Goal: Task Accomplishment & Management: Use online tool/utility

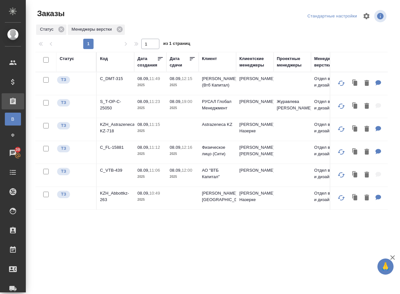
click at [81, 242] on div "Статус Код Дата создания Дата сдачи Клиент Клиентские менеджеры Проектные менед…" at bounding box center [211, 168] width 352 height 232
click at [104, 151] on p "C_FL-15881" at bounding box center [115, 147] width 31 height 6
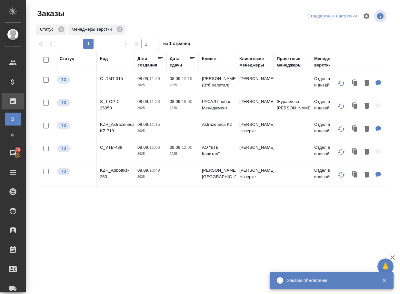
click at [124, 134] on p "KZH_Astrazeneca-KZ-718" at bounding box center [115, 127] width 31 height 13
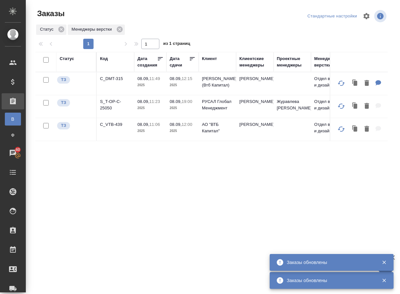
click at [119, 128] on p "C_VTB-439" at bounding box center [115, 124] width 31 height 6
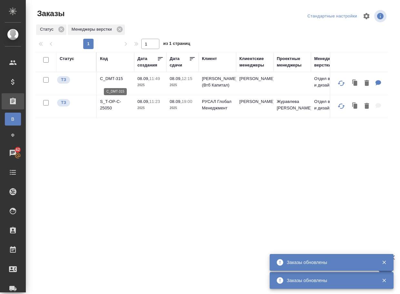
click at [113, 80] on p "C_DMT-315" at bounding box center [115, 78] width 31 height 6
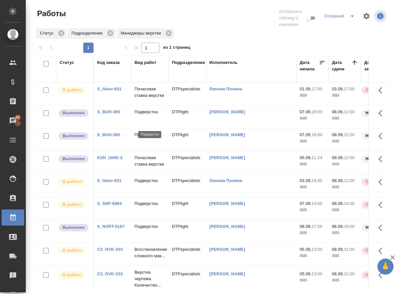
click at [152, 115] on p "Подверстка" at bounding box center [149, 112] width 31 height 6
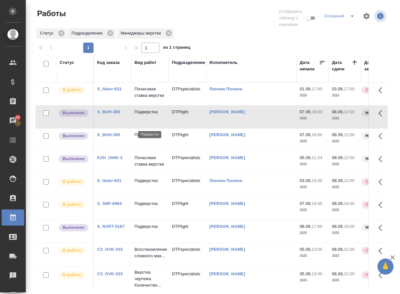
click at [152, 115] on p "Подверстка" at bounding box center [149, 112] width 31 height 6
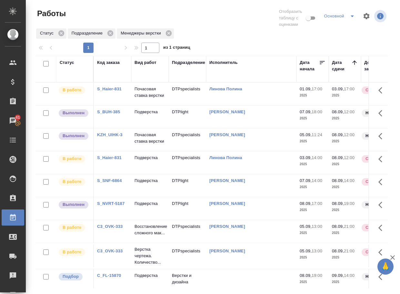
click at [146, 115] on p "Подверстка" at bounding box center [149, 112] width 31 height 6
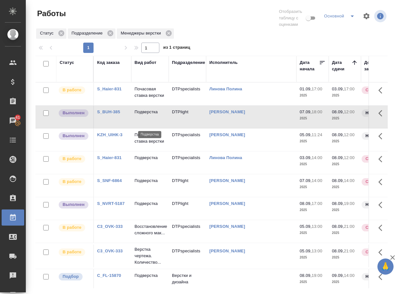
click at [146, 115] on p "Подверстка" at bounding box center [149, 112] width 31 height 6
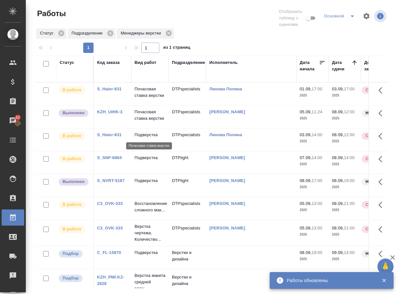
click at [145, 122] on p "Почасовая ставка верстки" at bounding box center [149, 115] width 31 height 13
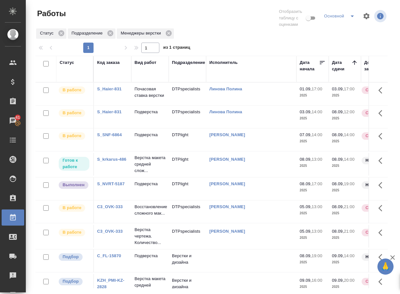
click at [144, 200] on td "Подверстка" at bounding box center [149, 188] width 37 height 23
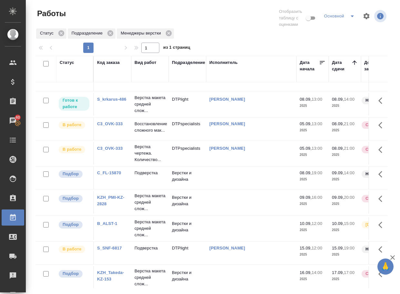
scroll to position [97, 0]
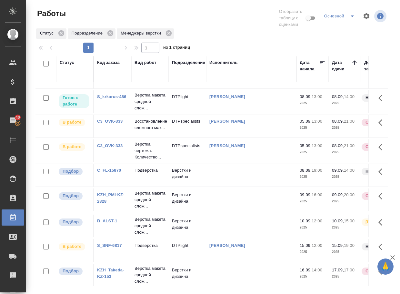
click at [114, 168] on link "C_FL-15870" at bounding box center [109, 170] width 24 height 5
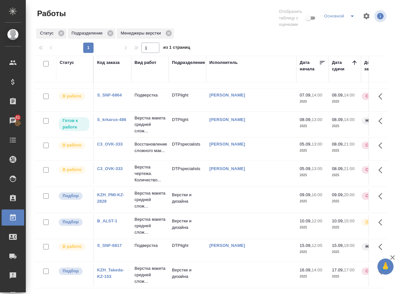
scroll to position [96, 0]
click at [102, 192] on link "KZH_PMI-KZ-2828" at bounding box center [110, 197] width 27 height 11
click at [147, 190] on p "Верстка макета средней слож..." at bounding box center [149, 199] width 31 height 19
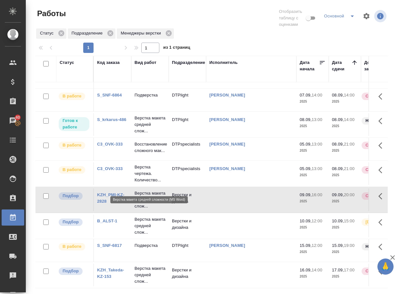
click at [150, 190] on p "Верстка макета средней слож..." at bounding box center [149, 199] width 31 height 19
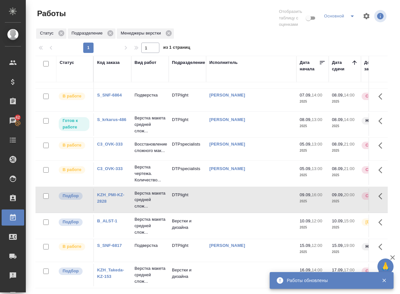
click at [112, 218] on link "B_ALST-1" at bounding box center [107, 220] width 20 height 5
click at [145, 216] on p "Верстка макета средней слож..." at bounding box center [149, 225] width 31 height 19
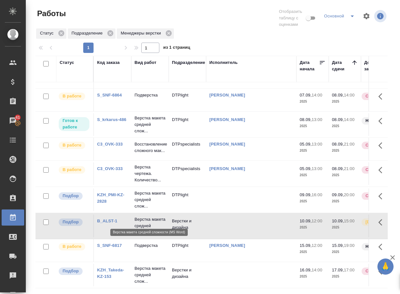
click at [145, 216] on p "Верстка макета средней слож..." at bounding box center [149, 225] width 31 height 19
click at [111, 267] on link "KZH_Takeda-KZ-153" at bounding box center [110, 272] width 27 height 11
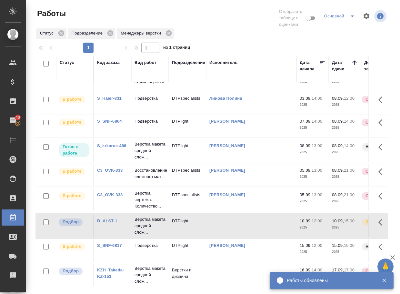
scroll to position [64, 0]
click at [142, 265] on p "Верстка макета средней слож..." at bounding box center [149, 274] width 31 height 19
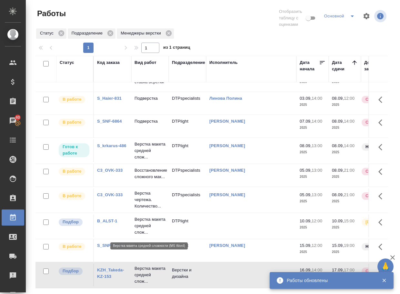
click at [142, 265] on p "Верстка макета средней слож..." at bounding box center [149, 274] width 31 height 19
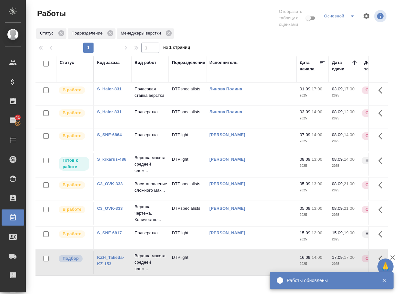
scroll to position [0, 0]
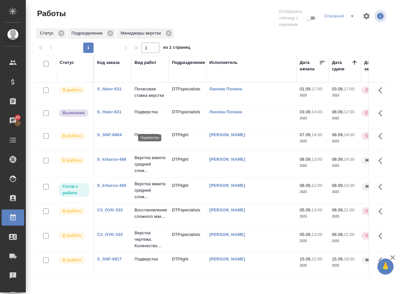
click at [149, 115] on p "Подверстка" at bounding box center [149, 112] width 31 height 6
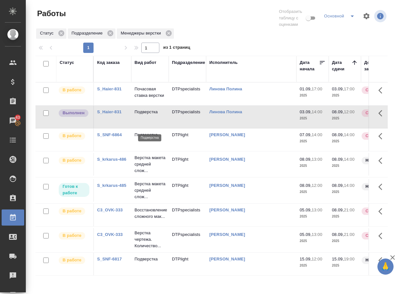
click at [149, 115] on p "Подверстка" at bounding box center [149, 112] width 31 height 6
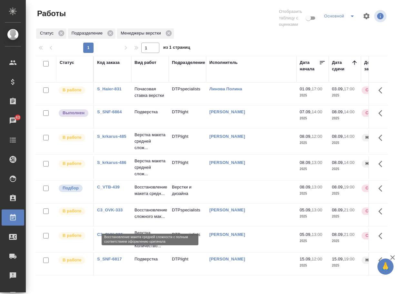
click at [140, 197] on p "Восстановление макета средн..." at bounding box center [149, 190] width 31 height 13
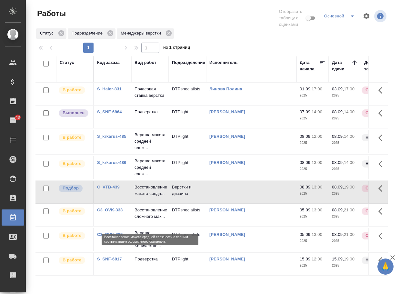
click at [140, 197] on p "Восстановление макета средн..." at bounding box center [149, 190] width 31 height 13
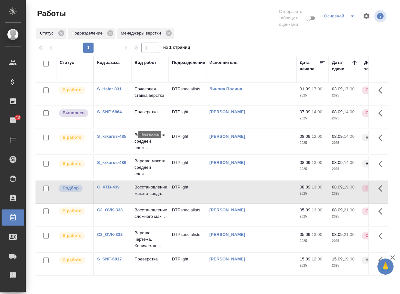
click at [143, 115] on p "Подверстка" at bounding box center [149, 112] width 31 height 6
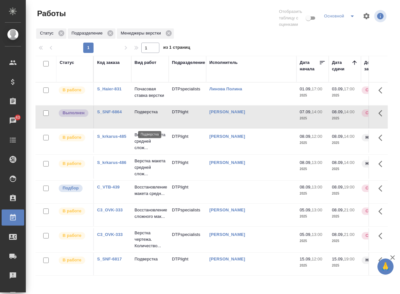
click at [143, 115] on p "Подверстка" at bounding box center [149, 112] width 31 height 6
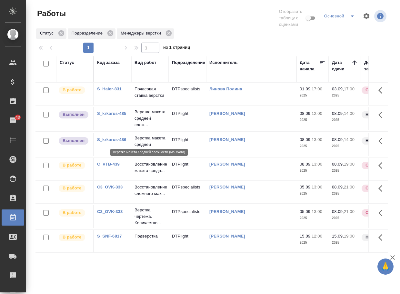
click at [147, 128] on p "Верстка макета средней слож..." at bounding box center [149, 118] width 31 height 19
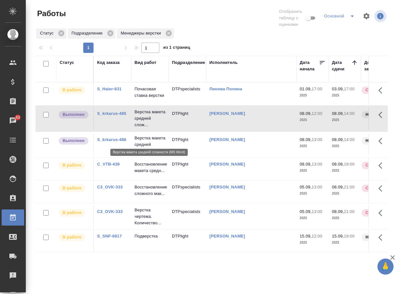
click at [145, 128] on p "Верстка макета средней слож..." at bounding box center [149, 118] width 31 height 19
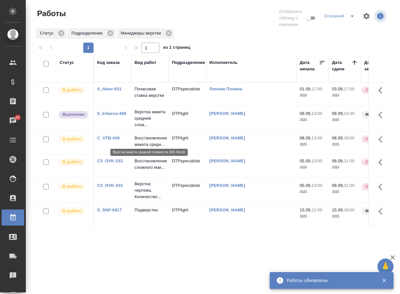
click at [151, 128] on p "Верстка макета средней слож..." at bounding box center [149, 118] width 31 height 19
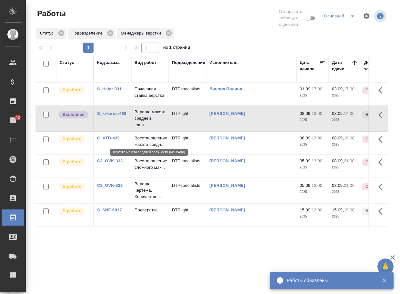
click at [151, 128] on p "Верстка макета средней слож..." at bounding box center [149, 118] width 31 height 19
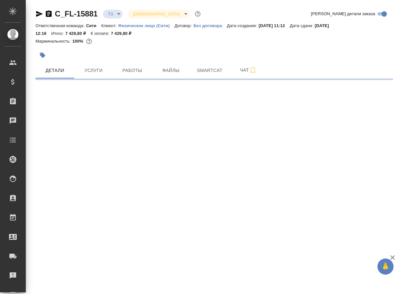
select select "RU"
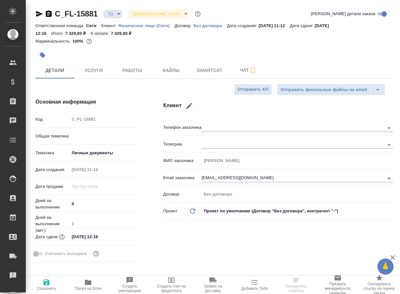
type textarea "x"
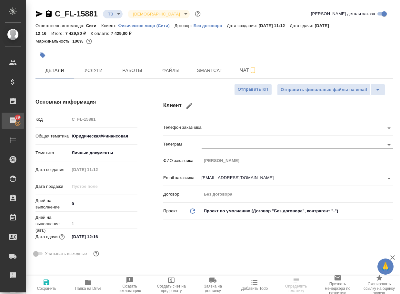
type textarea "x"
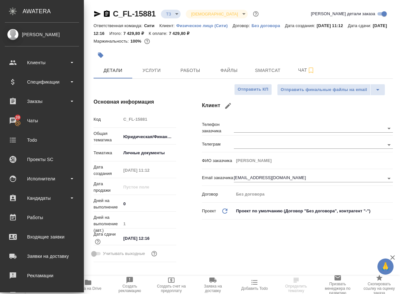
type textarea "x"
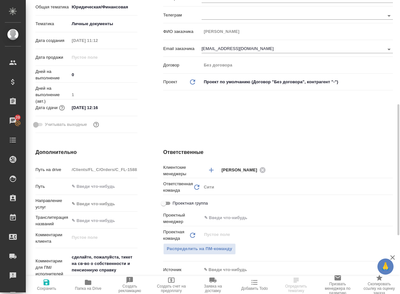
scroll to position [161, 0]
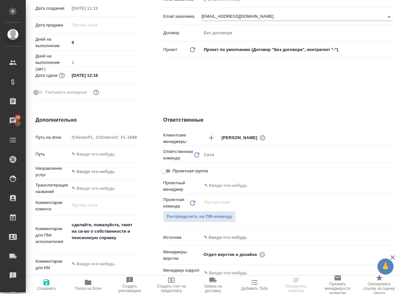
click at [91, 288] on span "Папка на Drive" at bounding box center [88, 288] width 26 height 5
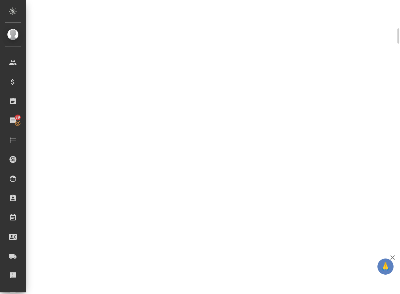
scroll to position [156, 0]
select select "RU"
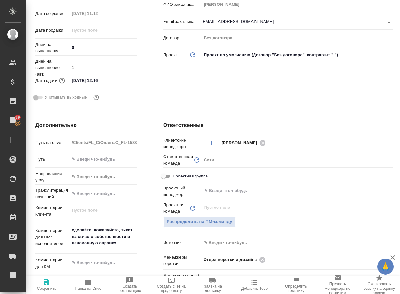
type textarea "x"
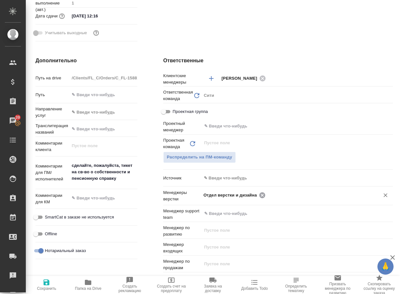
click at [261, 194] on icon at bounding box center [262, 195] width 6 height 6
type textarea "x"
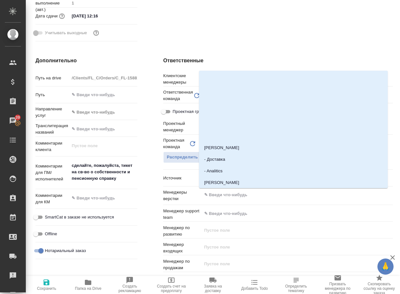
click at [261, 194] on input "text" at bounding box center [286, 195] width 166 height 8
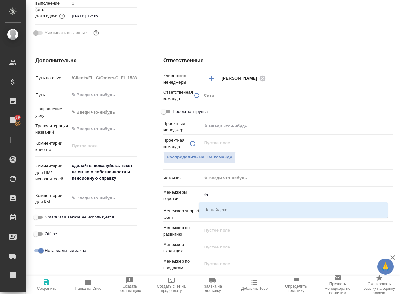
type input "f"
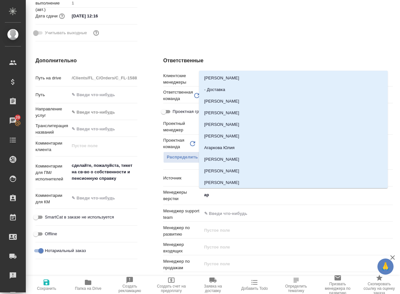
type input "арс"
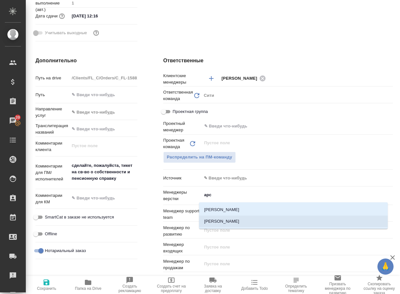
click at [231, 222] on li "[PERSON_NAME]" at bounding box center [293, 221] width 189 height 12
type textarea "x"
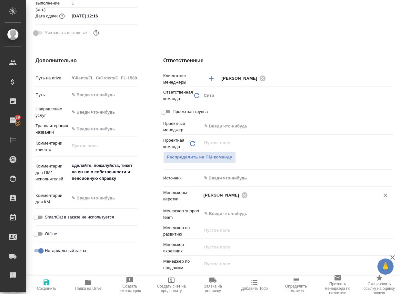
type textarea "x"
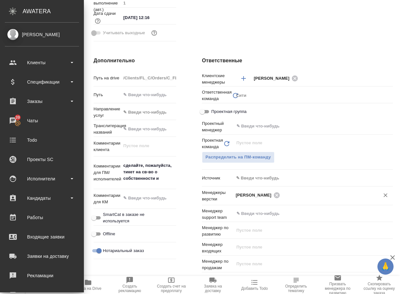
type textarea "x"
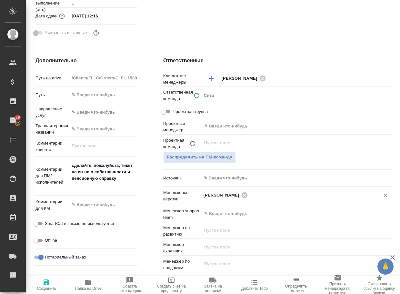
type textarea "x"
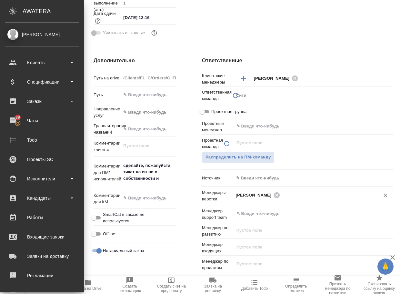
type textarea "x"
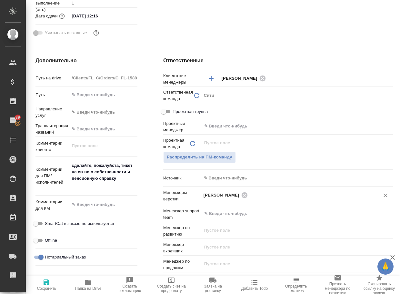
click at [43, 284] on icon "button" at bounding box center [47, 282] width 8 height 8
type textarea "x"
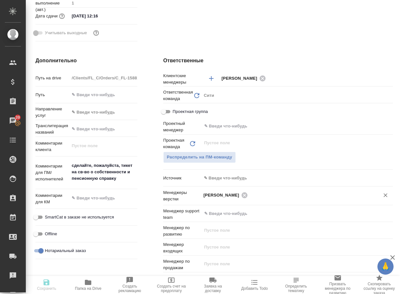
type textarea "x"
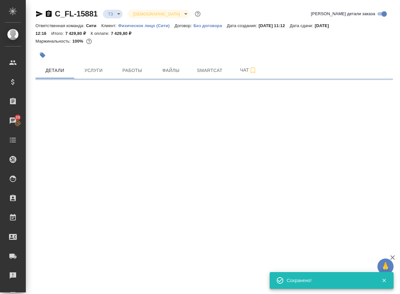
scroll to position [0, 0]
select select "RU"
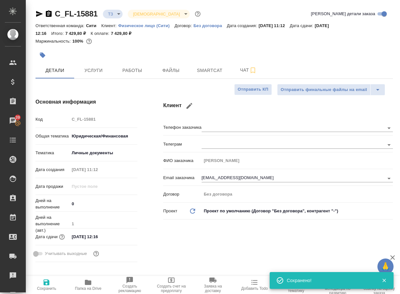
type textarea "x"
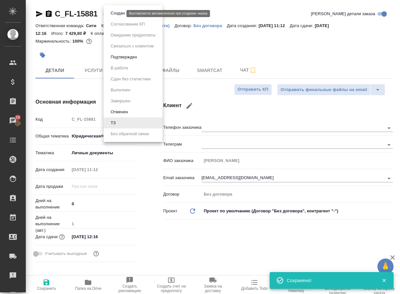
click at [111, 13] on body "🙏 .cls-1 fill:#fff; AWATERA Arsenyeva Vera Клиенты Спецификации Заказы 39 Чаты …" at bounding box center [200, 147] width 400 height 294
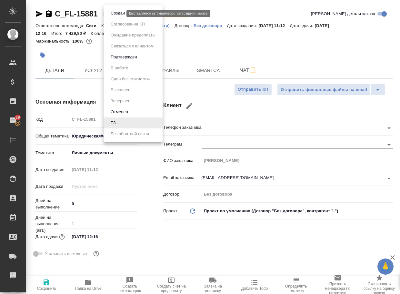
click at [115, 15] on button "Создан" at bounding box center [118, 13] width 18 height 7
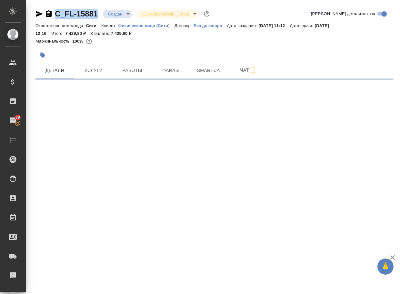
drag, startPoint x: 101, startPoint y: 17, endPoint x: 50, endPoint y: 11, distance: 51.6
click at [50, 11] on div "C_FL-15881 Создан new Святая троица holyTrinity" at bounding box center [122, 14] width 175 height 10
copy link "C_FL-15881"
select select "RU"
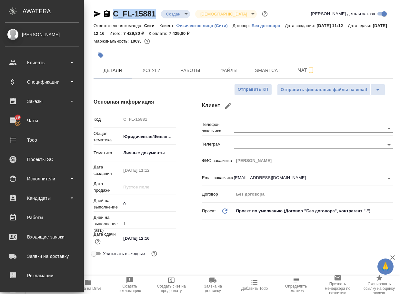
type textarea "x"
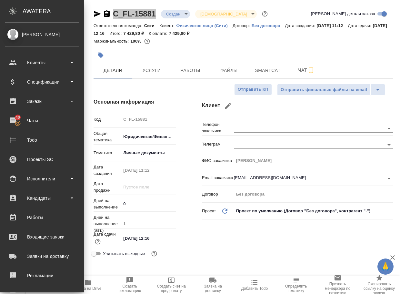
type textarea "x"
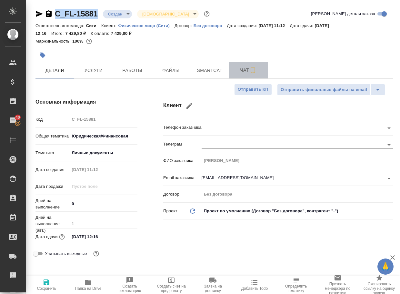
click at [239, 70] on span "Чат" at bounding box center [248, 70] width 31 height 8
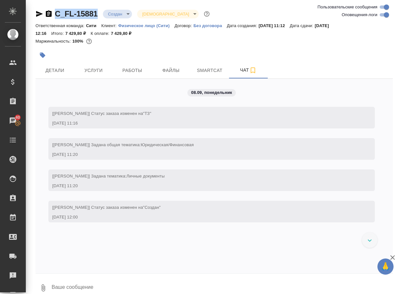
click at [44, 288] on icon "button" at bounding box center [44, 287] width 4 height 7
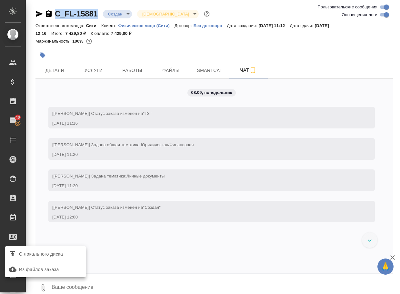
click at [55, 256] on span "С локального диска" at bounding box center [41, 254] width 44 height 8
click at [0, 0] on input "С локального диска" at bounding box center [0, 0] width 0 height 0
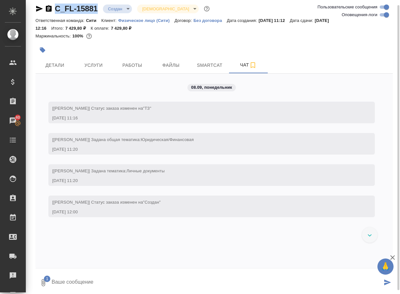
click at [80, 286] on textarea at bounding box center [216, 283] width 331 height 22
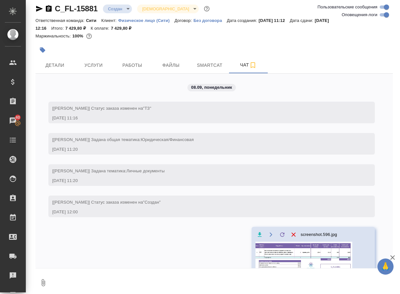
scroll to position [3, 0]
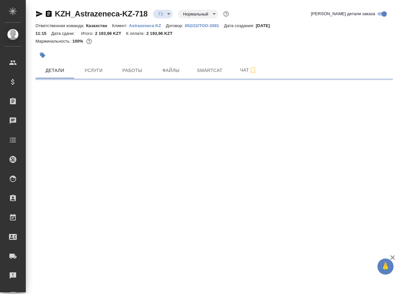
select select "RU"
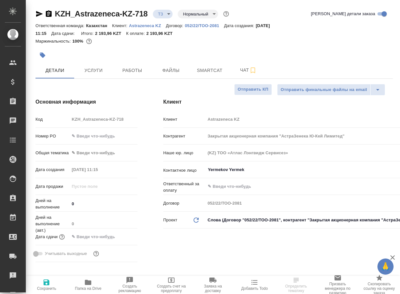
type textarea "x"
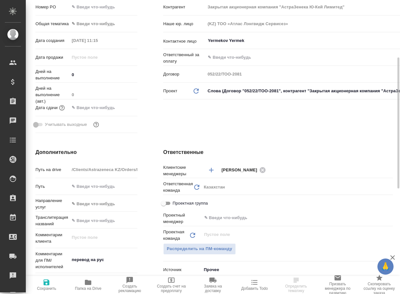
click at [84, 284] on span "Папка на Drive" at bounding box center [88, 284] width 34 height 12
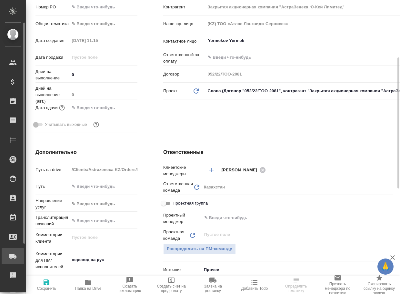
type textarea "x"
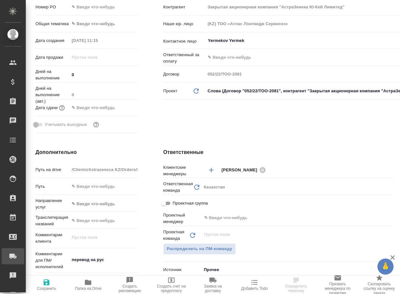
type textarea "x"
select select "RU"
type textarea "x"
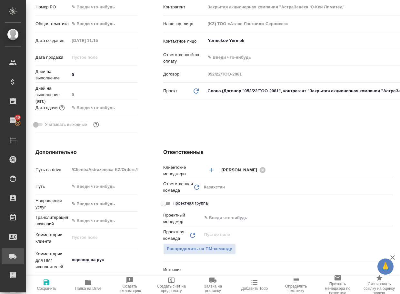
type textarea "x"
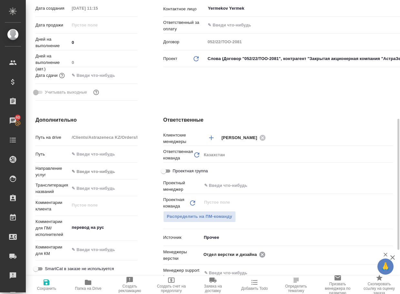
scroll to position [226, 0]
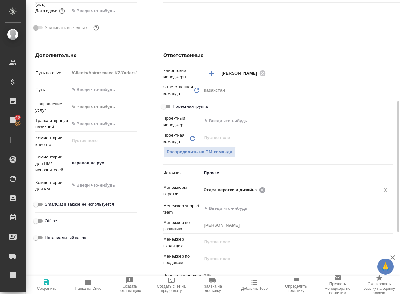
click at [260, 189] on icon at bounding box center [262, 190] width 6 height 6
type textarea "x"
click at [267, 189] on input "text" at bounding box center [318, 190] width 102 height 8
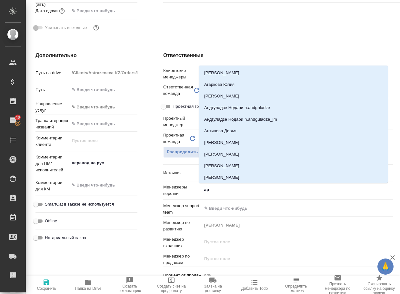
type input "арс"
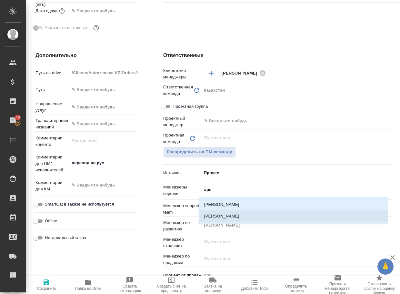
click at [228, 218] on li "[PERSON_NAME]" at bounding box center [293, 216] width 189 height 12
type textarea "x"
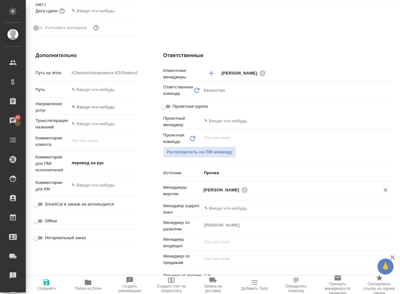
click at [45, 288] on span "Сохранить" at bounding box center [46, 288] width 19 height 5
type textarea "x"
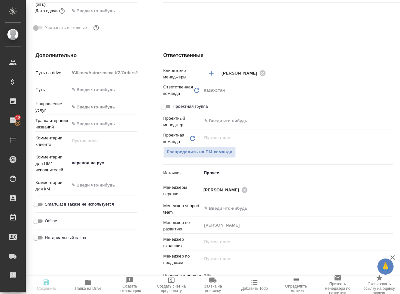
type textarea "x"
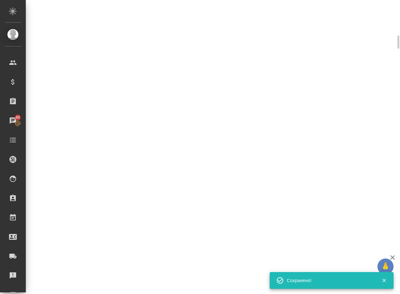
select select "RU"
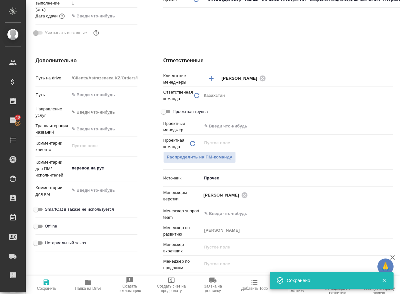
type textarea "x"
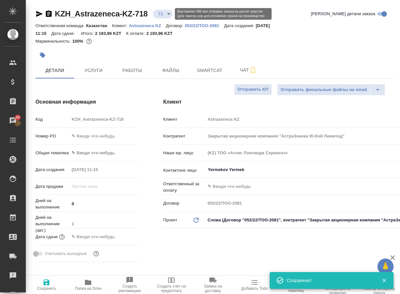
click at [164, 12] on body "🙏 .cls-1 fill:#fff; AWATERA Arsenyeva Vera Клиенты Спецификации Заказы 40 Чаты …" at bounding box center [200, 147] width 400 height 294
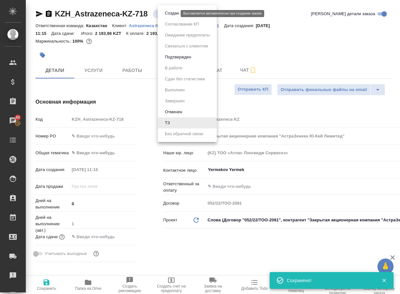
click at [170, 13] on button "Создан" at bounding box center [172, 13] width 18 height 7
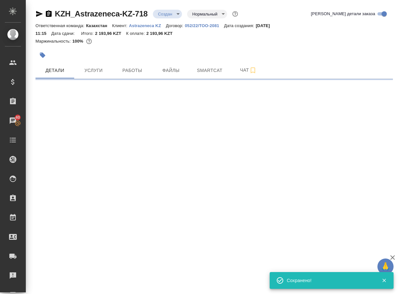
select select "RU"
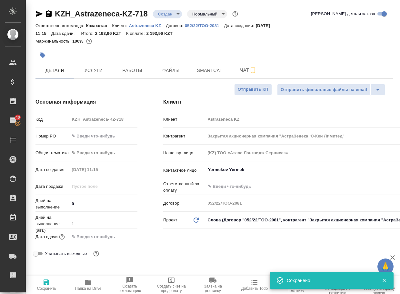
type textarea "x"
drag, startPoint x: 79, startPoint y: 16, endPoint x: 42, endPoint y: 12, distance: 36.7
click at [42, 12] on div "KZH_Astrazeneca-KZ-718 Создан new Нормальный normal" at bounding box center [137, 14] width 204 height 10
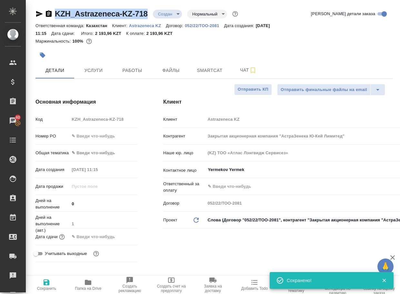
copy link "KZH_Astrazeneca-KZ-718"
type textarea "x"
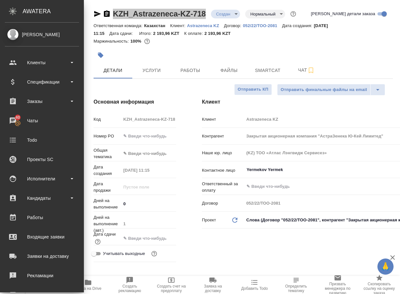
type textarea "x"
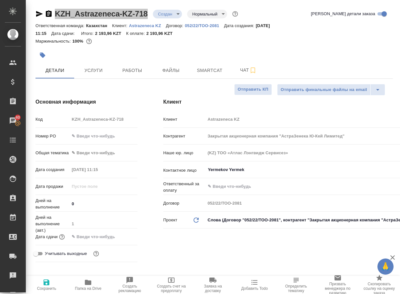
type textarea "x"
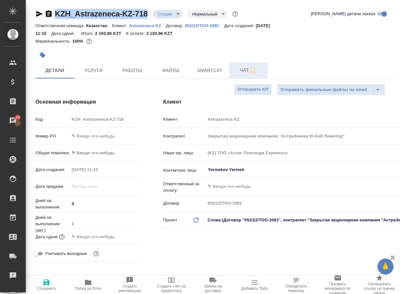
click at [244, 69] on span "Чат" at bounding box center [248, 70] width 31 height 8
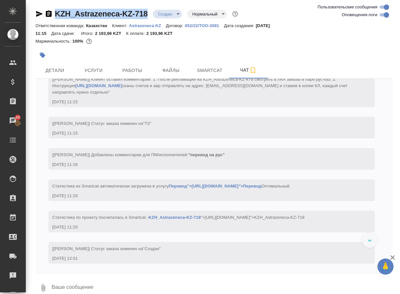
scroll to position [60, 0]
click at [39, 284] on button "0" at bounding box center [42, 288] width 15 height 22
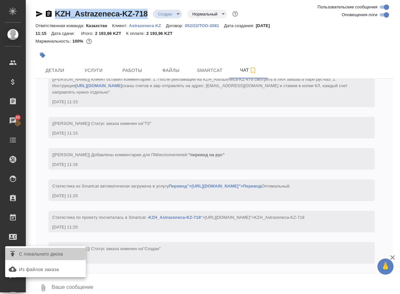
click at [63, 252] on span "С локального диска" at bounding box center [41, 254] width 44 height 8
click at [0, 0] on input "С локального диска" at bounding box center [0, 0] width 0 height 0
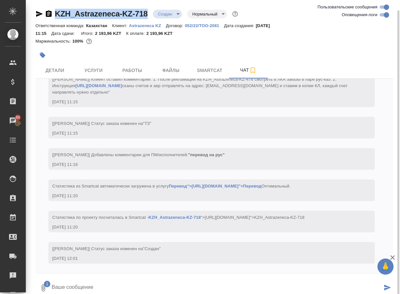
scroll to position [5, 0]
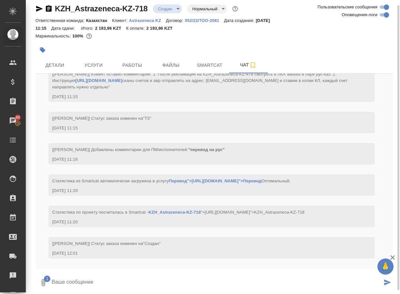
drag, startPoint x: 81, startPoint y: 290, endPoint x: 84, endPoint y: 287, distance: 3.4
click at [83, 287] on textarea at bounding box center [216, 283] width 331 height 22
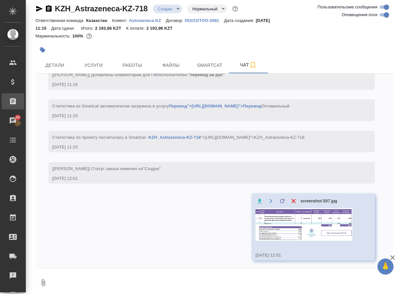
scroll to position [111, 0]
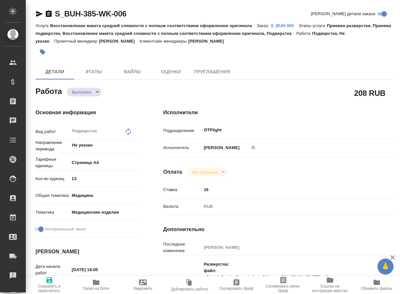
type textarea "x"
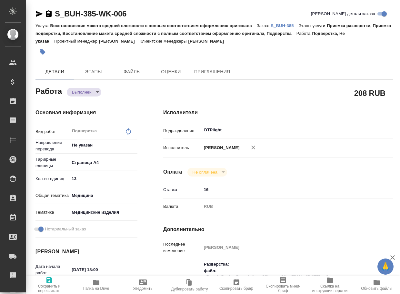
type textarea "x"
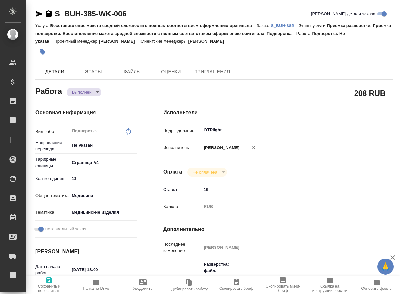
type textarea "x"
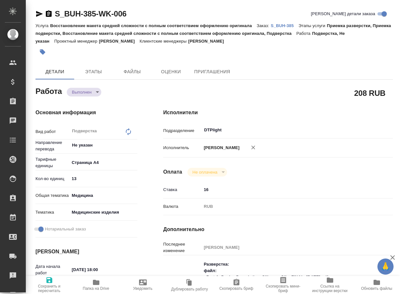
type textarea "x"
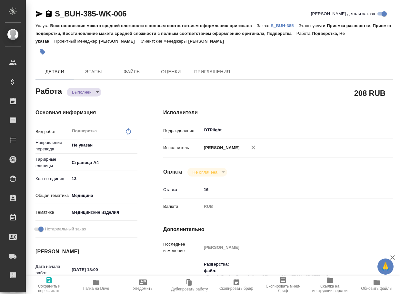
click at [91, 284] on span "Папка на Drive" at bounding box center [95, 284] width 39 height 12
type textarea "x"
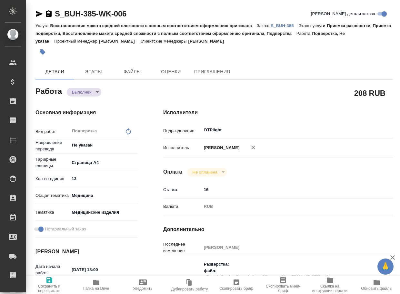
type textarea "x"
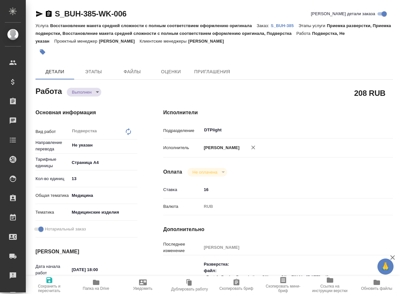
type textarea "x"
click at [87, 92] on body "🙏 .cls-1 fill:#fff; AWATERA Arsenyeva Vera Клиенты Спецификации Заказы 41 Чаты …" at bounding box center [200, 147] width 400 height 294
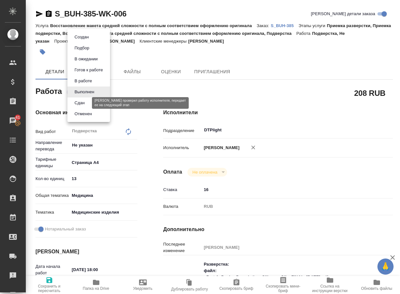
click at [83, 104] on button "Сдан" at bounding box center [80, 102] width 14 height 7
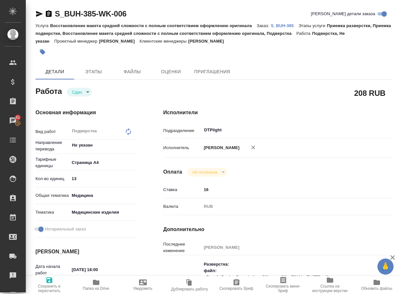
type textarea "x"
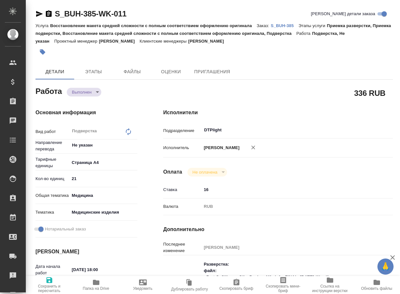
type textarea "x"
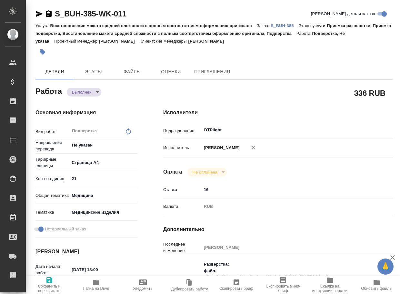
click at [101, 279] on span "Папка на Drive" at bounding box center [95, 284] width 39 height 12
type textarea "x"
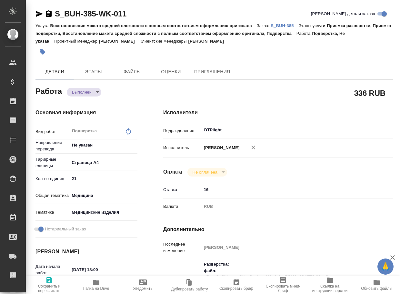
type textarea "x"
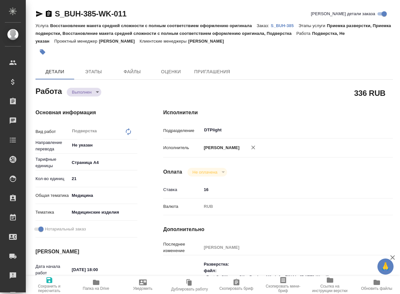
type textarea "x"
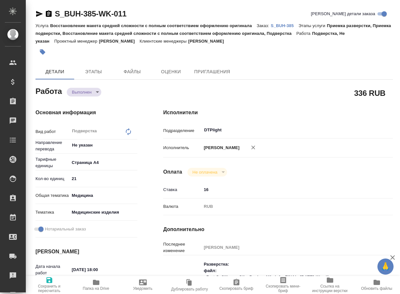
type textarea "x"
click at [82, 92] on body "🙏 .cls-1 fill:#fff; AWATERA Arsenyeva Vera Клиенты Спецификации Заказы 43 Чаты …" at bounding box center [200, 147] width 400 height 294
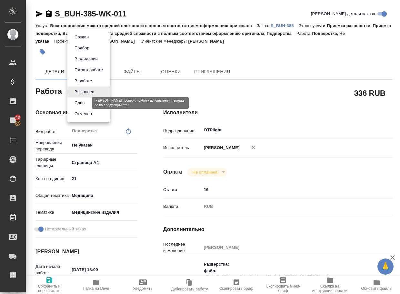
click at [82, 102] on button "Сдан" at bounding box center [80, 102] width 14 height 7
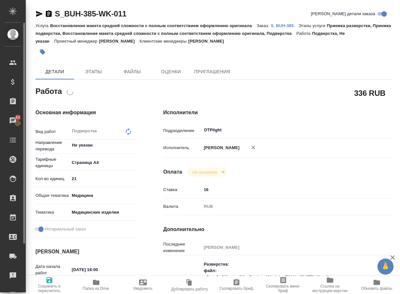
type textarea "x"
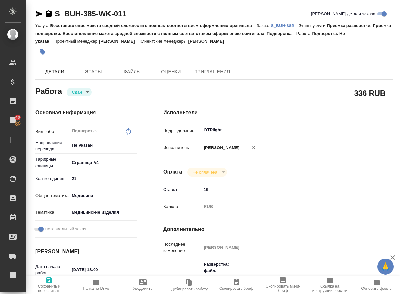
type textarea "x"
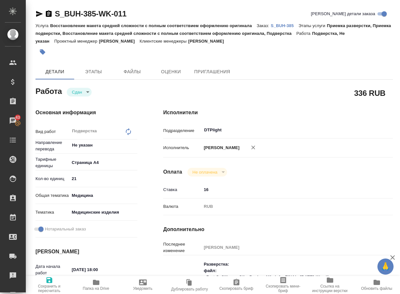
type textarea "x"
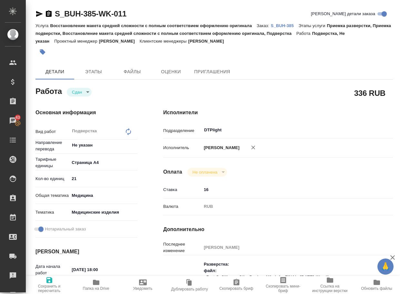
click at [290, 27] on p "S_BUH-385" at bounding box center [285, 25] width 28 height 5
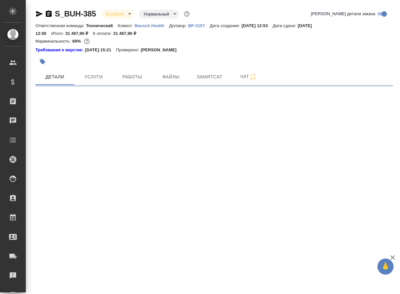
click at [241, 79] on span "Чат" at bounding box center [248, 77] width 31 height 8
select select "RU"
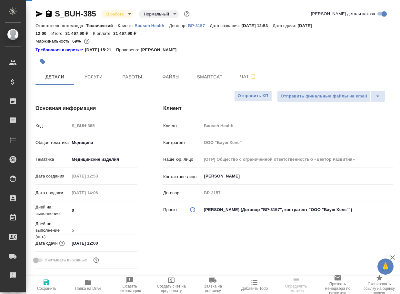
type textarea "x"
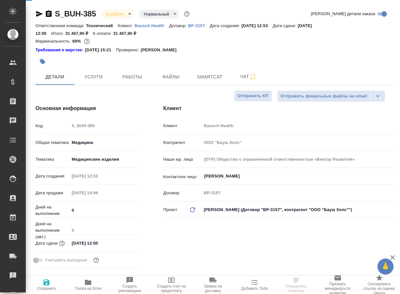
type textarea "x"
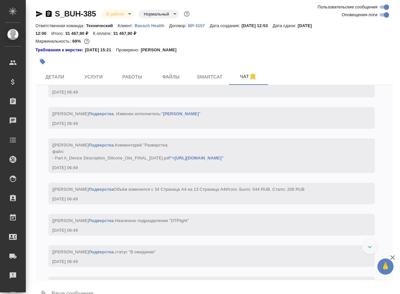
click at [92, 288] on textarea at bounding box center [222, 294] width 342 height 22
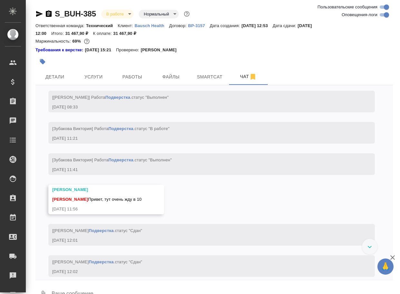
paste textarea "[URL][DOMAIN_NAME]"
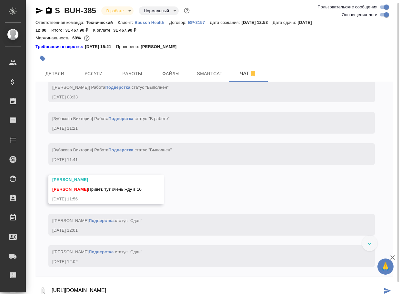
scroll to position [4005, 0]
type textarea "[URL][DOMAIN_NAME]"
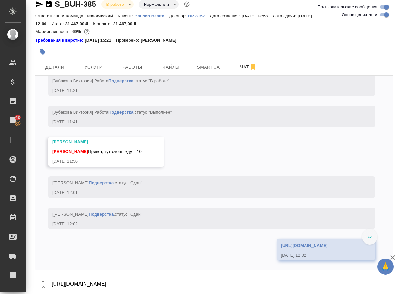
scroll to position [4075, 0]
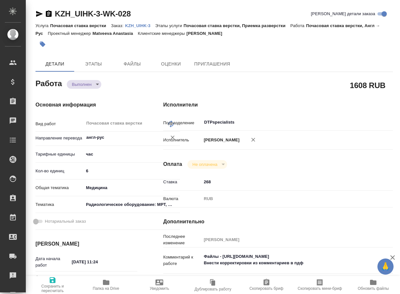
type textarea "x"
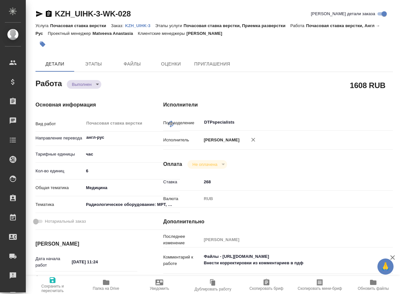
type textarea "x"
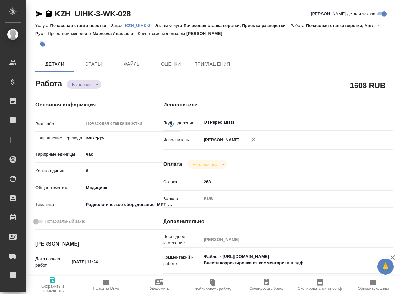
type textarea "x"
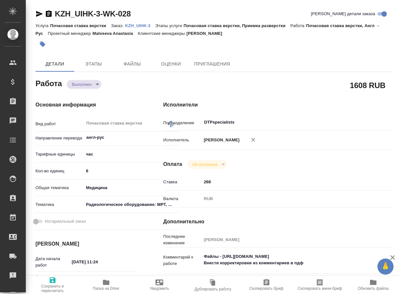
type textarea "x"
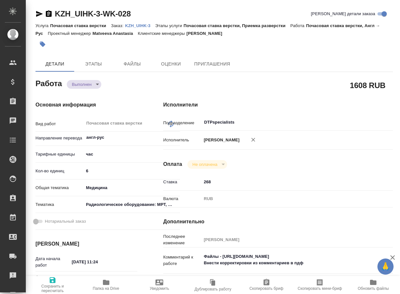
click at [100, 285] on span "Папка на Drive" at bounding box center [106, 284] width 46 height 12
type textarea "x"
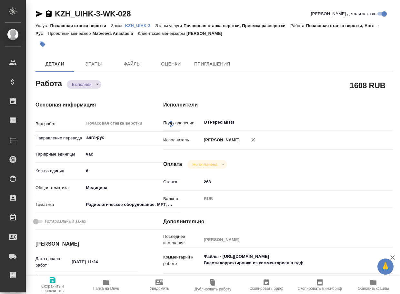
type textarea "x"
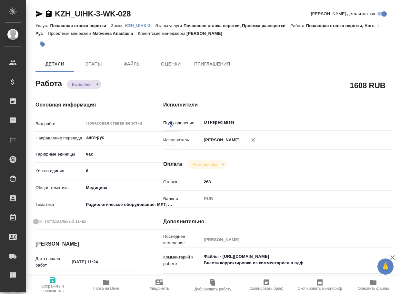
type textarea "x"
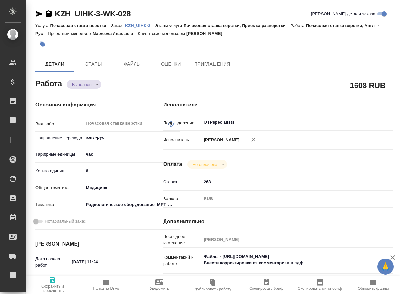
type textarea "x"
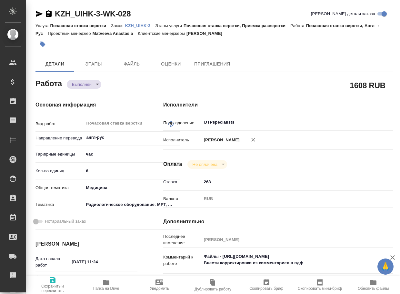
type textarea "x"
click at [79, 84] on body "🙏 .cls-1 fill:#fff; AWATERA Arsenyeva Vera Клиенты Спецификации Заказы 42 Чаты …" at bounding box center [200, 147] width 400 height 294
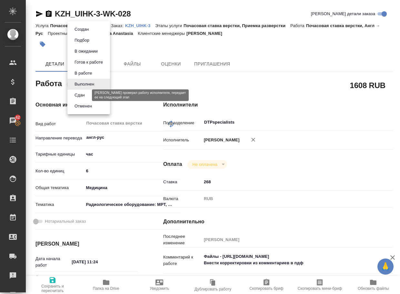
click at [78, 94] on button "Сдан" at bounding box center [80, 95] width 14 height 7
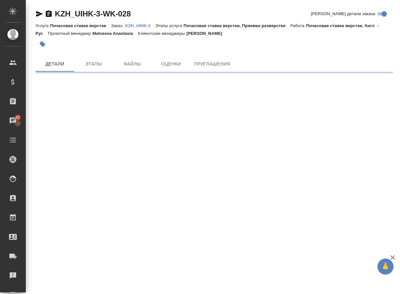
click at [150, 27] on p "KZH_UIHK-3" at bounding box center [140, 25] width 30 height 5
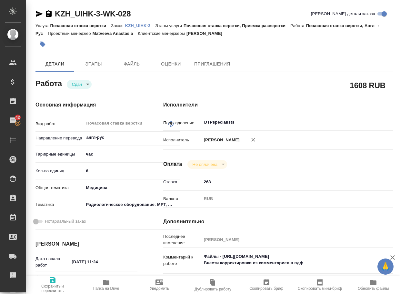
type textarea "x"
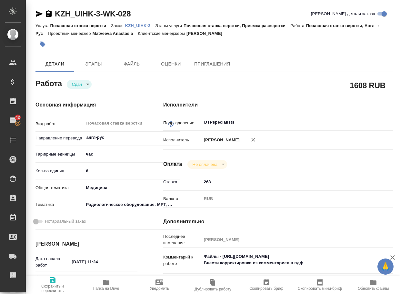
type textarea "x"
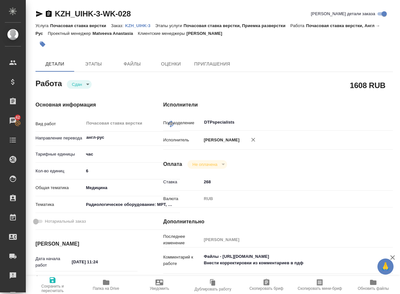
type textarea "x"
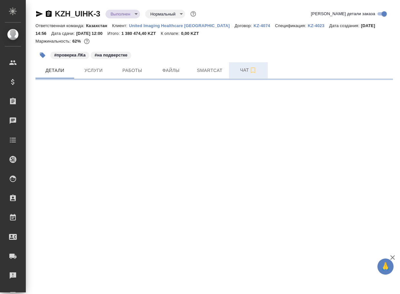
select select "RU"
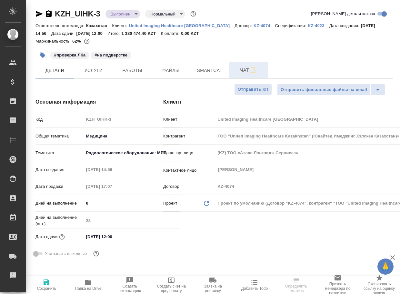
click at [243, 73] on span "Чат" at bounding box center [248, 70] width 31 height 8
type textarea "x"
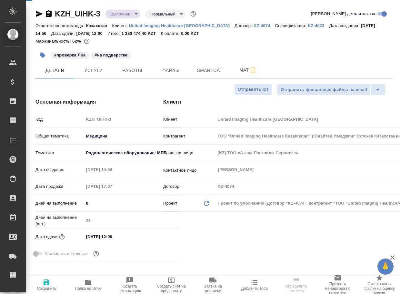
type textarea "x"
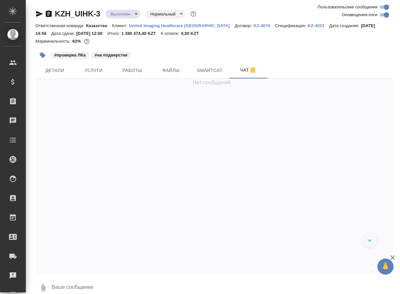
click at [90, 284] on textarea at bounding box center [222, 288] width 342 height 22
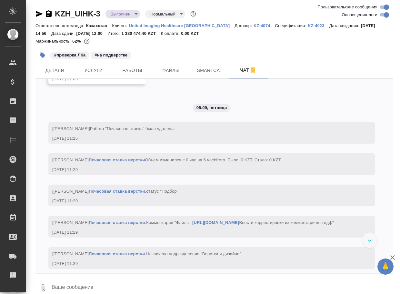
paste textarea "https://drive.awatera.com/apps/files/files/10311924?dir=/Shares/UIHK/Orders/KZH…"
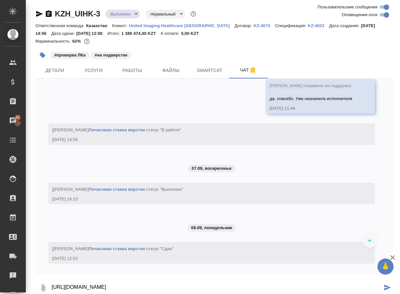
scroll to position [9256, 0]
type textarea "https://drive.awatera.com/apps/files/files/10311924?dir=/Shares/UIHK/Orders/KZH…"
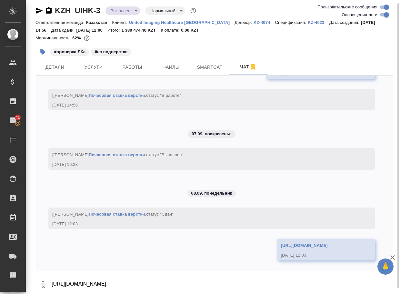
scroll to position [9448, 0]
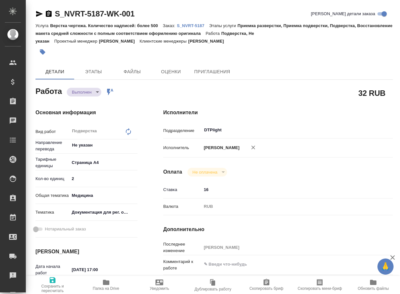
type textarea "x"
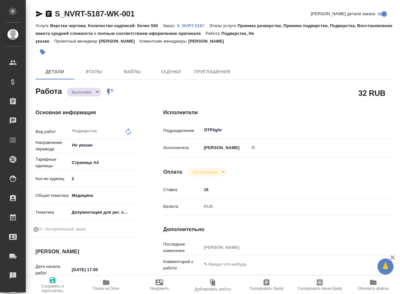
type textarea "x"
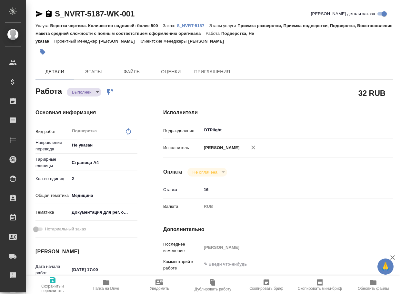
type textarea "x"
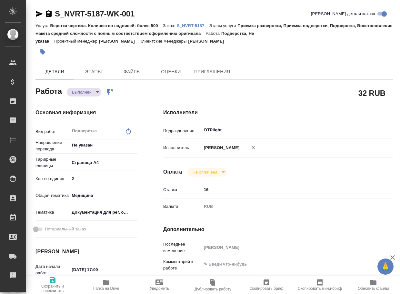
type textarea "x"
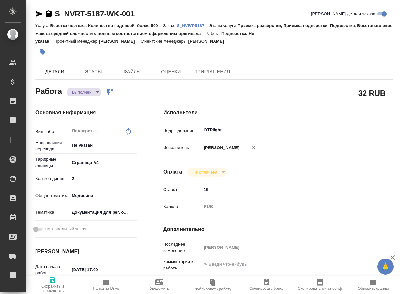
type textarea "x"
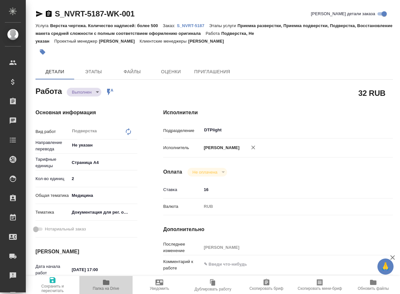
click at [106, 282] on icon "button" at bounding box center [106, 282] width 6 height 5
type textarea "x"
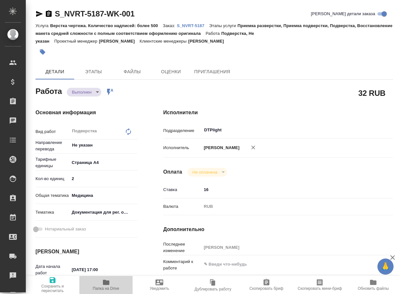
type textarea "x"
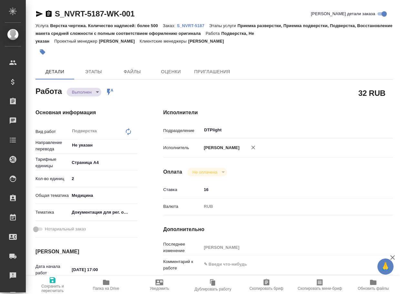
type textarea "x"
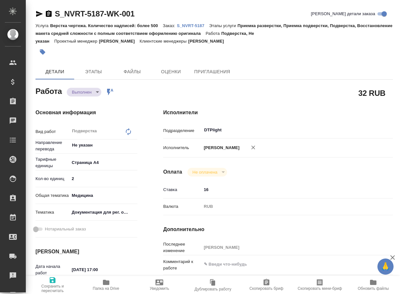
type textarea "x"
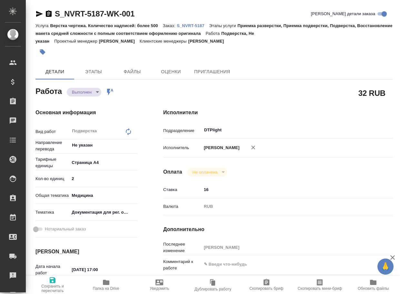
type textarea "x"
click at [85, 92] on body "🙏 .cls-1 fill:#fff; AWATERA Arsenyeva Vera Клиенты Спецификации Заказы 41 Чаты …" at bounding box center [200, 147] width 400 height 294
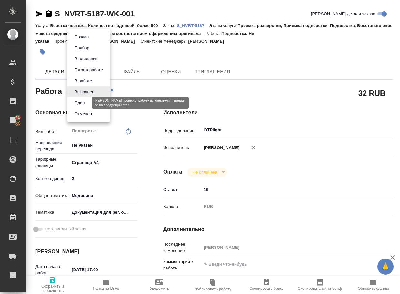
click at [84, 103] on button "Сдан" at bounding box center [80, 102] width 14 height 7
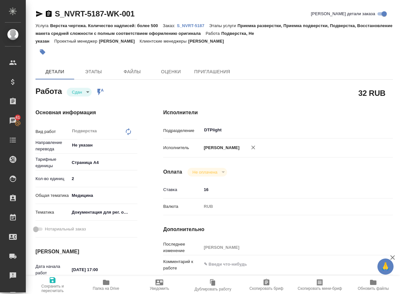
type textarea "x"
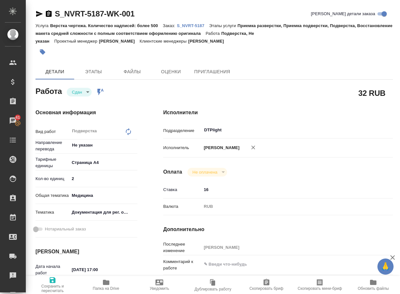
type textarea "x"
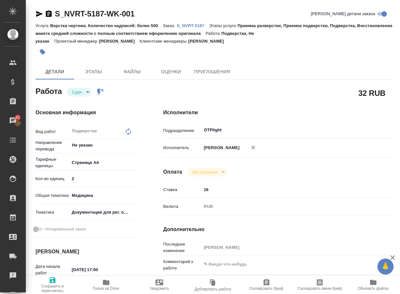
type textarea "x"
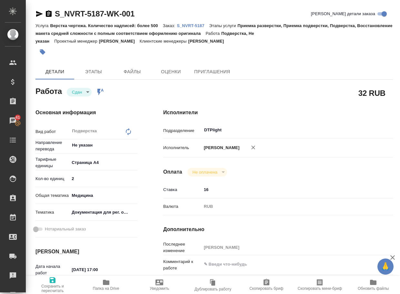
click at [209, 25] on p "S_NVRT-5187" at bounding box center [193, 25] width 32 height 5
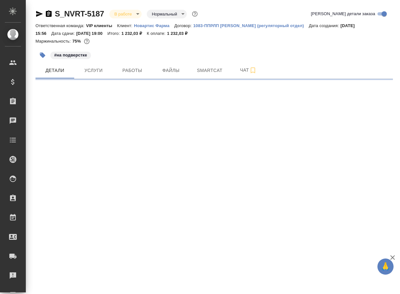
select select "RU"
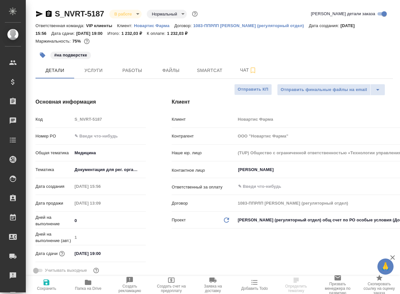
type textarea "x"
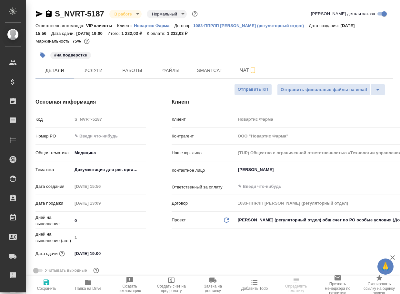
type textarea "x"
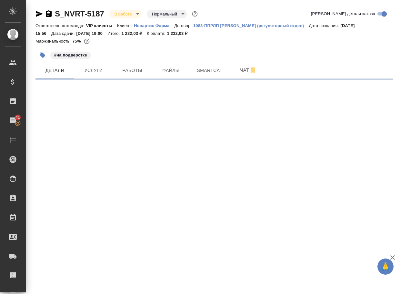
select select "RU"
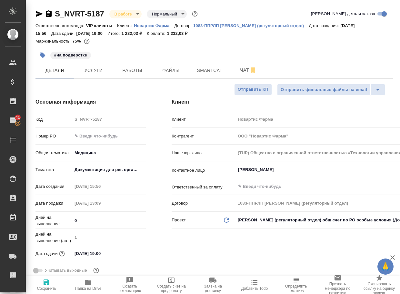
type textarea "x"
click at [248, 67] on button "Чат" at bounding box center [248, 70] width 39 height 16
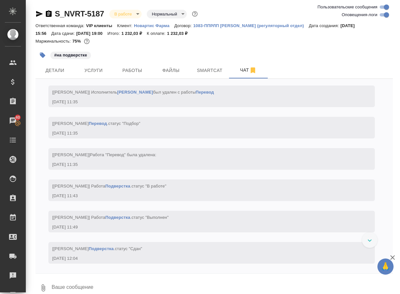
scroll to position [2814, 0]
click at [89, 280] on textarea at bounding box center [222, 288] width 342 height 22
paste textarea "https://drive.awatera.com/apps/files/files/10289825?dir=/Shares/Novartos_Pharma…"
type textarea "https://drive.awatera.com/apps/files/files/10289825?dir=/Shares/Novartos_Pharma…"
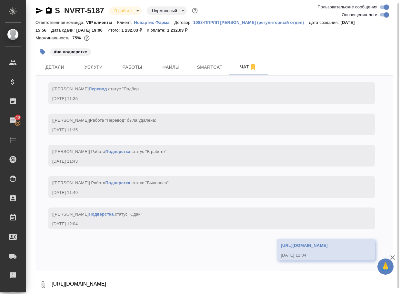
scroll to position [2885, 0]
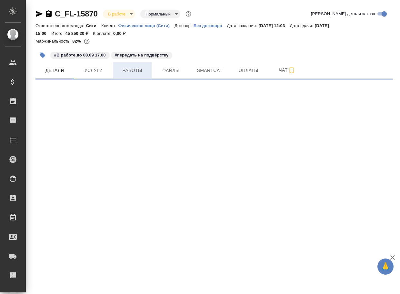
click at [138, 69] on span "Работы" at bounding box center [132, 70] width 31 height 8
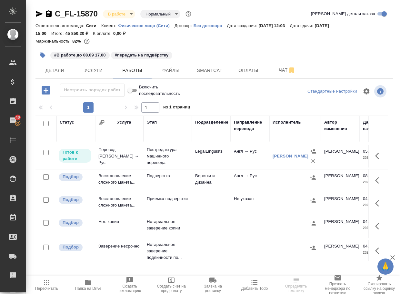
scroll to position [102, 0]
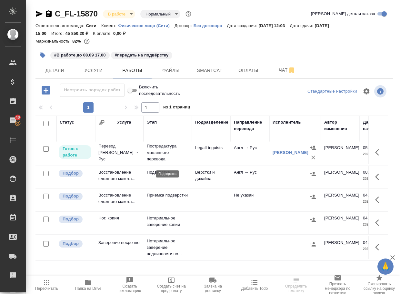
click at [162, 169] on p "Подверстка" at bounding box center [168, 172] width 42 height 6
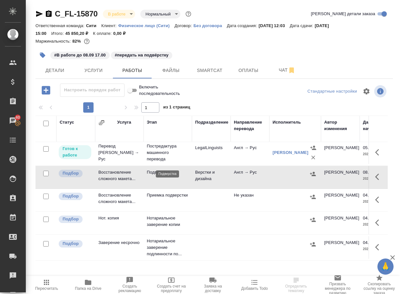
click at [163, 169] on p "Подверстка" at bounding box center [168, 172] width 42 height 6
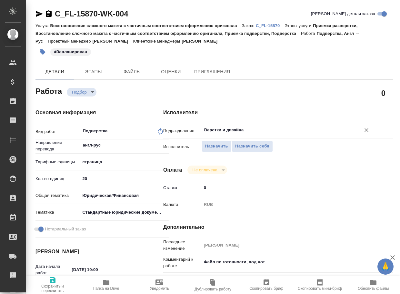
type textarea "x"
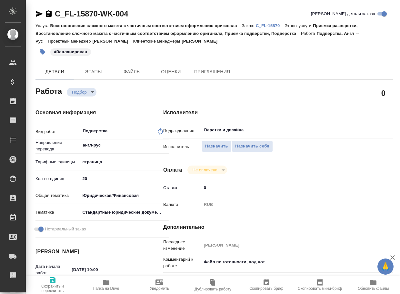
type textarea "x"
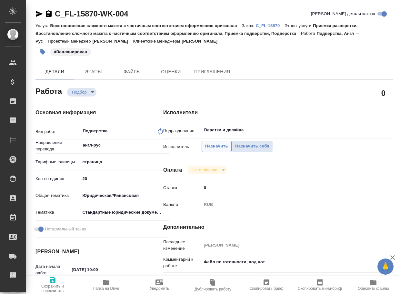
type textarea "x"
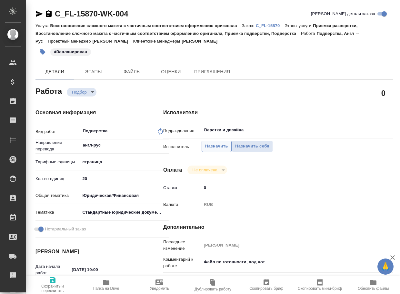
click at [214, 141] on button "Назначить" at bounding box center [217, 146] width 30 height 11
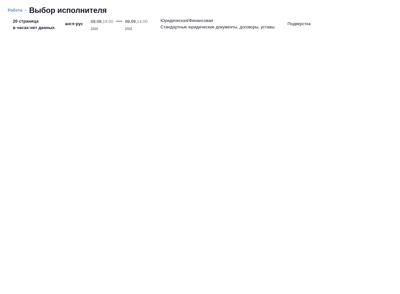
type textarea "x"
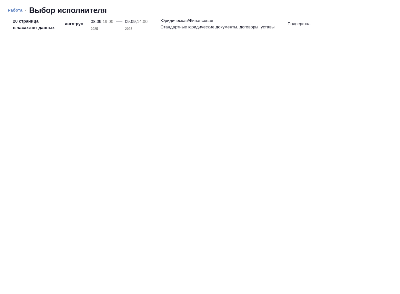
type textarea "x"
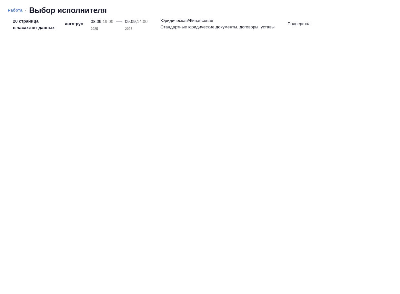
type textarea "x"
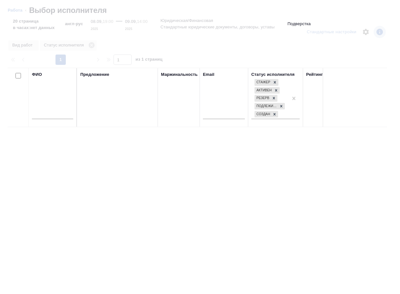
type textarea "x"
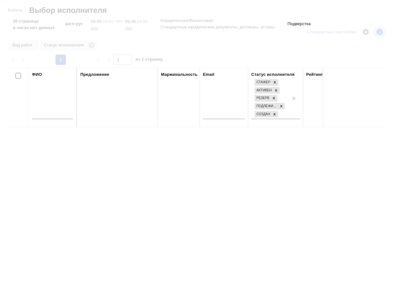
click at [53, 114] on input "text" at bounding box center [52, 115] width 41 height 8
type input "тр"
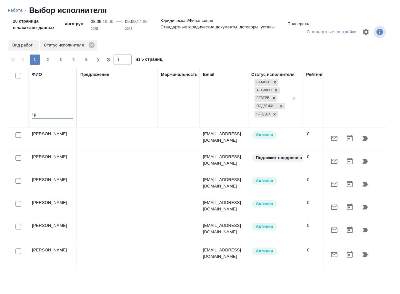
type textarea "x"
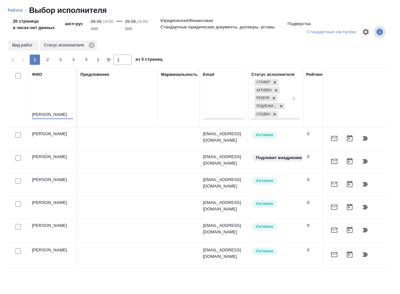
type input "третьякова"
type textarea "x"
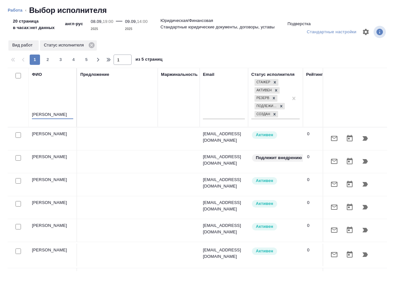
type textarea "x"
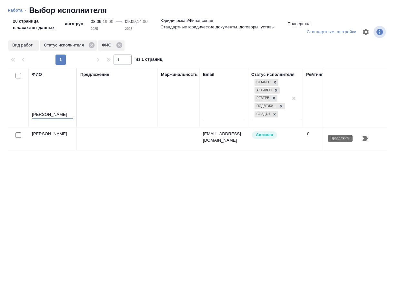
type input "третьякова"
click at [368, 139] on icon "button" at bounding box center [365, 138] width 8 height 8
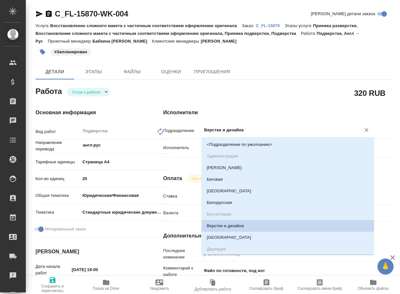
click at [257, 129] on input "Верстки и дизайна" at bounding box center [276, 130] width 147 height 8
type textarea "x"
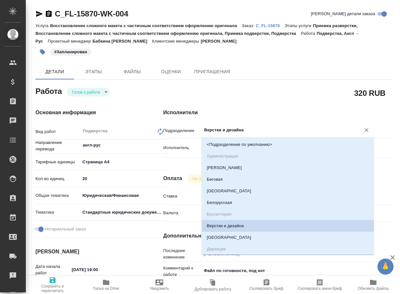
type textarea "x"
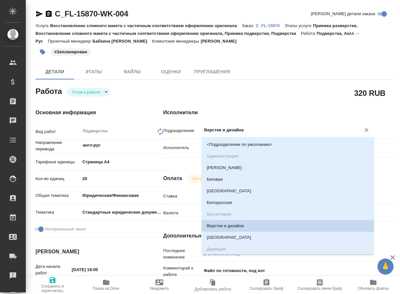
type textarea "x"
type input "d"
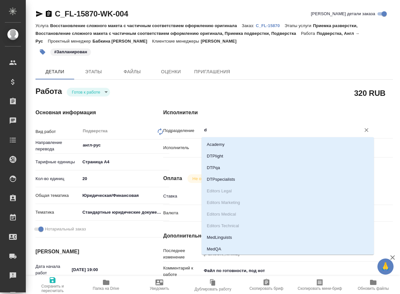
type textarea "x"
type input "dt"
type textarea "x"
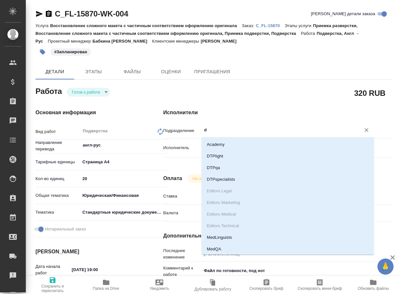
type textarea "x"
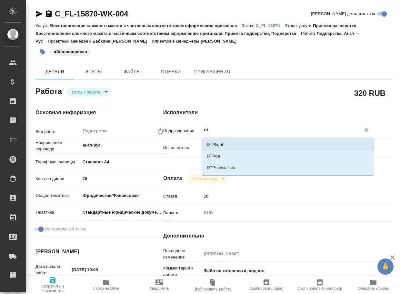
drag, startPoint x: 233, startPoint y: 144, endPoint x: 115, endPoint y: 202, distance: 131.5
click at [233, 144] on li "DTPlight" at bounding box center [288, 145] width 172 height 12
type textarea "x"
type input "DTPlight"
type textarea "x"
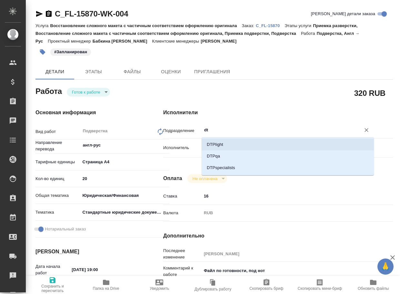
type textarea "x"
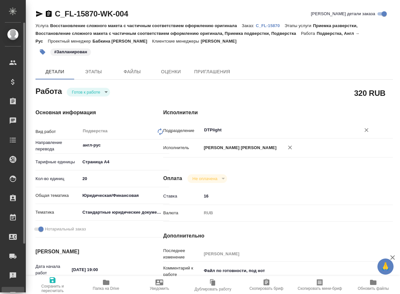
type textarea "x"
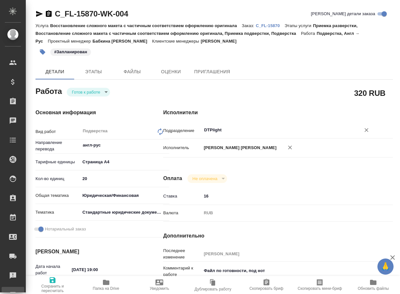
type textarea "x"
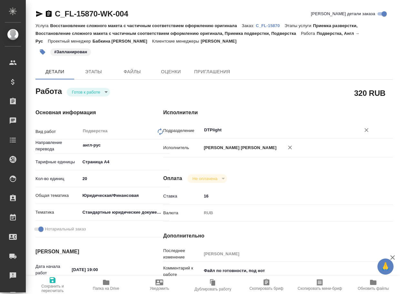
type input "DTPlight"
drag, startPoint x: 52, startPoint y: 282, endPoint x: 176, endPoint y: 280, distance: 124.5
click at [54, 280] on icon "button" at bounding box center [53, 280] width 6 height 6
type textarea "x"
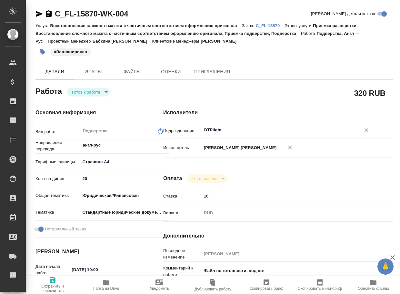
type textarea "x"
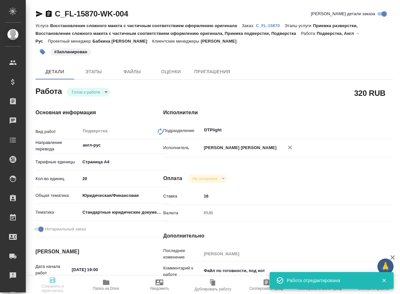
type textarea "x"
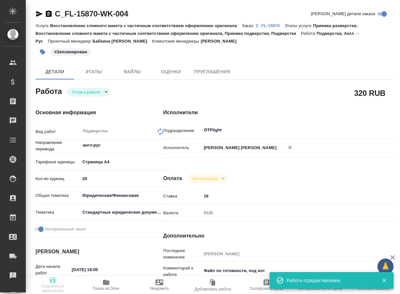
type textarea "x"
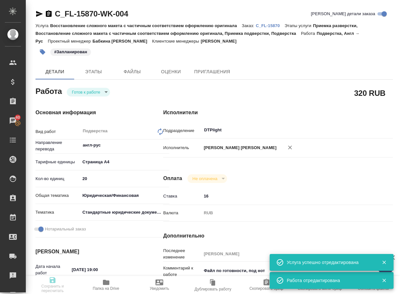
type input "readyForWork"
type textarea "Подверстка"
type textarea "x"
type input "англ-рус"
type input "5f036ec4e16dec2d6b59c8ff"
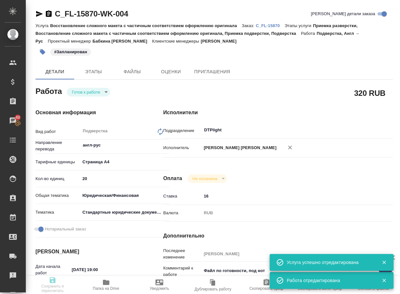
type input "20"
type input "yr-fn"
type input "5f647205b73bc97568ca66bf"
checkbox input "true"
type input "08.09.2025 19:00"
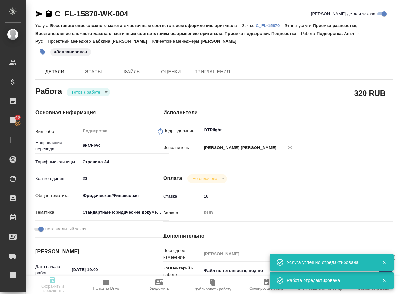
type input "09.09.2025 14:00"
type input "09.09.2025 15:00"
type input "DTPlight"
type input "notPayed"
type input "16"
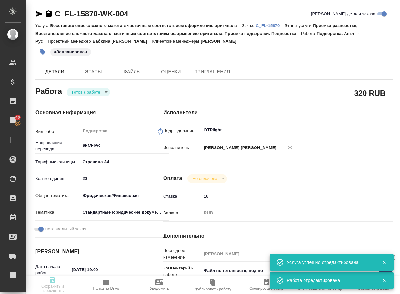
type input "RUB"
type input "[PERSON_NAME]"
type textarea "Файл по готовности, под нот"
type textarea "x"
type textarea "/Clients/FL_C/Orders/C_FL-15870/DTP/C_FL-15870-WK-004"
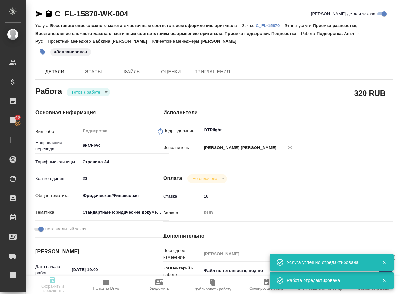
type textarea "x"
type input "C_FL-15870"
type input "Восстановление сложного макета с частичным соответствием оформлению оригинала"
type input "Приемка разверстки, Восстановление сложного макета с частичным соответствием оф…"
type input "Лямина Надежда"
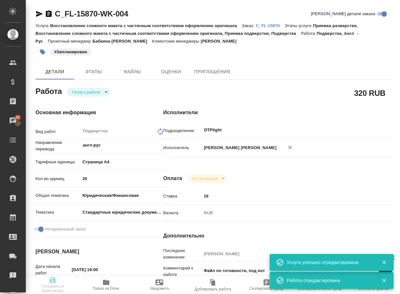
type input "[PERSON_NAME]"
type input "/Clients/FL_C/Orders/C_FL-15870"
type textarea "x"
type textarea "нот"
type textarea "x"
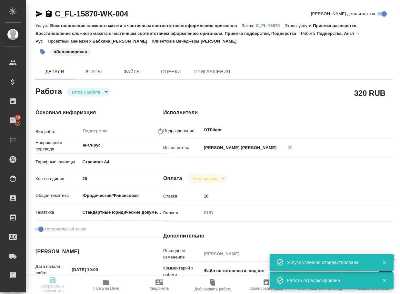
type textarea "x"
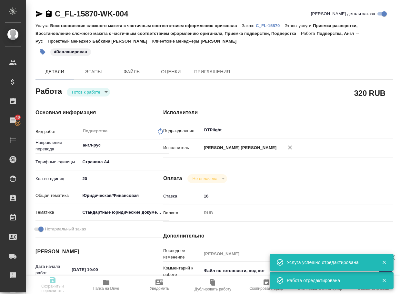
type textarea "x"
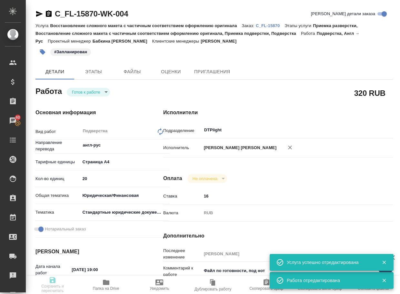
type textarea "x"
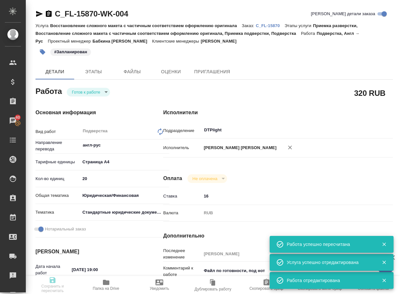
type input "readyForWork"
type textarea "Подверстка"
type textarea "x"
type input "англ-рус"
type input "5f036ec4e16dec2d6b59c8ff"
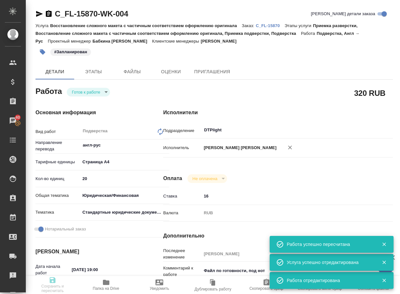
type input "20"
type input "yr-fn"
type input "5f647205b73bc97568ca66bf"
checkbox input "true"
type input "08.09.2025 19:00"
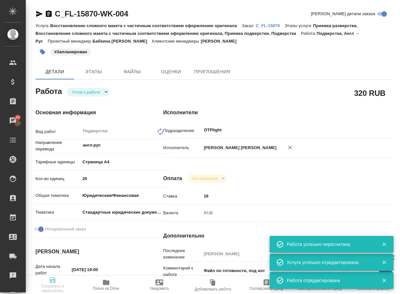
type input "09.09.2025 14:00"
type input "09.09.2025 15:00"
type input "DTPlight"
type input "notPayed"
type input "16"
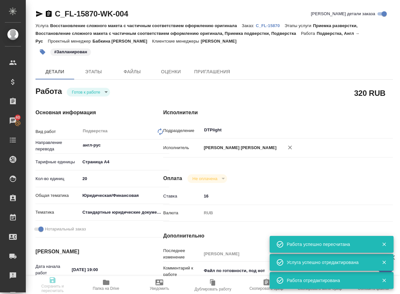
type input "RUB"
type input "[PERSON_NAME]"
type textarea "Файл по готовности, под нот"
type textarea "x"
type textarea "/Clients/FL_C/Orders/C_FL-15870/DTP/C_FL-15870-WK-004"
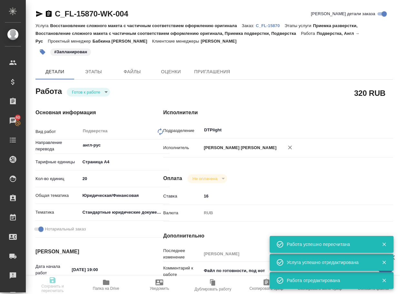
type textarea "x"
type input "C_FL-15870"
type input "Восстановление сложного макета с частичным соответствием оформлению оригинала"
type input "Приемка разверстки, Восстановление сложного макета с частичным соответствием оф…"
type input "Лямина Надежда"
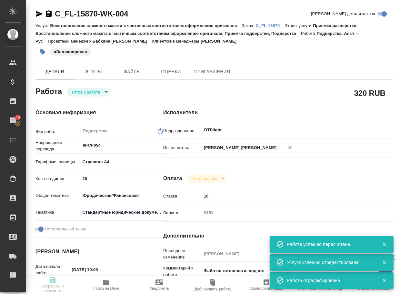
type input "[PERSON_NAME]"
type input "/Clients/FL_C/Orders/C_FL-15870"
type textarea "x"
type textarea "нот"
type textarea "x"
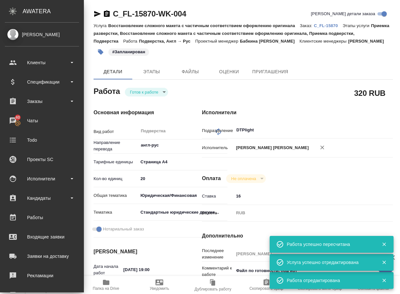
type textarea "x"
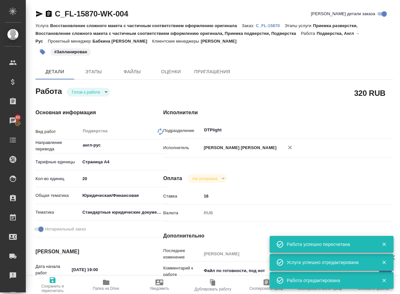
type textarea "x"
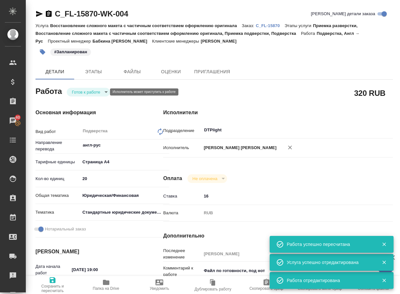
type textarea "x"
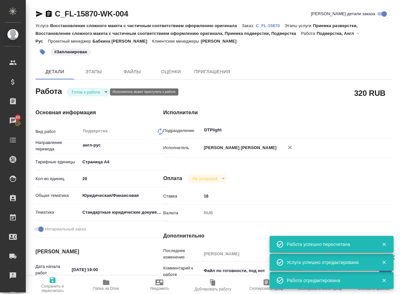
click at [93, 91] on body "🙏 .cls-1 fill:#fff; AWATERA Arsenyeva Vera Клиенты Спецификации Заказы 40 Чаты …" at bounding box center [200, 147] width 400 height 294
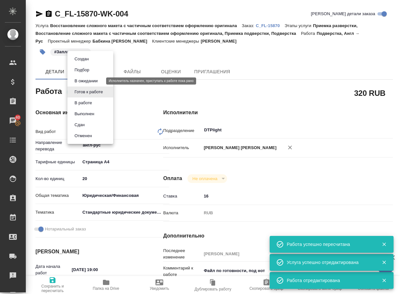
click at [92, 80] on button "В ожидании" at bounding box center [86, 80] width 27 height 7
type textarea "x"
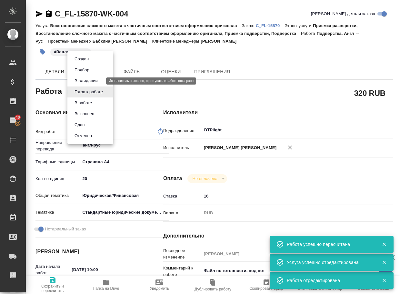
type textarea "x"
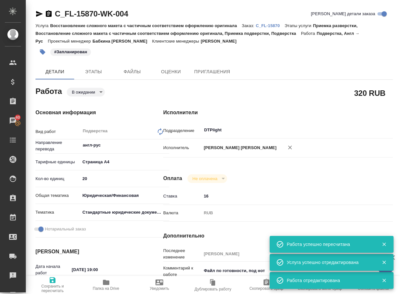
type textarea "x"
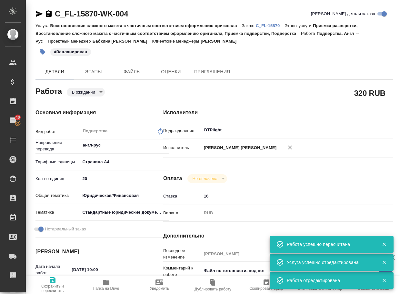
type textarea "x"
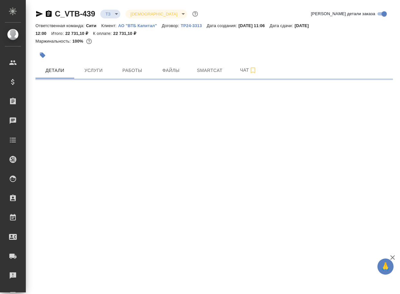
select select "RU"
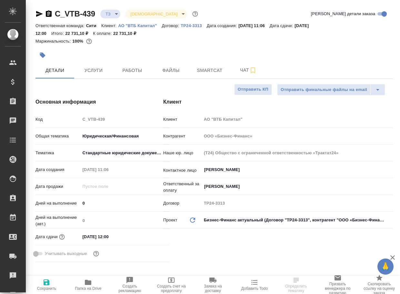
type textarea "x"
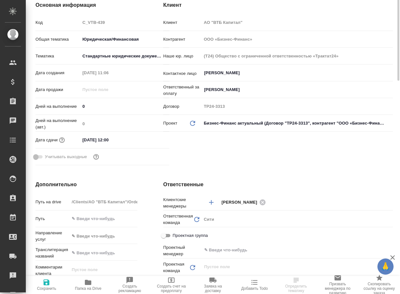
scroll to position [193, 0]
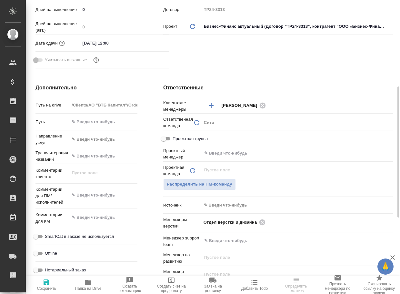
click at [88, 286] on span "Папка на Drive" at bounding box center [88, 288] width 26 height 5
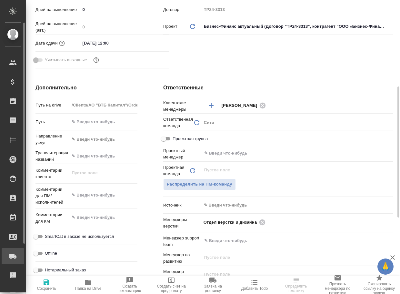
type textarea "x"
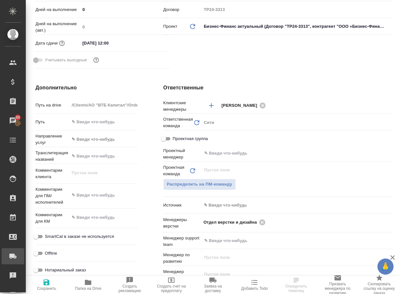
type textarea "x"
select select "RU"
type textarea "x"
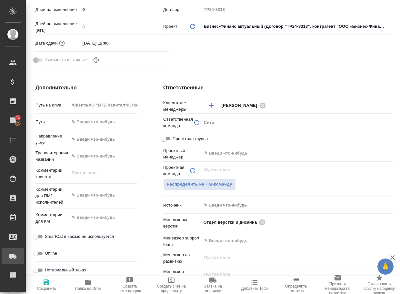
type textarea "x"
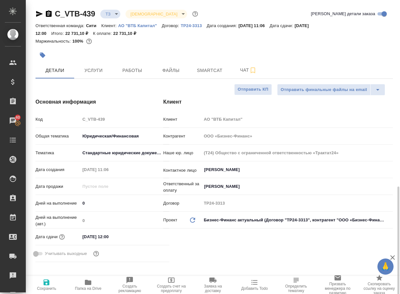
scroll to position [226, 0]
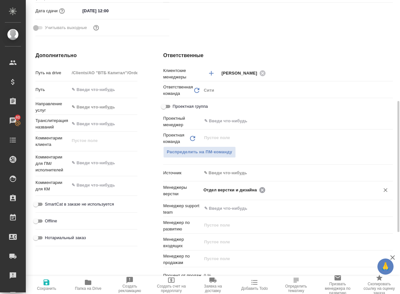
click at [259, 191] on icon at bounding box center [262, 190] width 6 height 6
type textarea "x"
click at [259, 191] on input "text" at bounding box center [286, 190] width 166 height 8
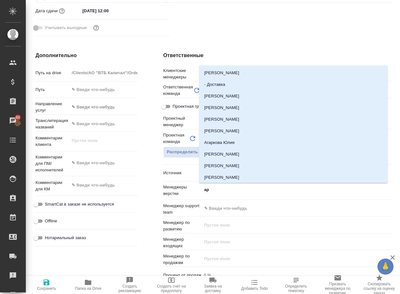
type input "арс"
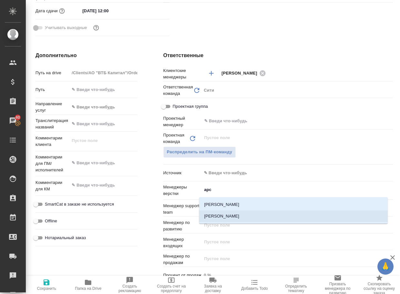
click at [233, 216] on li "[PERSON_NAME]" at bounding box center [293, 216] width 189 height 12
type textarea "x"
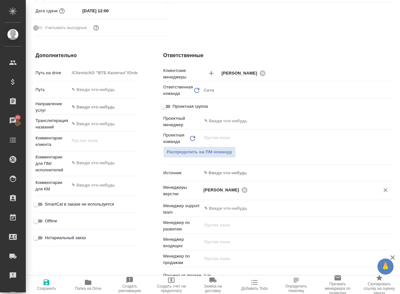
click at [47, 283] on icon "button" at bounding box center [47, 282] width 8 height 8
type textarea "x"
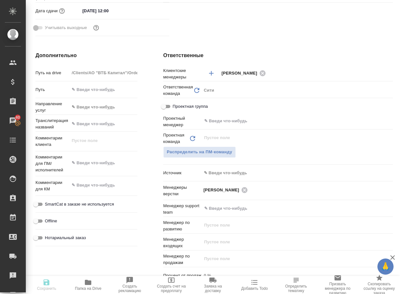
type textarea "x"
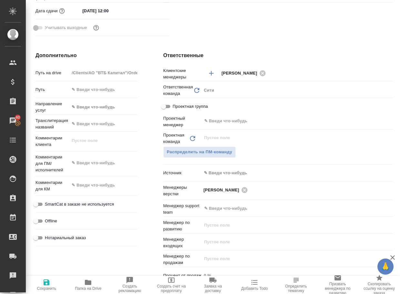
type textarea "x"
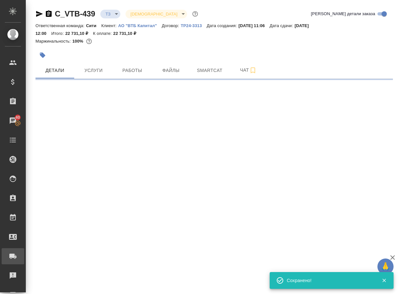
scroll to position [0, 0]
select select "RU"
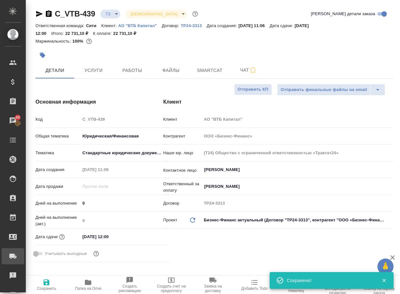
type textarea "x"
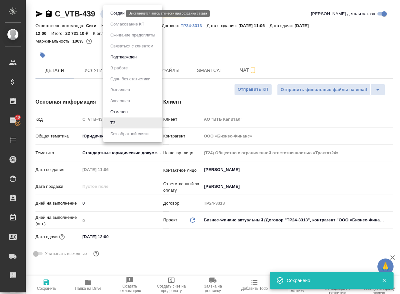
click at [114, 12] on body "🙏 .cls-1 fill:#fff; AWATERA Arsenyeva Vera Клиенты Спецификации Заказы 40 Чаты …" at bounding box center [200, 147] width 400 height 294
click at [115, 16] on button "Создан" at bounding box center [117, 13] width 18 height 7
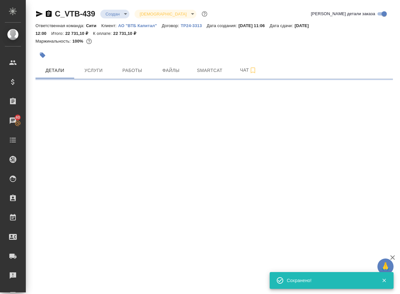
select select "RU"
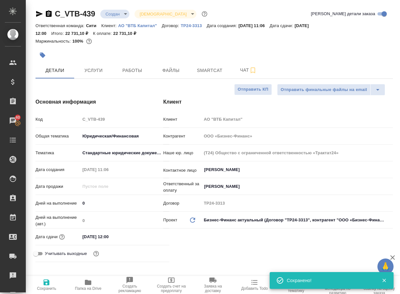
type textarea "x"
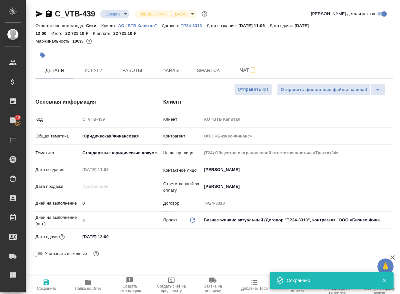
type textarea "x"
drag, startPoint x: 101, startPoint y: 19, endPoint x: 47, endPoint y: 15, distance: 54.1
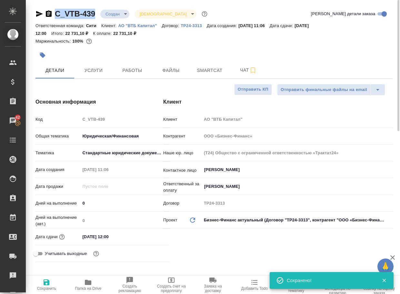
click at [47, 15] on div "C_VTB-439 Создан new Святая троица holyTrinity Кратко детали заказа" at bounding box center [213, 15] width 357 height 13
type textarea "x"
copy link "C_VTB-439"
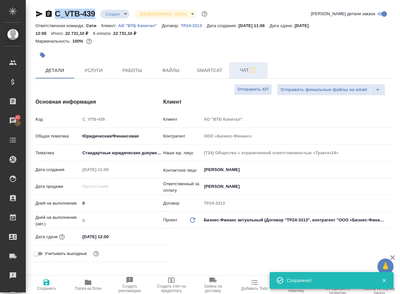
click at [238, 69] on span "Чат" at bounding box center [248, 70] width 31 height 8
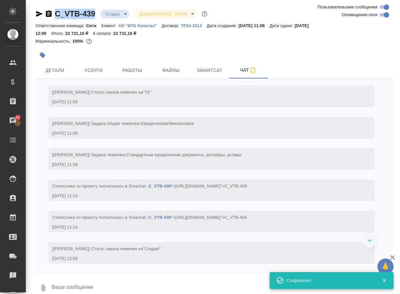
click at [46, 288] on icon "button" at bounding box center [43, 288] width 8 height 8
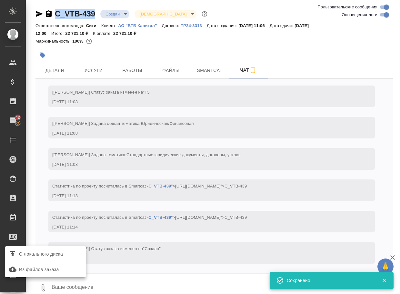
click at [64, 258] on label "С локального диска" at bounding box center [45, 254] width 81 height 12
click at [0, 0] on input "С локального диска" at bounding box center [0, 0] width 0 height 0
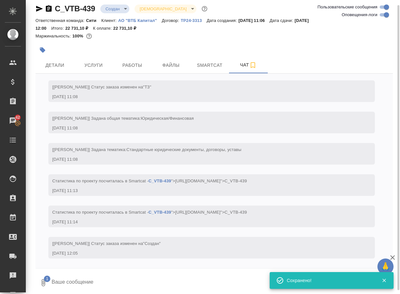
click at [81, 287] on textarea at bounding box center [216, 283] width 331 height 22
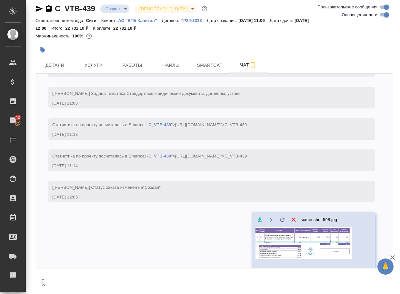
scroll to position [78, 0]
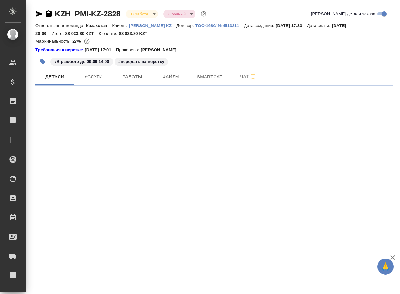
click at [115, 68] on div "#В раюботе до 09.09 14.00 #передать на верстку" at bounding box center [154, 62] width 238 height 14
select select "RU"
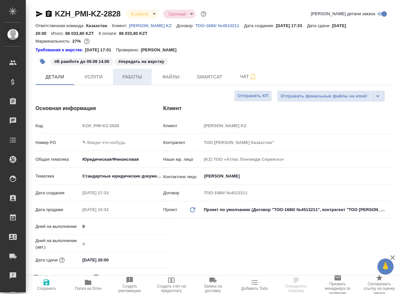
type textarea "x"
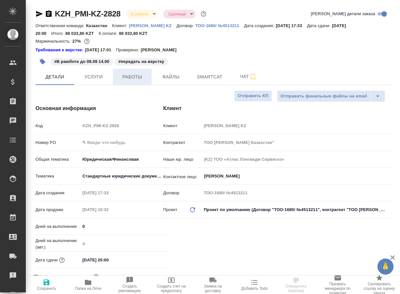
type textarea "x"
click at [129, 73] on span "Работы" at bounding box center [132, 77] width 31 height 8
type textarea "x"
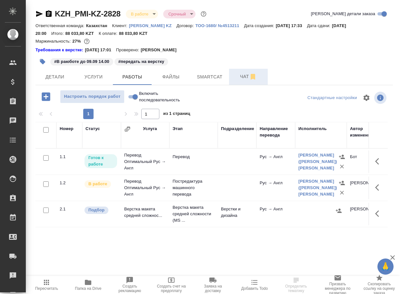
click at [244, 80] on span "Чат" at bounding box center [248, 77] width 31 height 8
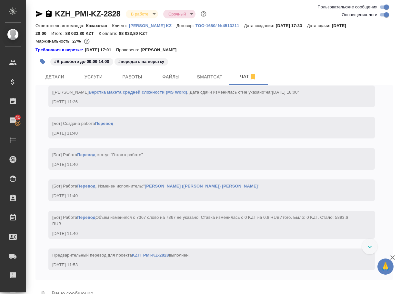
scroll to position [1019, 0]
click at [382, 15] on input "Оповещения-логи" at bounding box center [386, 15] width 23 height 8
checkbox input "false"
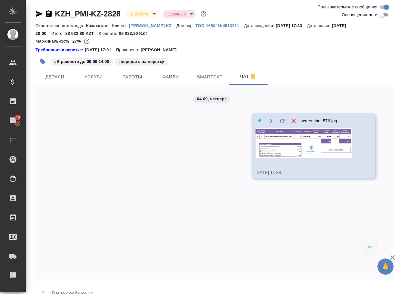
scroll to position [0, 0]
click at [271, 152] on img at bounding box center [303, 143] width 97 height 30
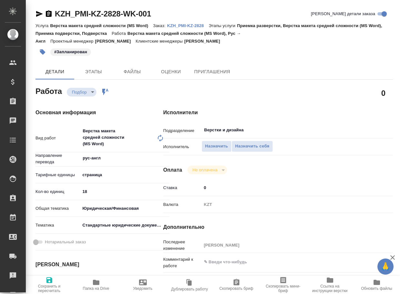
type textarea "x"
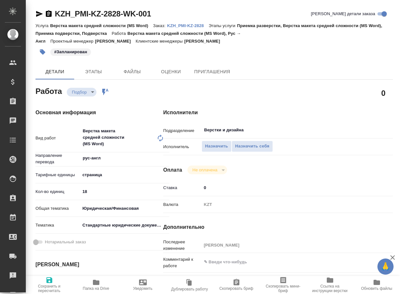
type textarea "x"
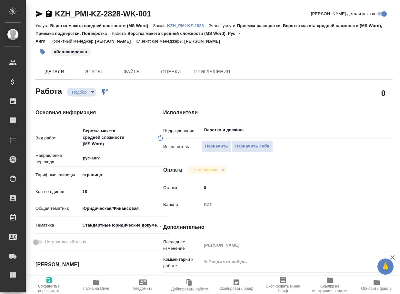
type textarea "x"
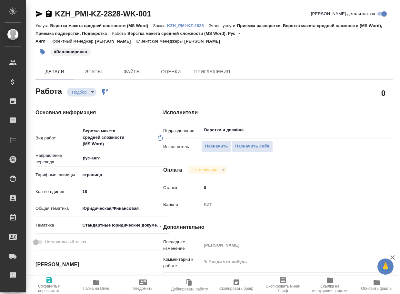
type textarea "x"
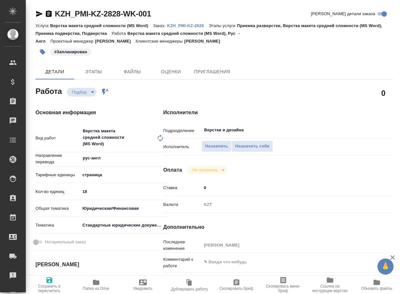
type textarea "x"
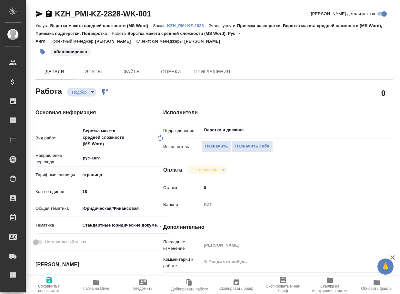
type textarea "x"
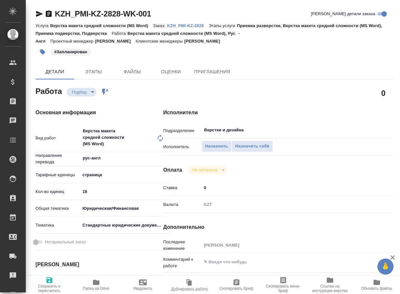
type textarea "x"
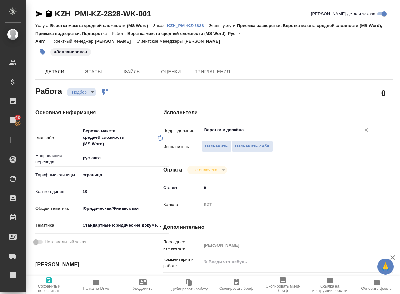
click at [253, 132] on input "Верстки и дизайна" at bounding box center [276, 130] width 147 height 8
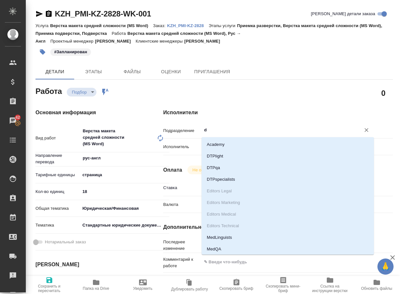
type input "dt"
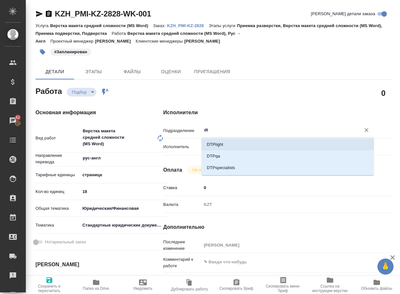
click at [230, 145] on li "DTPlight" at bounding box center [288, 145] width 172 height 12
type textarea "x"
type input "DTPlight"
type textarea "x"
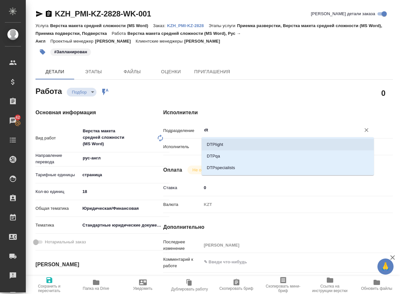
type textarea "x"
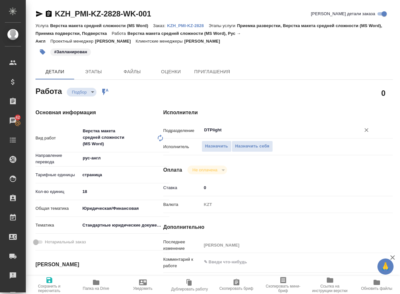
type input "DTPlight"
type textarea "x"
click at [239, 259] on textarea at bounding box center [288, 261] width 172 height 11
type textarea "x"
type textarea "ж"
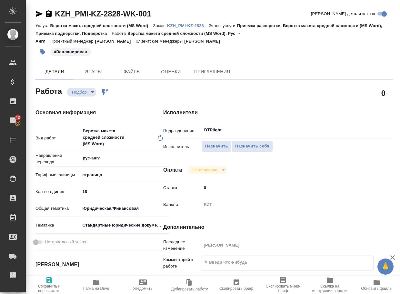
type textarea "x"
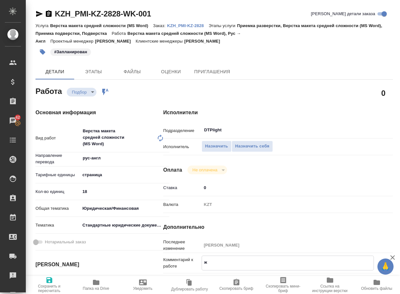
type textarea "жд"
type textarea "x"
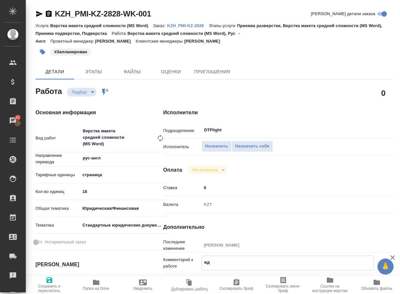
type textarea "x"
type textarea "жде"
type textarea "x"
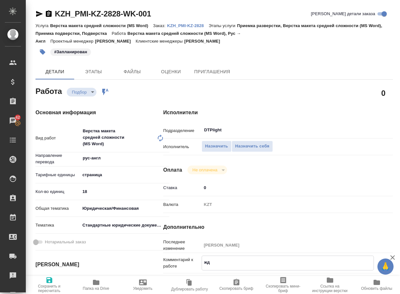
type textarea "x"
type textarea "ждем"
type textarea "x"
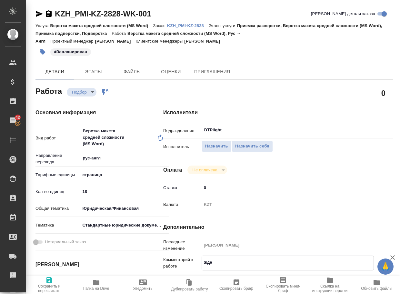
type textarea "x"
type textarea "ждем"
type textarea "x"
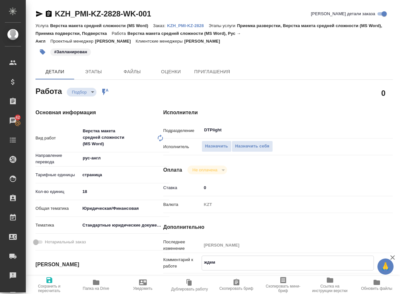
type textarea "x"
type textarea "ждем п"
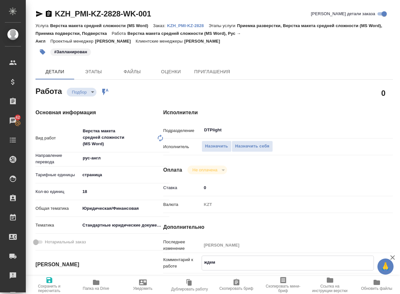
type textarea "x"
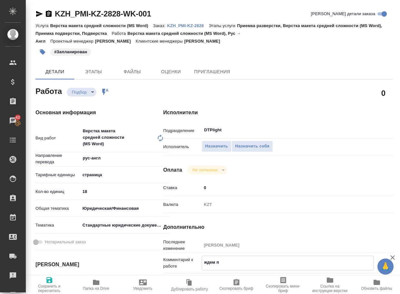
type textarea "ждем пе"
type textarea "x"
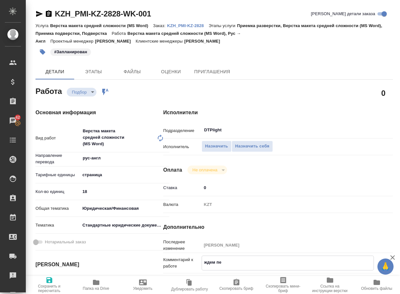
type textarea "x"
type textarea "ждем пер"
type textarea "x"
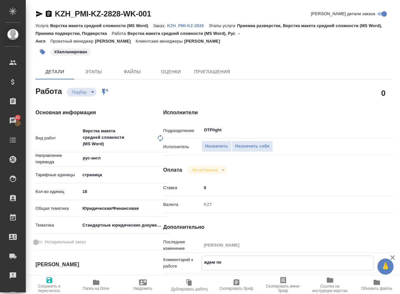
type textarea "x"
type textarea "ждем пере"
type textarea "x"
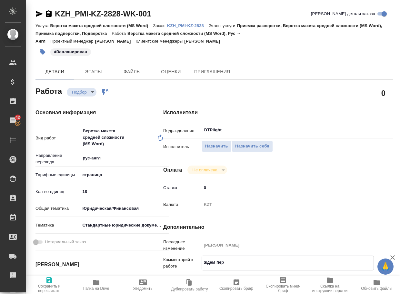
type textarea "x"
type textarea "ждем перео"
type textarea "x"
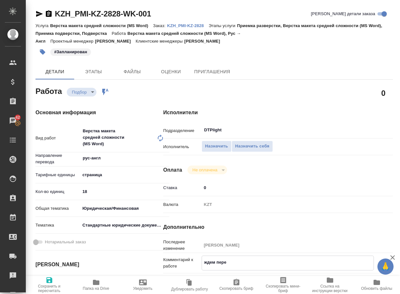
type textarea "x"
type textarea "ждем пере"
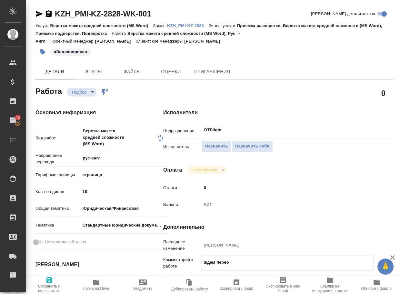
type textarea "x"
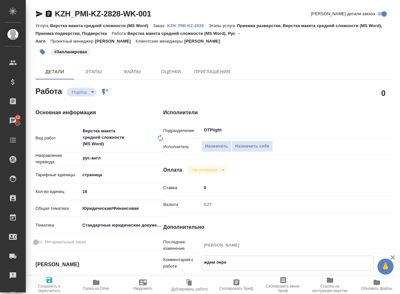
type textarea "ждем перев"
type textarea "x"
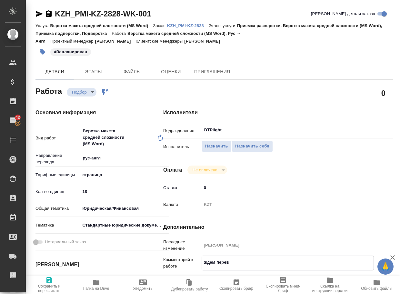
type textarea "x"
type textarea "ждем перево"
type textarea "x"
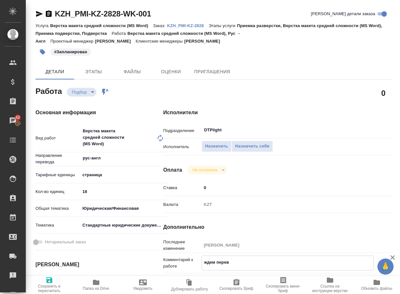
type textarea "x"
type textarea "ждем перевод"
type textarea "x"
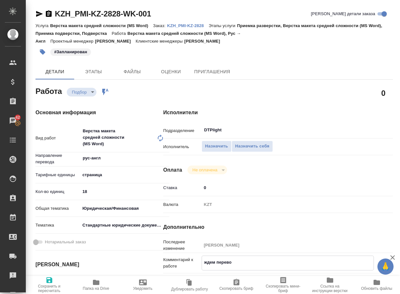
type textarea "x"
type textarea "ждем перевод"
type textarea "x"
click at [40, 277] on span "Сохранить и пересчитать" at bounding box center [49, 284] width 39 height 17
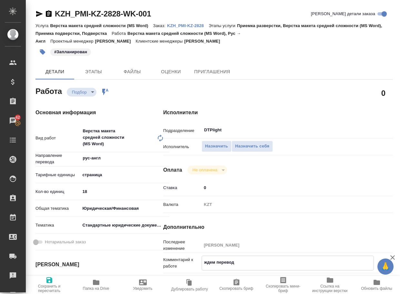
type textarea "x"
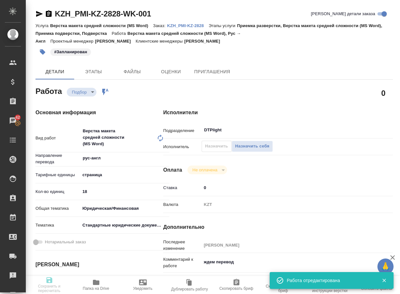
type textarea "x"
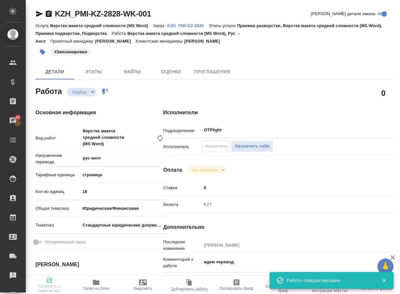
type input "recruiting"
type textarea "Верстка макета средней сложности (MS Word)"
type textarea "x"
type input "рус-англ"
type input "5a8b1489cc6b4906c91bfdb2"
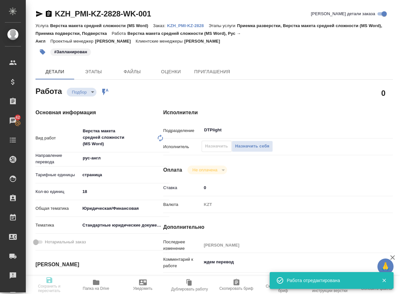
type input "18"
type input "yr-fn"
type input "5f647205b73bc97568ca66bf"
type input "09.09.2025 16:00"
type input "09.09.2025 20:00"
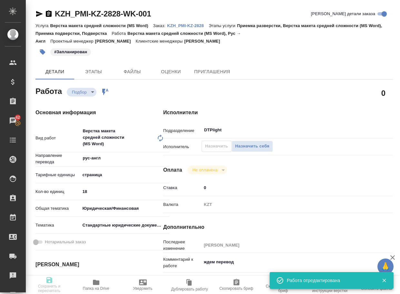
type input "09.09.2025 20:00"
type input "DTPlight"
type input "notPayed"
type input "0"
type input "KZT"
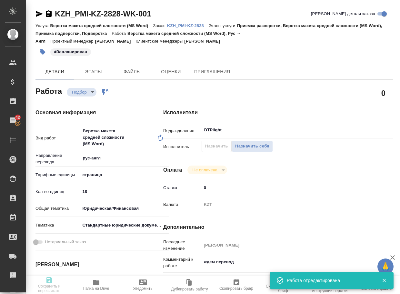
type input "Бабкина Анастасия"
type textarea "ждем перевод"
type textarea "x"
type textarea "/Clients/PMIKZ/Orders/KZH_PMI-KZ-2828/DTP/KZH_PMI-KZ-2828-WK-001"
type textarea "x"
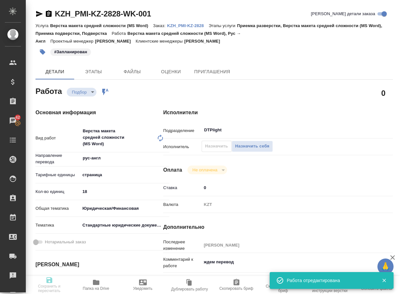
type input "KZH_PMI-KZ-2828"
type input "Верстка макета средней сложности (MS Word)"
type input "Приемка разверстки, Верстка макета средней сложности (MS Word), Приемка подверс…"
type input "Кошербаева Назерке"
type input "[PERSON_NAME]"
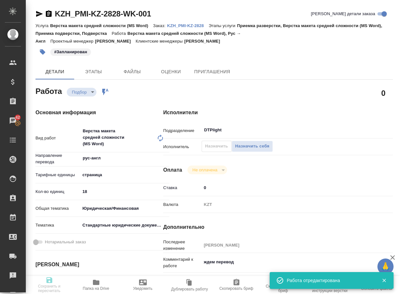
type input "/Clients/PMIKZ/Orders/KZH_PMI-KZ-2828"
type textarea "x"
type textarea "перевод на анг"
type textarea "x"
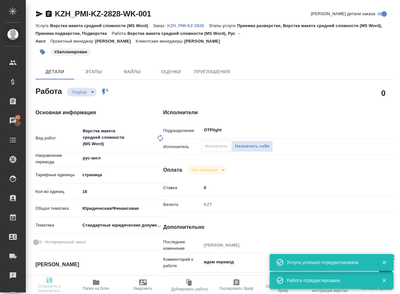
type textarea "x"
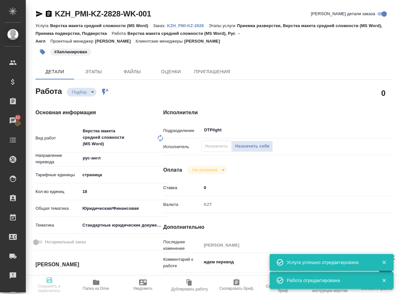
type textarea "x"
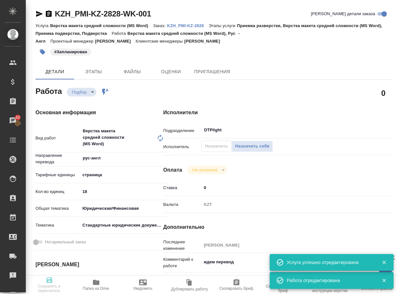
type textarea "x"
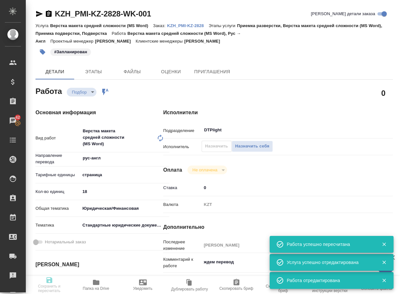
type input "recruiting"
type textarea "Верстка макета средней сложности (MS Word)"
type textarea "x"
type input "рус-англ"
type input "5a8b1489cc6b4906c91bfdb2"
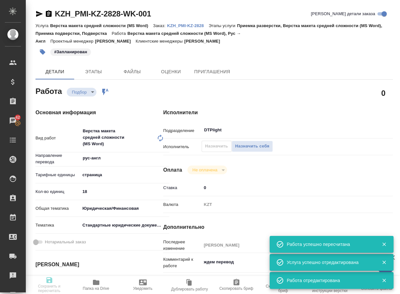
type input "18"
type input "yr-fn"
type input "5f647205b73bc97568ca66bf"
type input "09.09.2025 16:00"
type input "09.09.2025 20:00"
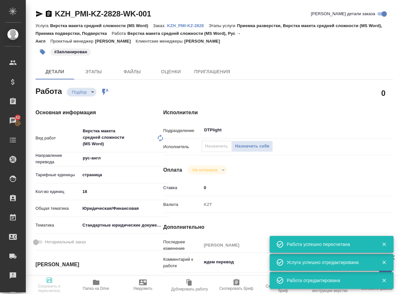
type input "09.09.2025 20:00"
type input "DTPlight"
type input "notPayed"
type input "0"
type input "KZT"
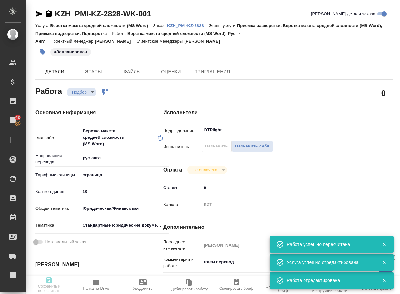
type input "Бабкина Анастасия"
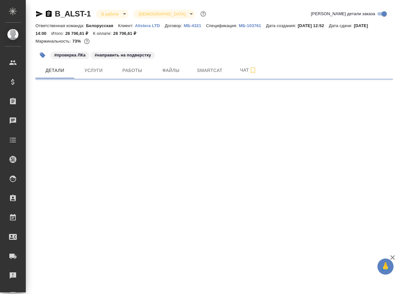
select select "RU"
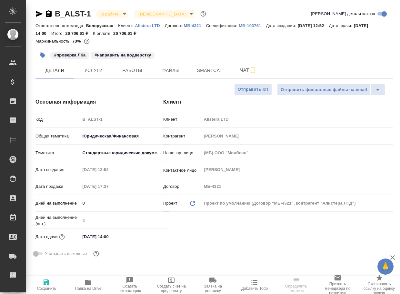
type textarea "x"
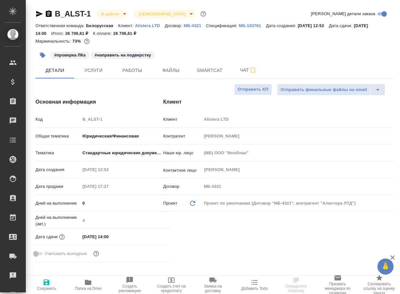
type textarea "x"
drag, startPoint x: 244, startPoint y: 69, endPoint x: 247, endPoint y: 70, distance: 3.7
click at [244, 69] on span "Чат" at bounding box center [248, 70] width 31 height 8
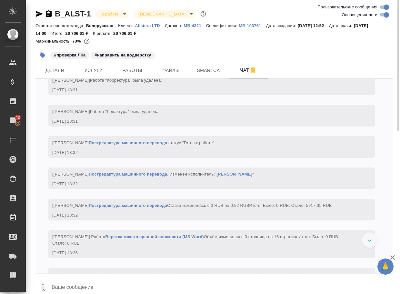
click at [382, 14] on input "Оповещения-логи" at bounding box center [386, 15] width 23 height 8
checkbox input "false"
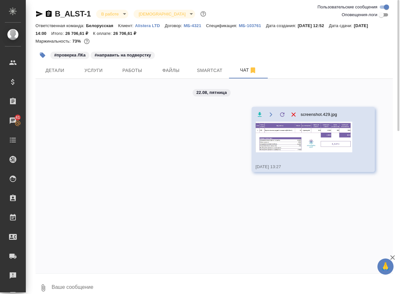
click at [296, 150] on img at bounding box center [303, 137] width 97 height 31
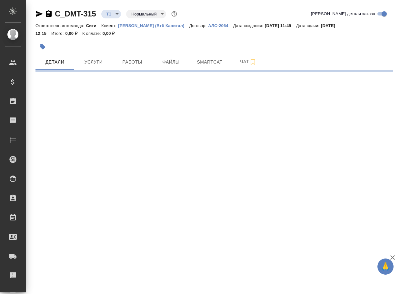
select select "RU"
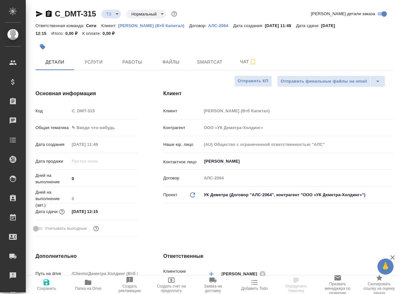
type textarea "x"
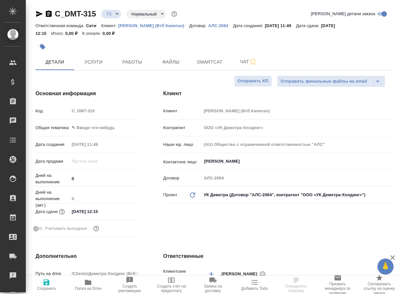
type textarea "x"
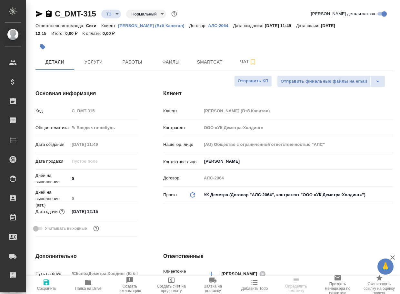
type textarea "x"
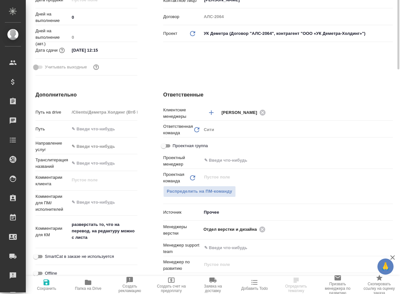
scroll to position [193, 0]
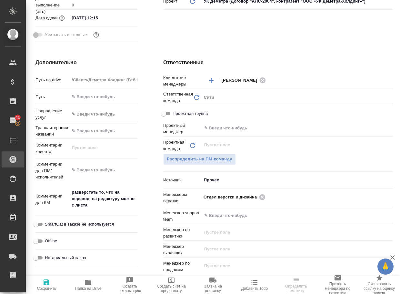
type textarea "x"
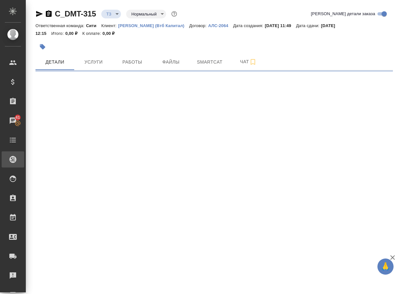
scroll to position [0, 0]
select select "RU"
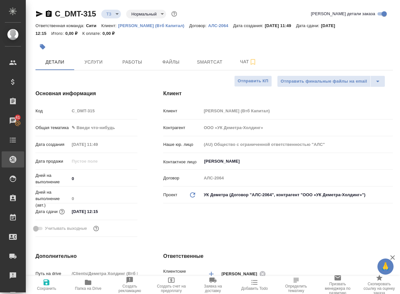
type textarea "x"
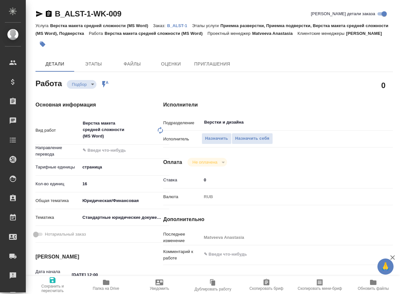
type textarea "x"
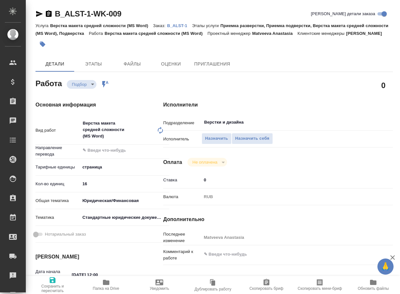
type textarea "x"
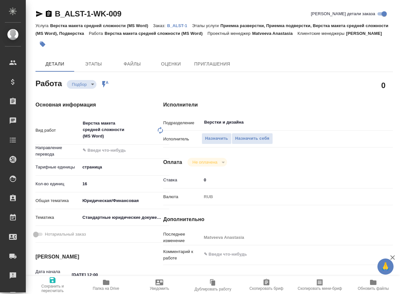
type textarea "x"
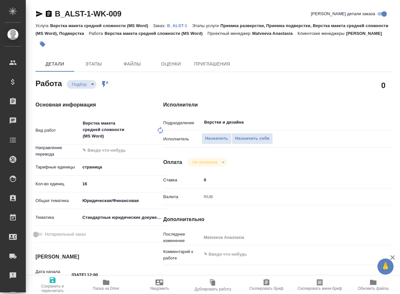
type textarea "x"
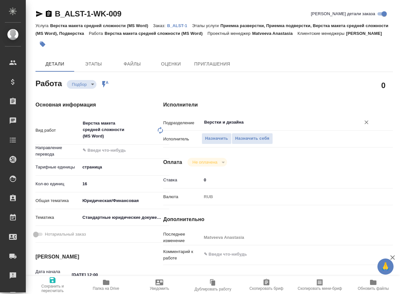
type textarea "x"
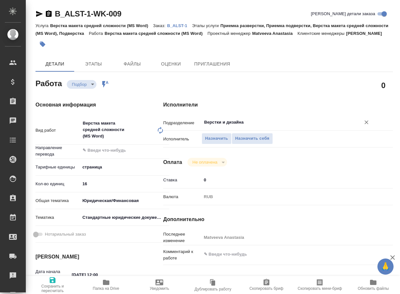
click at [250, 126] on input "Верстки и дизайна" at bounding box center [276, 122] width 147 height 8
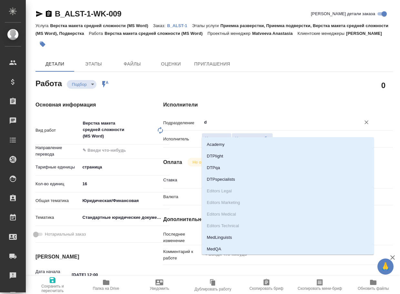
type input "dt"
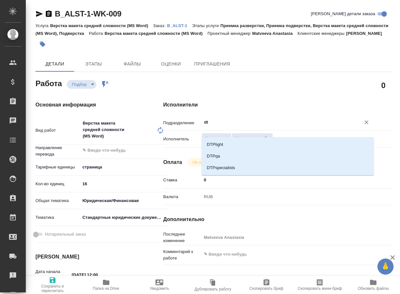
type textarea "x"
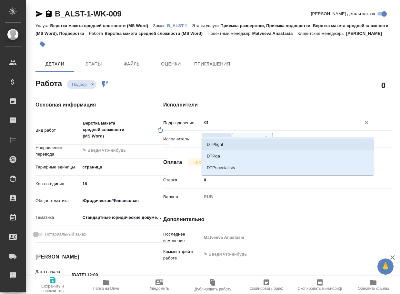
click at [237, 144] on li "DTPlight" at bounding box center [288, 145] width 172 height 12
type textarea "x"
type input "DTPlight"
type textarea "x"
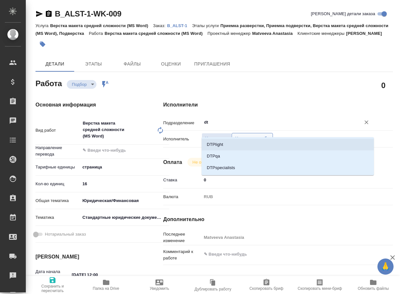
type textarea "x"
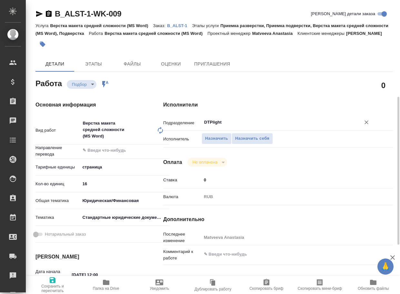
scroll to position [64, 0]
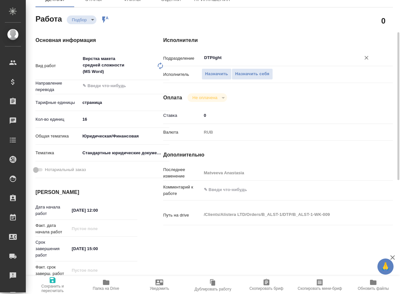
type input "DTPlight"
type textarea "x"
click at [227, 195] on textarea at bounding box center [288, 189] width 172 height 11
type textarea "x"
type textarea "ж"
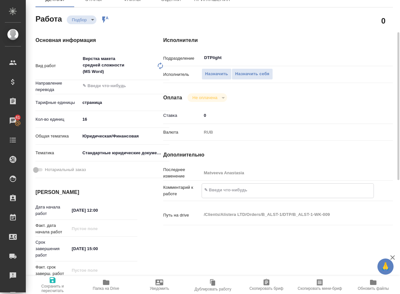
type textarea "x"
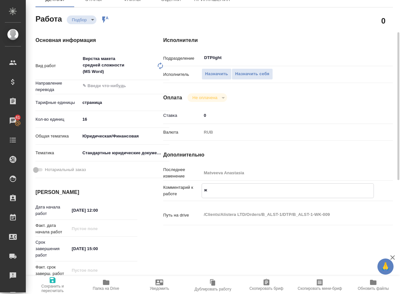
type textarea "жд"
type textarea "x"
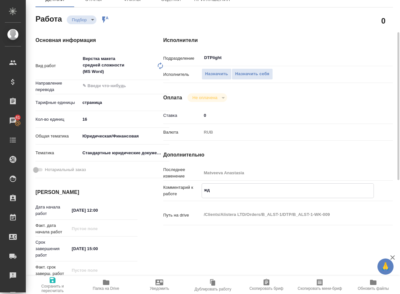
type textarea "x"
type textarea "жде"
type textarea "x"
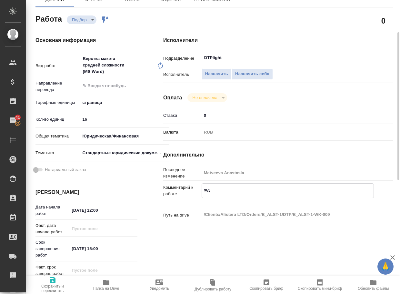
type textarea "x"
type textarea "ждем"
type textarea "x"
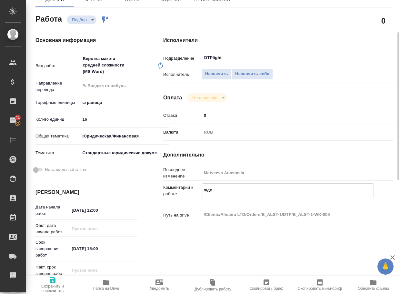
type textarea "x"
type textarea "ждем"
type textarea "x"
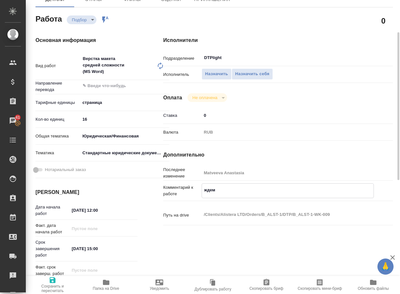
type textarea "x"
type textarea "ждем п"
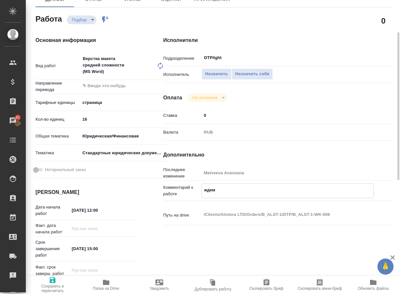
type textarea "x"
type textarea "ждем пе"
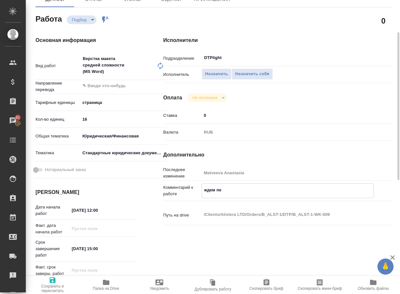
type textarea "x"
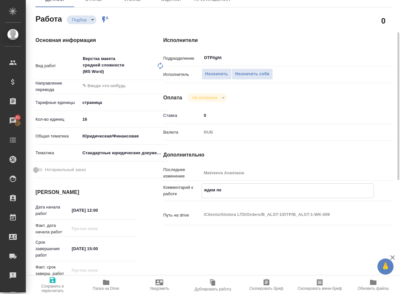
type textarea "x"
type textarea "ждем пер"
type textarea "x"
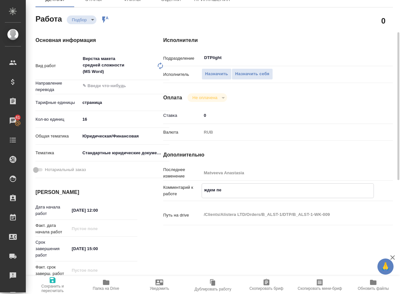
type textarea "x"
type textarea "ждем пере"
type textarea "x"
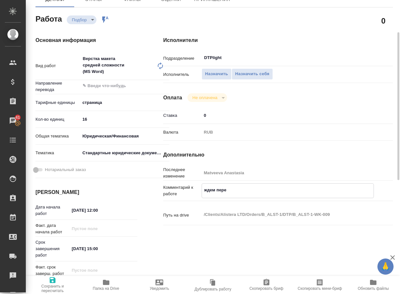
type textarea "x"
type textarea "ждем перев"
type textarea "x"
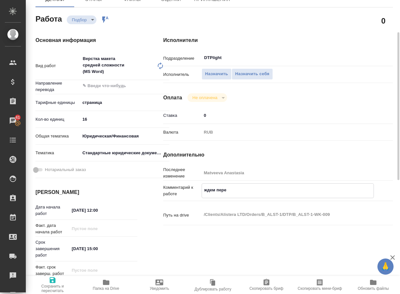
type textarea "x"
type textarea "ждем перево"
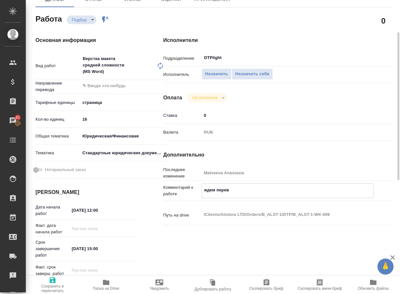
type textarea "x"
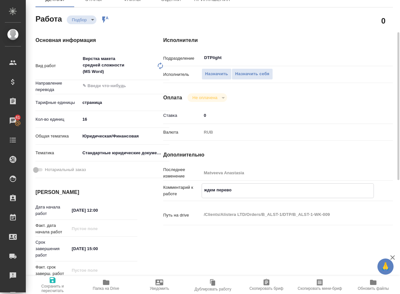
type textarea "ждем перевод"
type textarea "x"
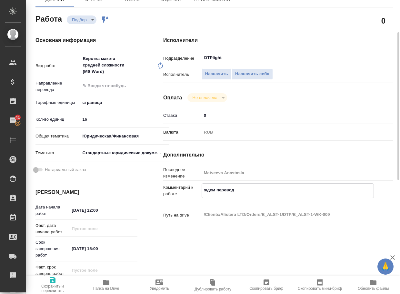
type textarea "ждем перевод"
type textarea "x"
click at [49, 287] on span "Сохранить и пересчитать" at bounding box center [53, 288] width 46 height 9
type textarea "x"
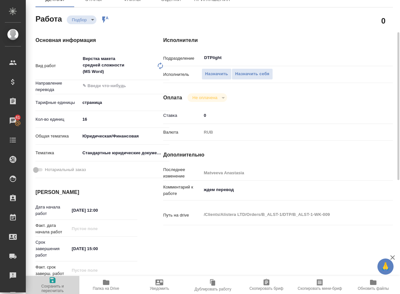
type textarea "x"
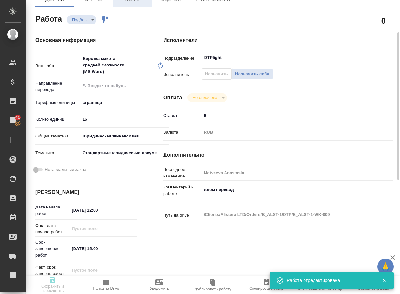
type textarea "x"
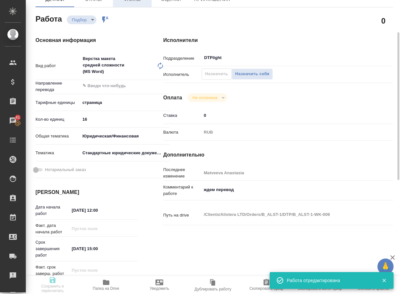
type input "recruiting"
type textarea "Верстка макета средней сложности (MS Word)"
type textarea "x"
type input "5a8b1489cc6b4906c91bfdb2"
type input "16"
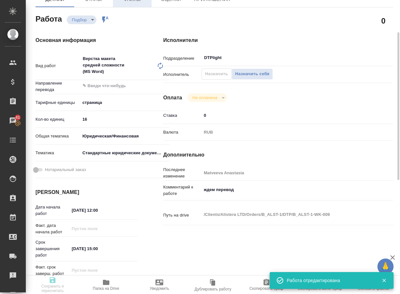
type input "yr-fn"
type input "5f647205b73bc97568ca66bf"
type input "10.09.2025 12:00"
type input "10.09.2025 15:00"
type input "12.09.2025 14:00"
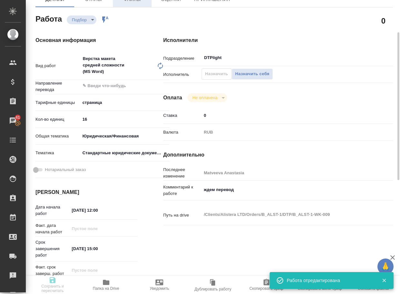
type input "DTPlight"
type input "notPayed"
type input "0"
type input "RUB"
type input "Matveeva Anastasia"
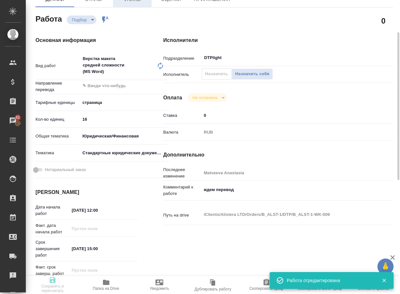
type textarea "ждем перевод"
type textarea "x"
type textarea "/Clients/Alistera LTD/Orders/B_ALST-1/DTP/B_ALST-1-WK-009"
type textarea "x"
type input "B_ALST-1"
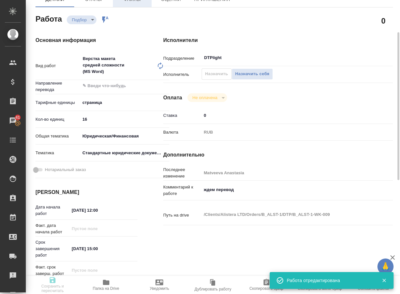
type input "Верстка макета средней сложности (MS Word)"
type input "Приемка разверстки, Приемка подверстки, Верстка макета средней сложности (MS Wo…"
type input "Богомолова Анастасия"
type input "[PERSON_NAME]"
type input "/Clients/Alistera LTD/Orders/B_ALST-1"
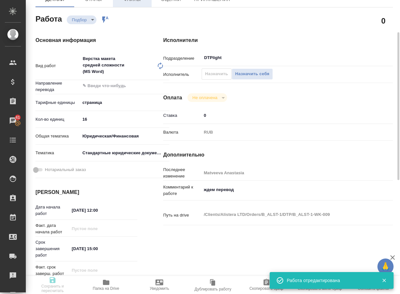
type textarea "x"
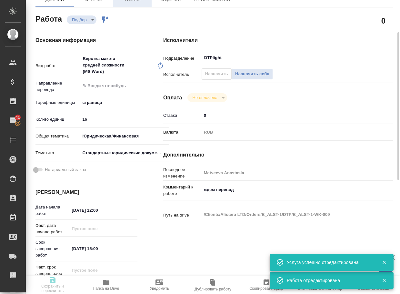
type textarea "x"
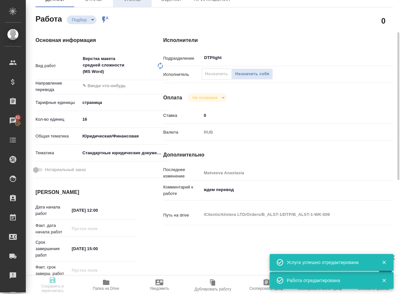
type textarea "x"
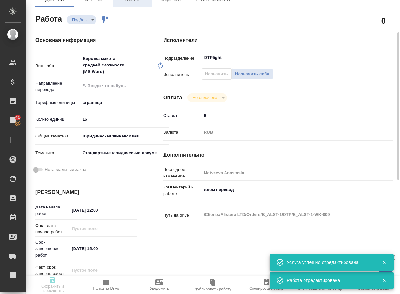
type textarea "x"
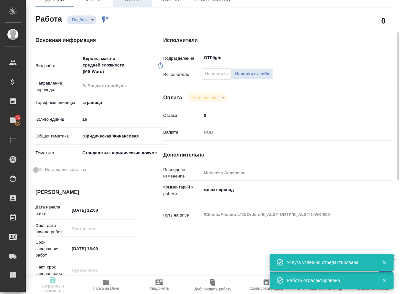
type textarea "x"
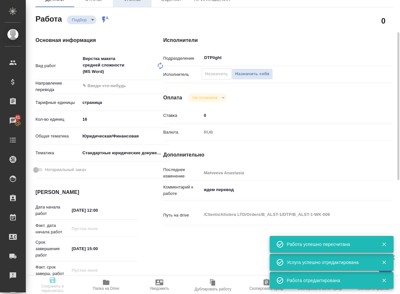
type input "recruiting"
type textarea "Верстка макета средней сложности (MS Word)"
type textarea "x"
type input "5a8b1489cc6b4906c91bfdb2"
type input "16"
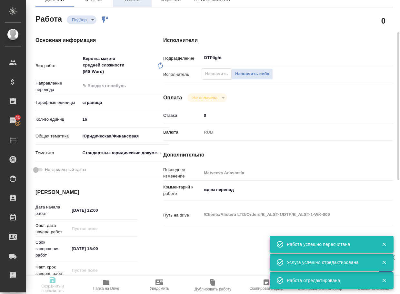
type input "yr-fn"
type input "5f647205b73bc97568ca66bf"
type input "10.09.2025 12:00"
type input "10.09.2025 15:00"
type input "12.09.2025 14:00"
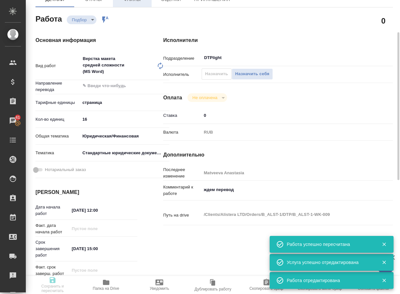
type input "DTPlight"
type input "notPayed"
type input "0"
type input "RUB"
type input "Matveeva Anastasia"
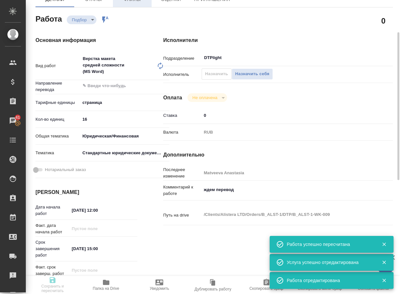
type textarea "ждем перевод"
type textarea "x"
type textarea "/Clients/Alistera LTD/Orders/B_ALST-1/DTP/B_ALST-1-WK-009"
type textarea "x"
type input "B_ALST-1"
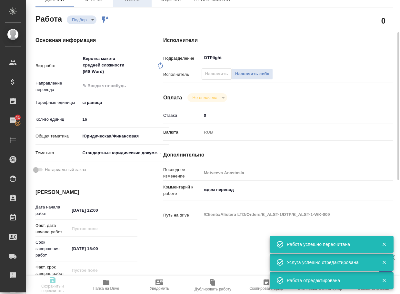
type input "Верстка макета средней сложности (MS Word)"
type input "Приемка разверстки, Приемка подверстки, Верстка макета средней сложности (MS Wo…"
type input "Богомолова Анастасия"
type input "[PERSON_NAME]"
type input "/Clients/Alistera LTD/Orders/B_ALST-1"
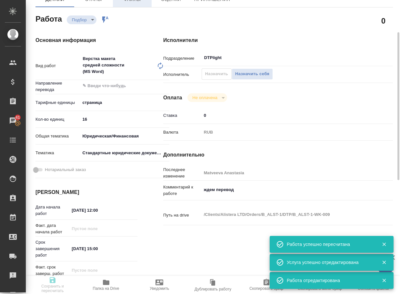
type textarea "x"
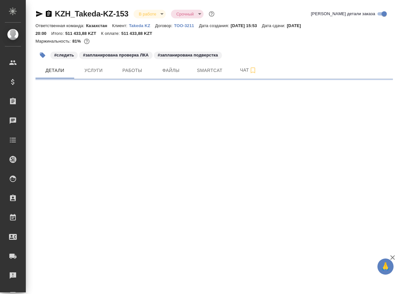
select select "RU"
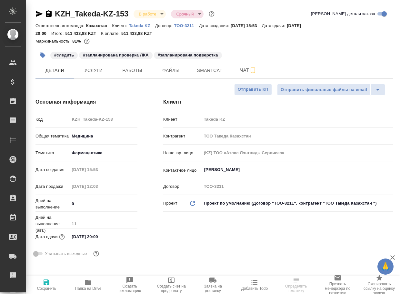
type textarea "x"
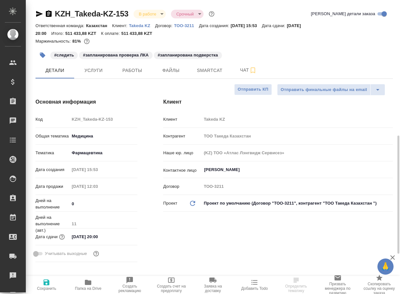
type textarea "x"
click at [128, 70] on span "Работы" at bounding box center [132, 70] width 31 height 8
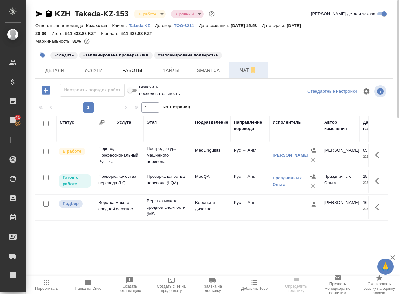
click at [248, 71] on span "Чат" at bounding box center [248, 70] width 31 height 8
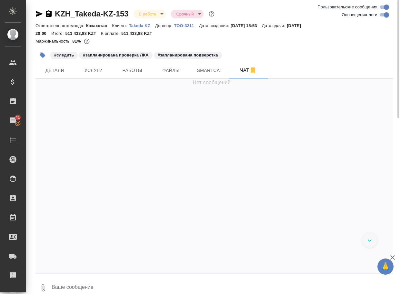
click at [380, 16] on input "Оповещения-логи" at bounding box center [386, 15] width 23 height 8
checkbox input "false"
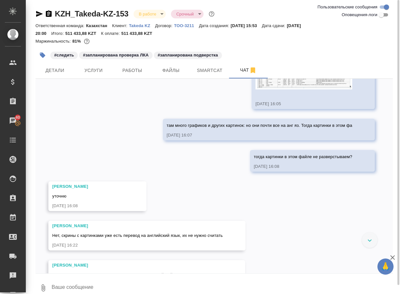
scroll to position [363, 0]
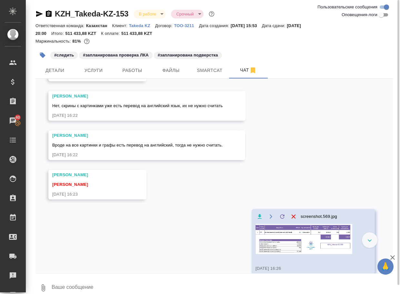
click at [284, 254] on img at bounding box center [303, 239] width 97 height 30
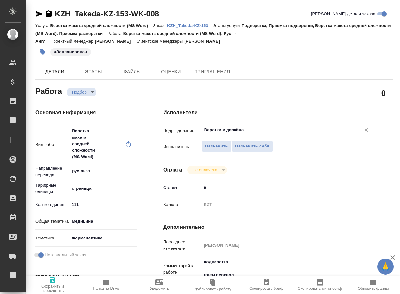
type textarea "x"
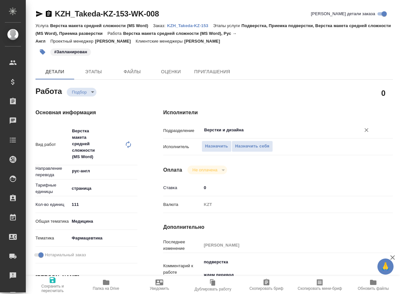
type textarea "x"
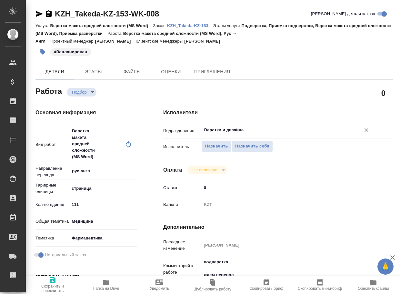
type textarea "x"
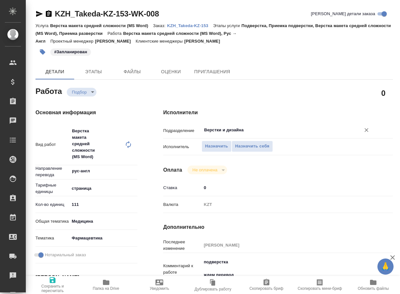
click at [249, 129] on input "Верстки и дизайна" at bounding box center [276, 130] width 147 height 8
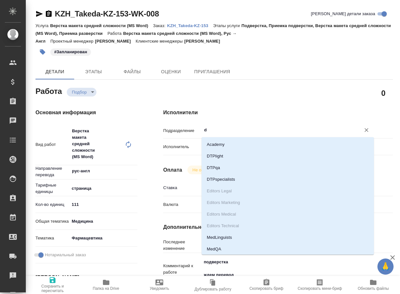
type input "dt"
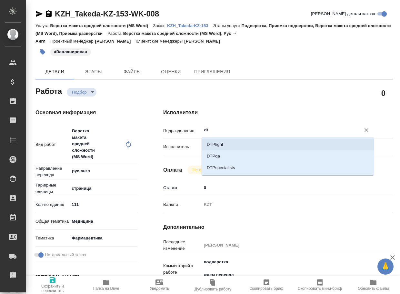
click at [240, 142] on li "DTPlight" at bounding box center [288, 145] width 172 height 12
type textarea "x"
type input "DTPlight"
type textarea "x"
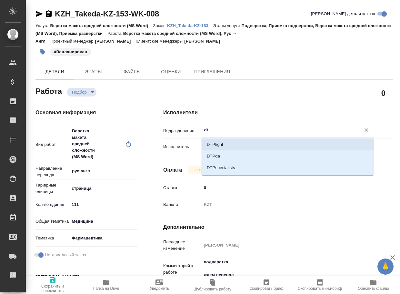
type textarea "x"
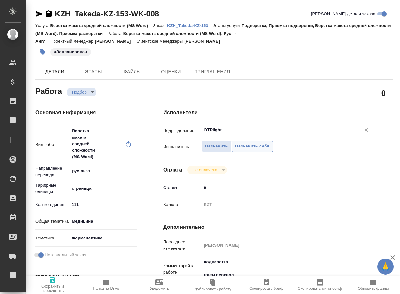
scroll to position [64, 0]
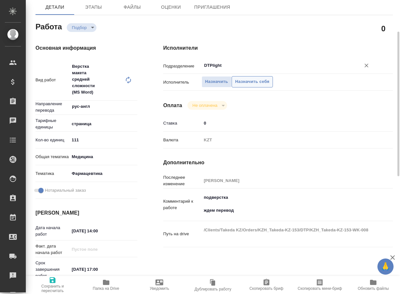
type textarea "x"
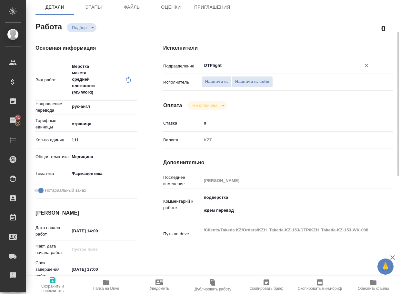
type input "DTPlight"
click at [57, 287] on span "Сохранить и пересчитать" at bounding box center [53, 288] width 46 height 9
type textarea "x"
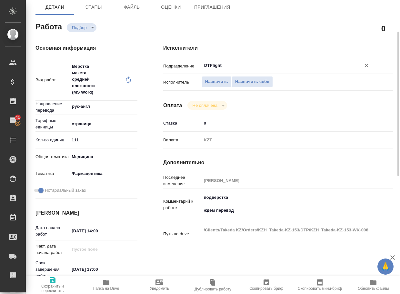
type textarea "x"
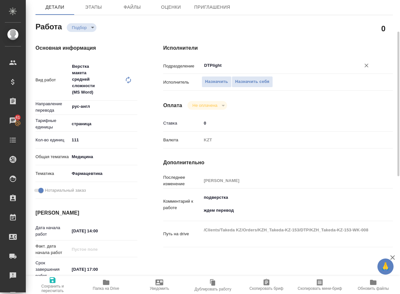
type textarea "x"
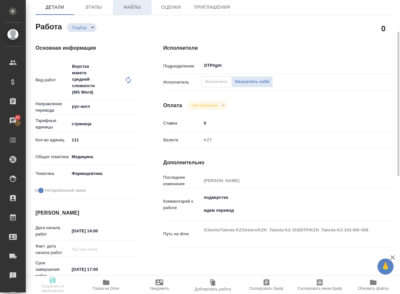
type textarea "x"
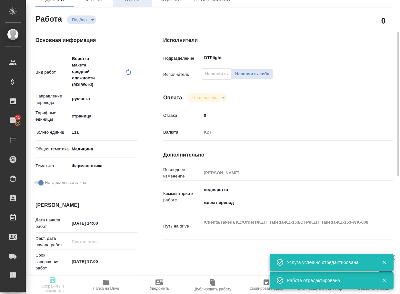
type input "recruiting"
type textarea "Верстка макета средней сложности (MS Word)"
type textarea "x"
type input "рус-англ"
type input "5a8b1489cc6b4906c91bfdb2"
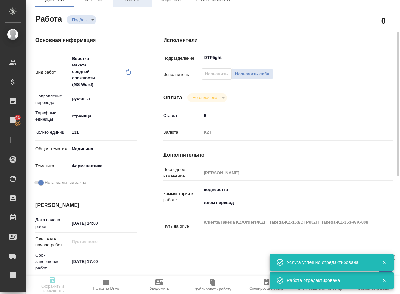
type input "111"
type input "med"
type input "6149832f2b7be24903fd7a82"
checkbox input "true"
type input "16.09.2025 14:00"
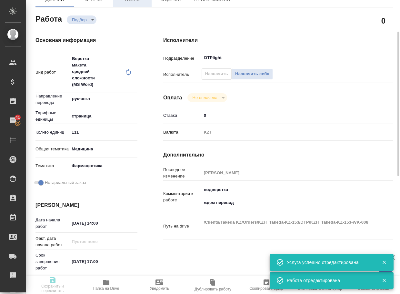
type input "17.09.2025 17:00"
type input "17.09.2025 20:00"
type input "DTPlight"
type input "notPayed"
type input "0"
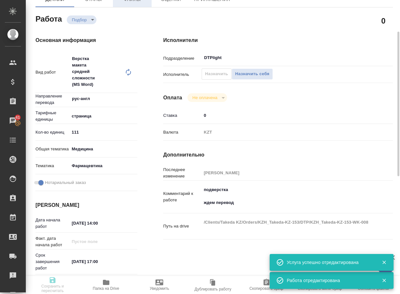
type input "KZT"
type input "Валеев Динар"
type textarea "подверстка ждем перевод"
type textarea "x"
type textarea "/Clients/Takeda KZ/Orders/KZH_Takeda-KZ-153/DTP/KZH_Takeda-KZ-153-WK-008"
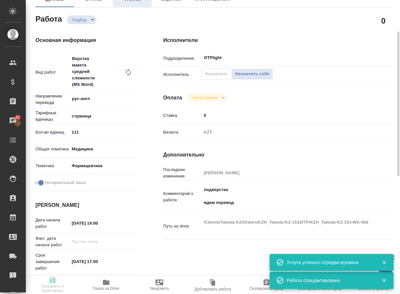
type textarea "x"
type input "KZH_Takeda-KZ-153"
type input "Верстка макета средней сложности (MS Word)"
type input "Подверстка, Приемка подверстки, Верстка макета средней сложности (MS Word), При…"
type input "Кошербаева Назерке"
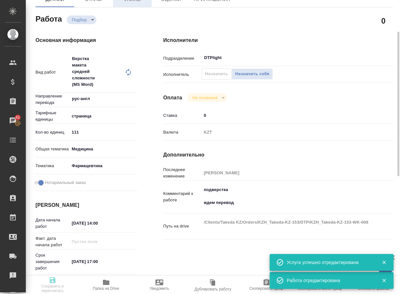
type input "[PERSON_NAME]"
type input "/Clients/Takeda KZ/Orders/KZH_Takeda-KZ-153"
type textarea "x"
type textarea "перевести документ во вложении на английский язык. необходим качественный серти…"
type textarea "x"
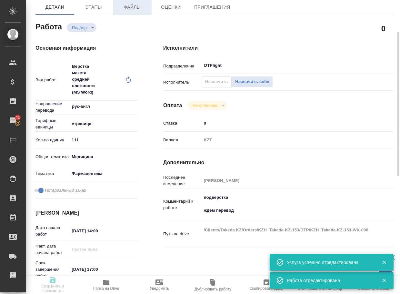
type textarea "x"
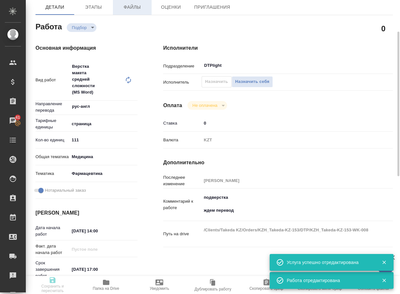
type textarea "x"
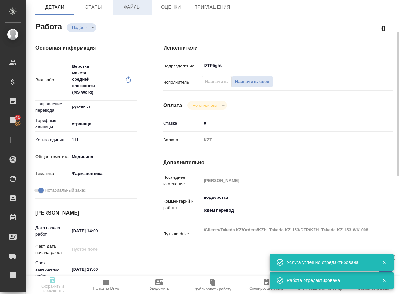
type textarea "x"
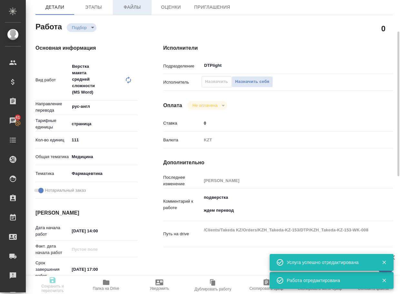
type textarea "x"
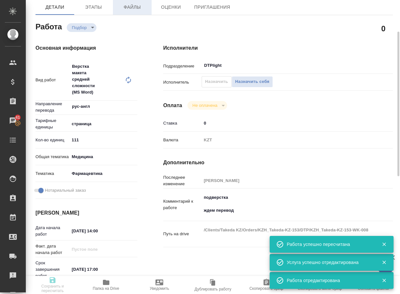
type input "recruiting"
type textarea "Верстка макета средней сложности (MS Word)"
type textarea "x"
type input "рус-англ"
type input "5a8b1489cc6b4906c91bfdb2"
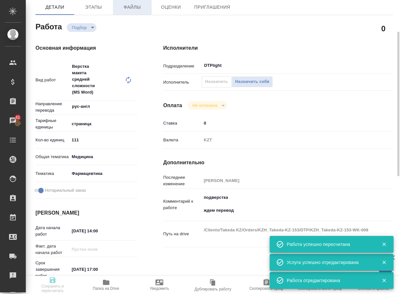
type input "111"
type input "med"
type input "6149832f2b7be24903fd7a82"
checkbox input "true"
type input "16.09.2025 14:00"
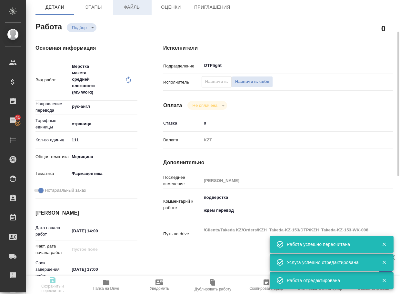
type input "17.09.2025 17:00"
type input "17.09.2025 20:00"
type input "DTPlight"
type input "notPayed"
type input "0"
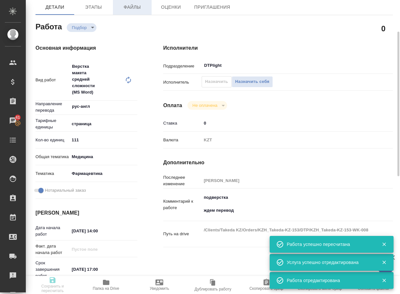
type input "KZT"
type input "Валеев Динар"
type textarea "подверстка ждем перевод"
type textarea "x"
type textarea "/Clients/Takeda KZ/Orders/KZH_Takeda-KZ-153/DTP/KZH_Takeda-KZ-153-WK-008"
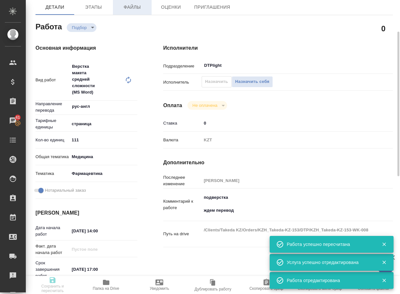
type textarea "x"
type input "KZH_Takeda-KZ-153"
type input "Верстка макета средней сложности (MS Word)"
type input "Подверстка, Приемка подверстки, Верстка макета средней сложности (MS Word), При…"
type input "Кошербаева Назерке"
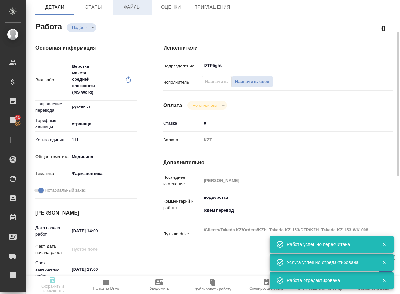
type input "[PERSON_NAME]"
type input "/Clients/Takeda KZ/Orders/KZH_Takeda-KZ-153"
type textarea "x"
type textarea "перевести документ во вложении на английский язык. необходим качественный серти…"
type textarea "x"
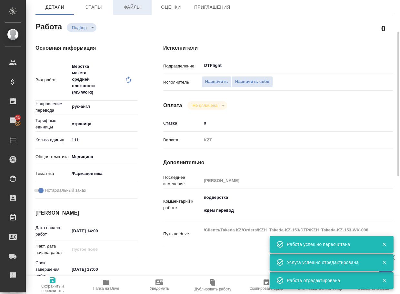
type textarea "x"
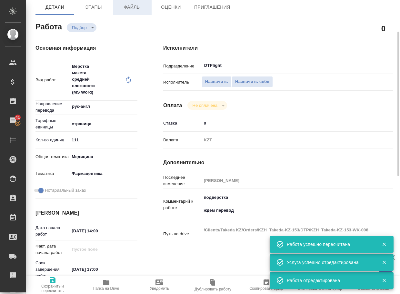
type textarea "x"
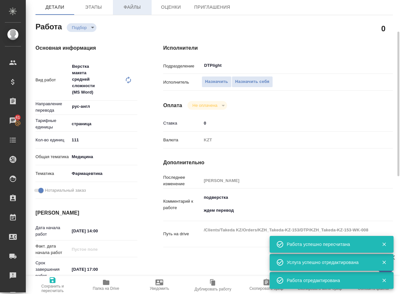
type textarea "x"
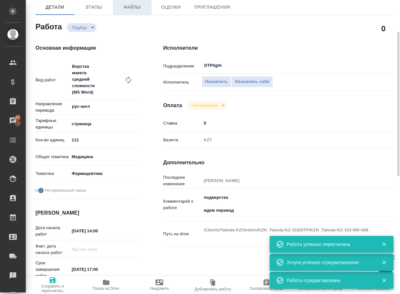
type textarea "x"
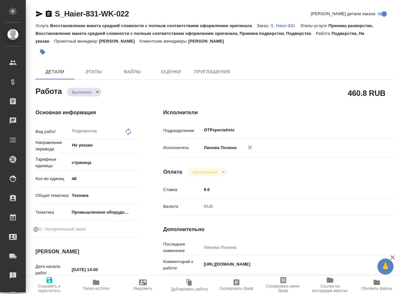
type textarea "x"
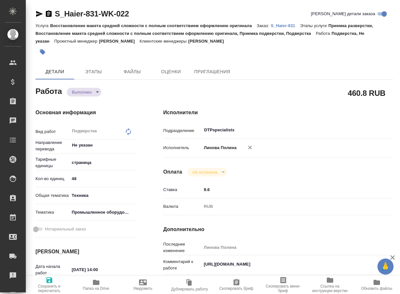
type textarea "x"
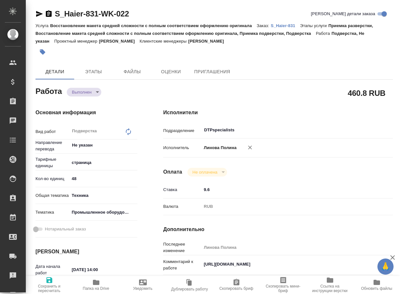
type textarea "x"
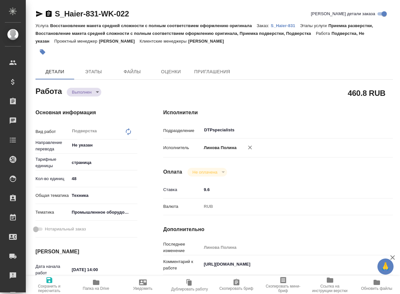
type textarea "x"
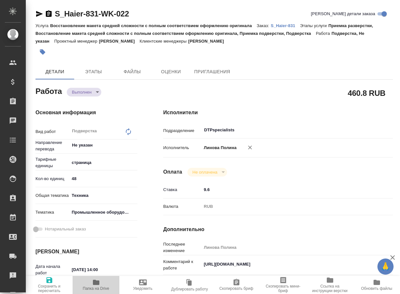
click at [93, 289] on span "Папка на Drive" at bounding box center [96, 288] width 26 height 5
type textarea "x"
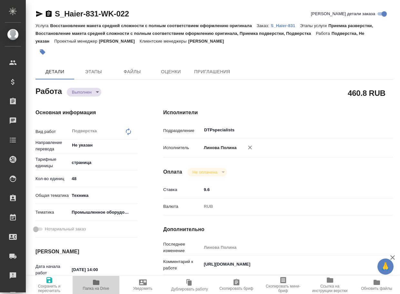
type textarea "x"
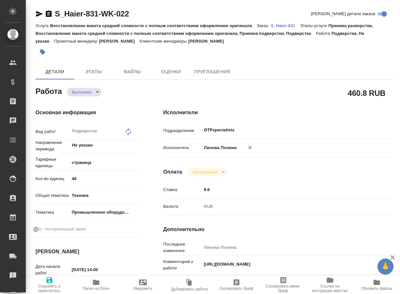
type textarea "x"
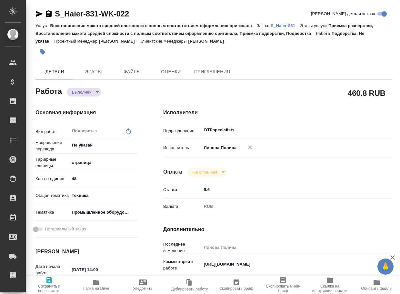
type textarea "x"
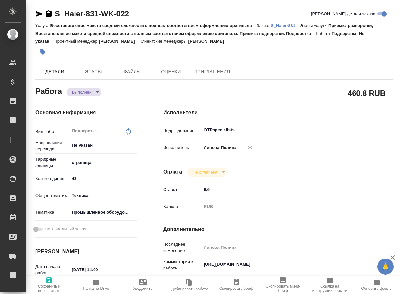
type textarea "x"
click at [89, 90] on body "🙏 .cls-1 fill:#fff; AWATERA Arsenyeva Vera Клиенты Спецификации Заказы 43 Чаты …" at bounding box center [200, 147] width 400 height 294
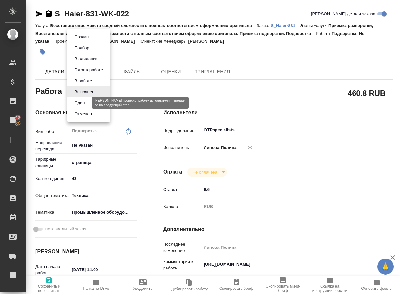
click at [80, 104] on button "Сдан" at bounding box center [80, 102] width 14 height 7
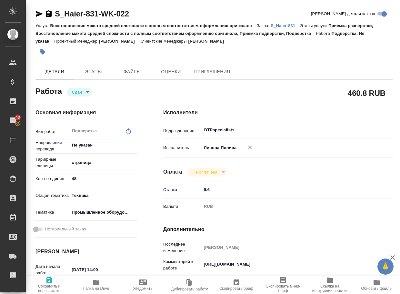
type textarea "x"
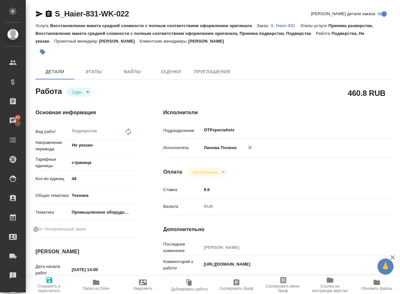
type textarea "x"
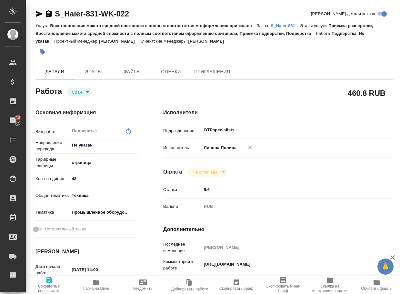
click at [288, 26] on p "S_Haier-831" at bounding box center [285, 25] width 29 height 5
type textarea "x"
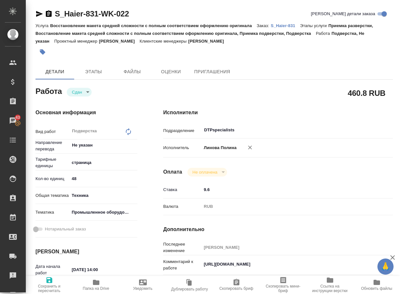
type textarea "x"
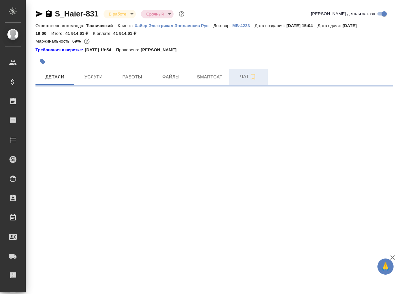
select select "RU"
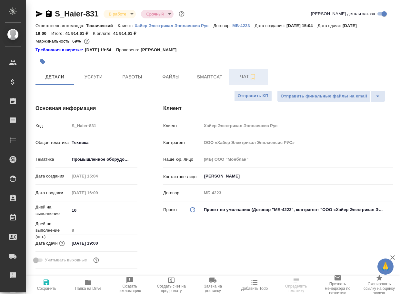
click at [245, 77] on span "Чат" at bounding box center [248, 77] width 31 height 8
type textarea "x"
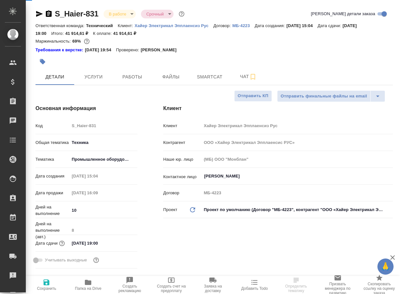
type textarea "x"
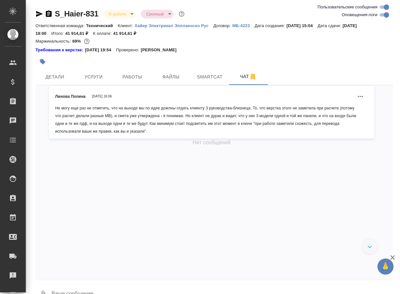
click at [109, 286] on textarea at bounding box center [222, 294] width 342 height 22
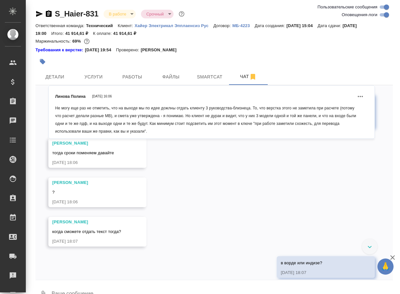
paste textarea "[URL][DOMAIN_NAME]"
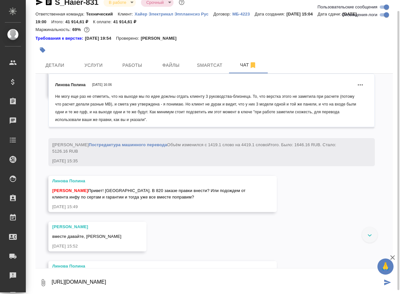
type textarea "[URL][DOMAIN_NAME]"
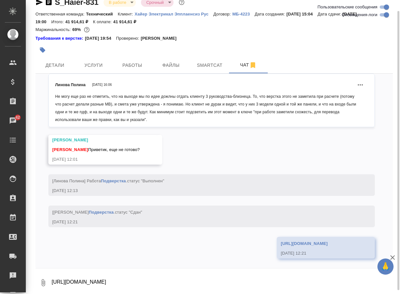
scroll to position [6651, 0]
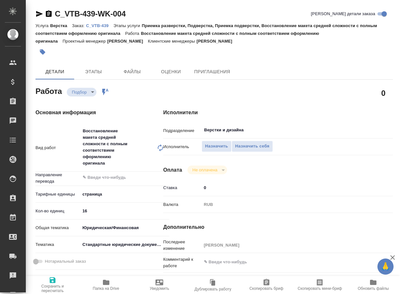
type textarea "x"
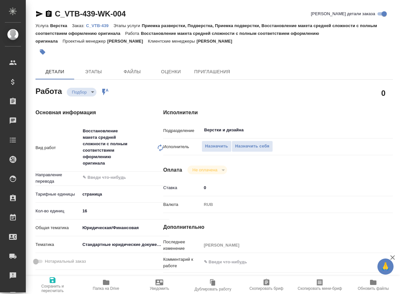
type textarea "x"
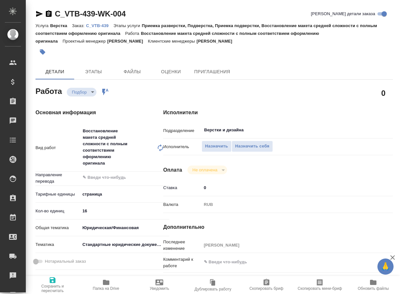
type textarea "x"
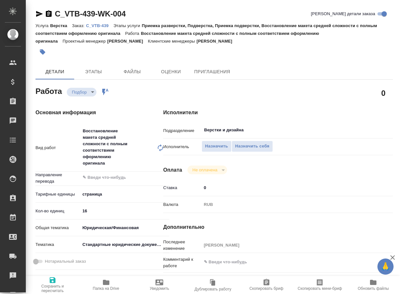
type textarea "x"
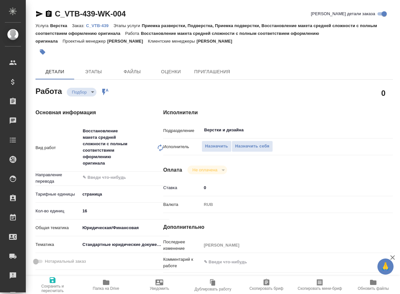
type textarea "x"
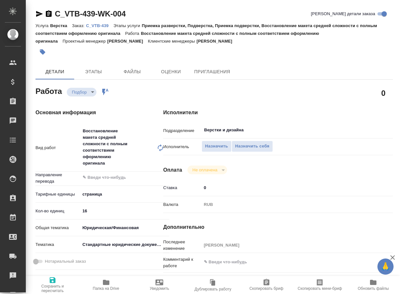
type textarea "x"
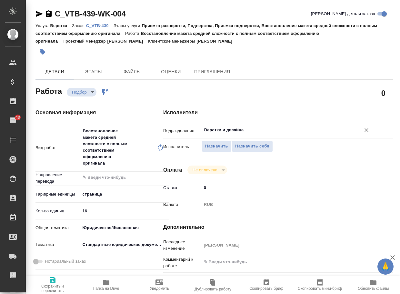
click at [249, 129] on input "Верстки и дизайна" at bounding box center [276, 130] width 147 height 8
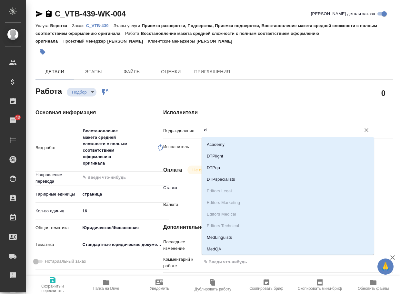
type input "dt"
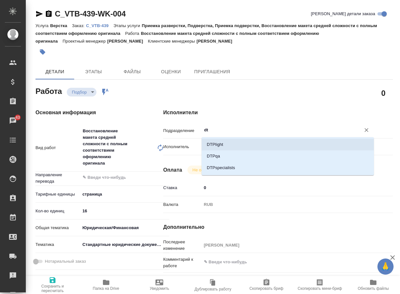
click at [247, 143] on li "DTPlight" at bounding box center [288, 145] width 172 height 12
type textarea "x"
type input "DTPlight"
type textarea "x"
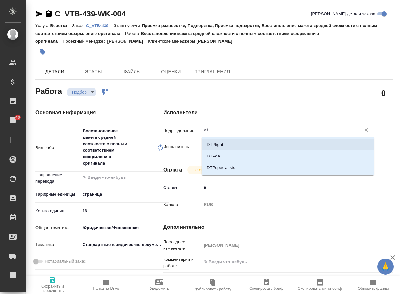
type textarea "x"
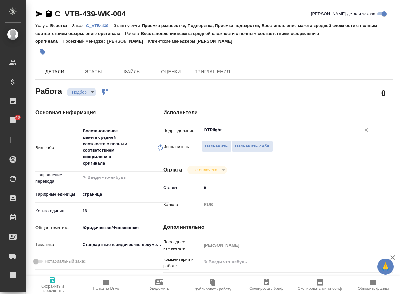
type input "DTPlight"
click at [47, 282] on span "Сохранить и пересчитать" at bounding box center [53, 284] width 46 height 17
type textarea "x"
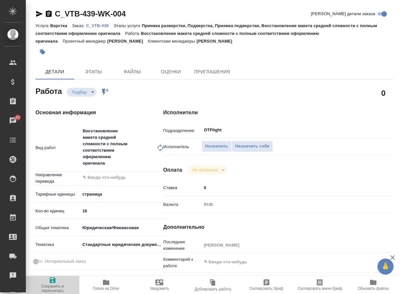
type textarea "x"
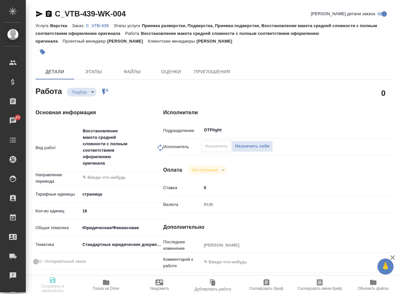
type textarea "x"
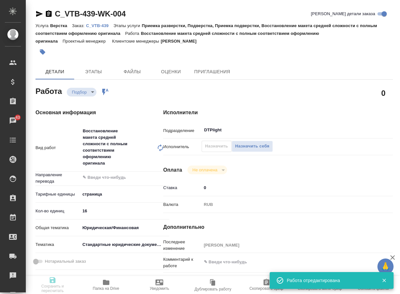
type input "recruiting"
type textarea "Восстановление макета средней сложности с полным соответствием оформлению ориги…"
type textarea "x"
type input "5a8b1489cc6b4906c91bfdb2"
type input "16"
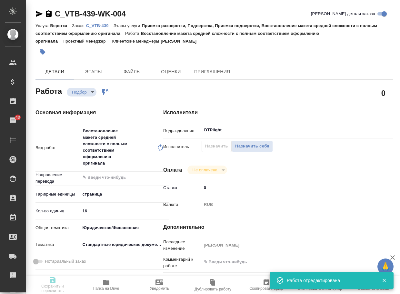
type input "yr-fn"
type input "5f647205b73bc97568ca66bf"
type input "08.09.2025 13:00"
type input "08.09.2025 19:00"
type input "11.09.2025 19:00"
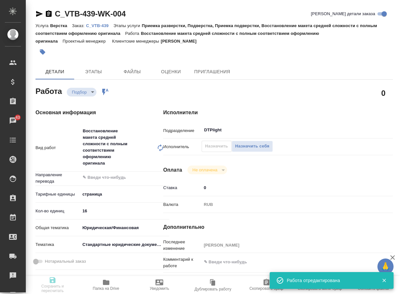
type input "DTPlight"
type input "notPayed"
type input "0"
type input "RUB"
type input "Баданян Артак"
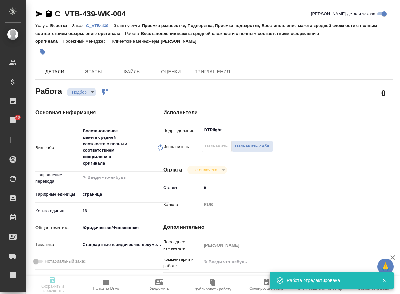
type textarea "x"
type textarea "/Clients/АО "ВТБ Капитал"/Orders/C_VTB-439/DTP/C_VTB-439-WK-004"
type textarea "x"
type input "C_VTB-439"
type input "Верстка"
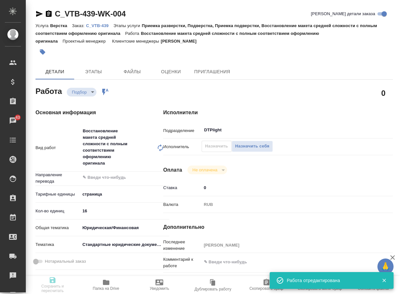
type input "Приемка разверстки, Подверстка, Приемка подверстки, Восстановление макета средн…"
type input "Димитриева Юлия"
type input "[PERSON_NAME]"
type input "/Clients/АО "ВТБ Капитал"/Orders/C_VTB-439"
type textarea "x"
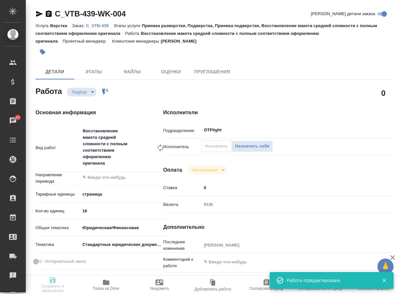
type textarea "x"
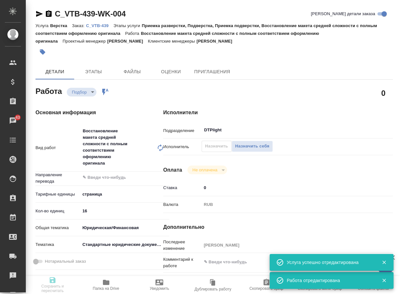
type textarea "x"
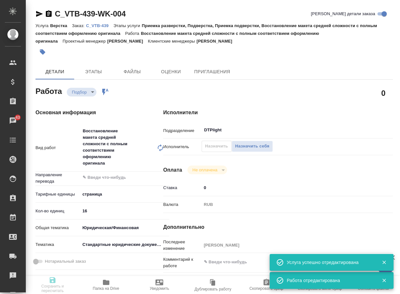
type textarea "x"
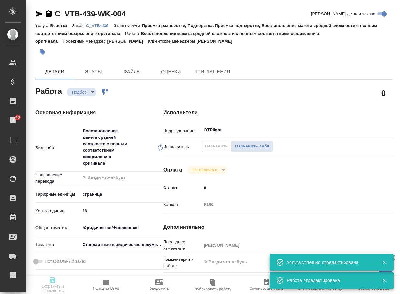
type textarea "x"
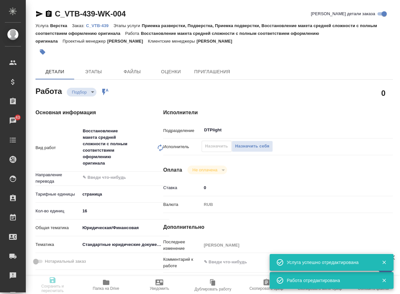
type textarea "x"
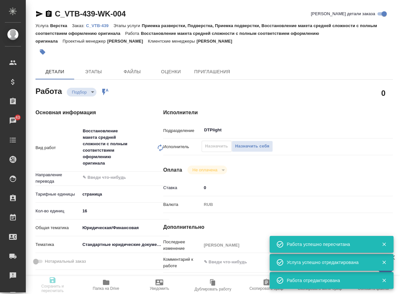
type input "recruiting"
type textarea "Восстановление макета средней сложности с полным соответствием оформлению ориги…"
type textarea "x"
type input "5a8b1489cc6b4906c91bfdb2"
type input "16"
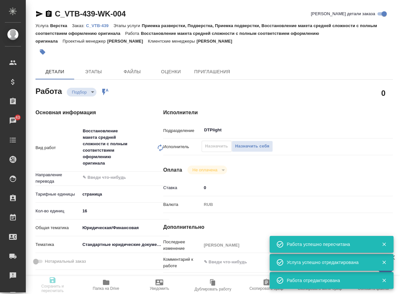
type input "yr-fn"
type input "5f647205b73bc97568ca66bf"
type input "08.09.2025 13:00"
type input "08.09.2025 19:00"
type input "11.09.2025 19:00"
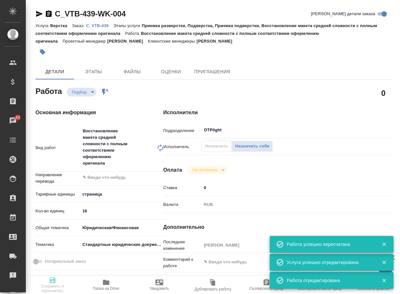
type input "DTPlight"
type input "notPayed"
type input "0"
type input "RUB"
type input "[PERSON_NAME]"
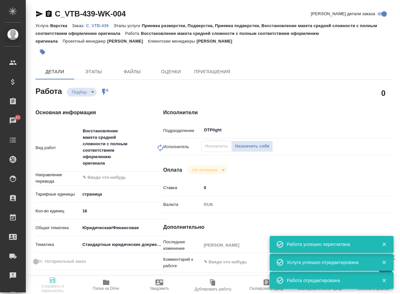
type textarea "x"
type textarea "/Clients/АО "ВТБ Капитал"/Orders/C_VTB-439/DTP/C_VTB-439-WK-004"
type textarea "x"
type input "C_VTB-439"
type input "Верстка"
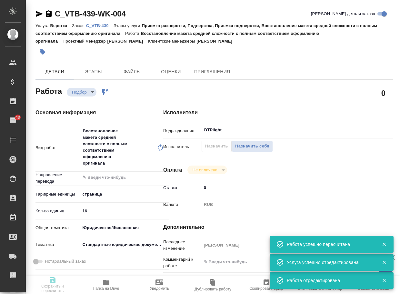
type input "Приемка разверстки, Подверстка, Приемка подверстки, Восстановление макета средн…"
type input "[PERSON_NAME]"
type input "/Clients/АО "ВТБ Капитал"/Orders/C_VTB-439"
type textarea "x"
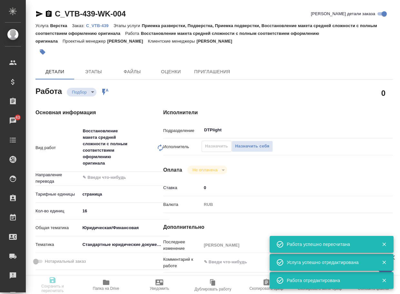
type textarea "x"
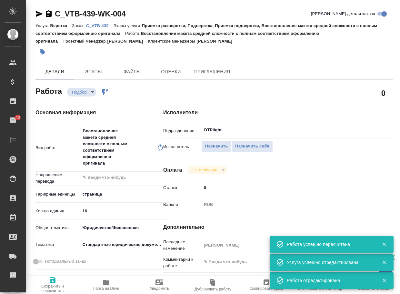
type textarea "x"
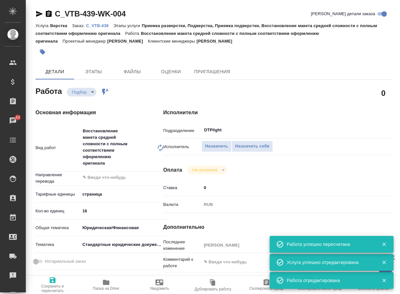
type textarea "x"
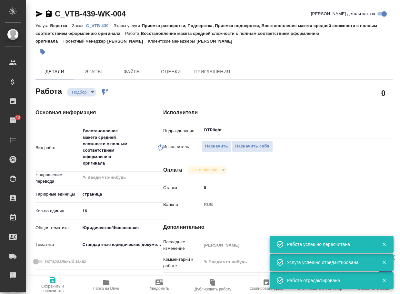
type textarea "x"
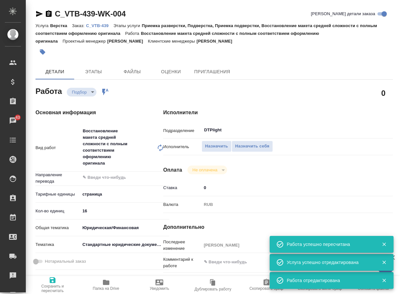
type textarea "x"
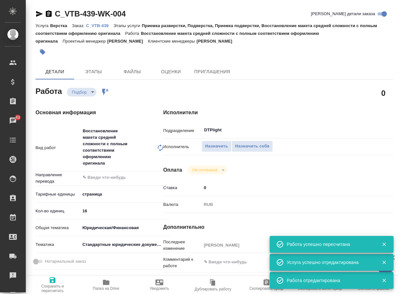
type textarea "x"
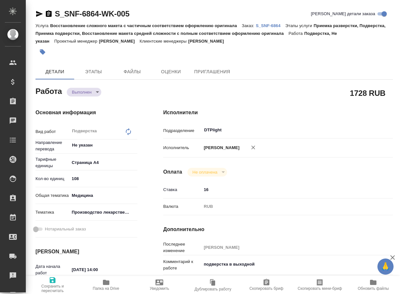
type textarea "x"
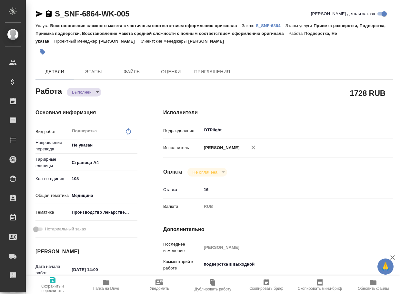
type textarea "x"
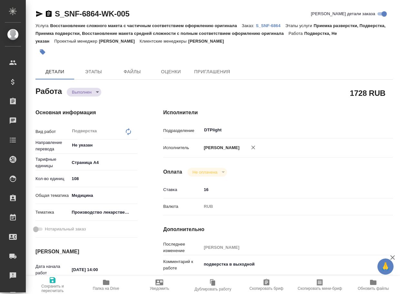
type textarea "x"
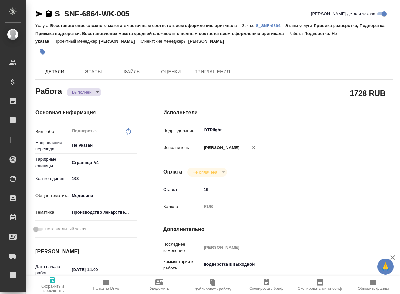
click at [105, 283] on icon "button" at bounding box center [106, 282] width 6 height 5
type textarea "x"
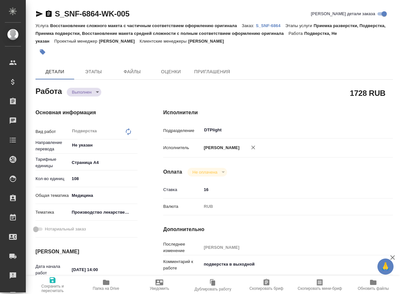
type textarea "x"
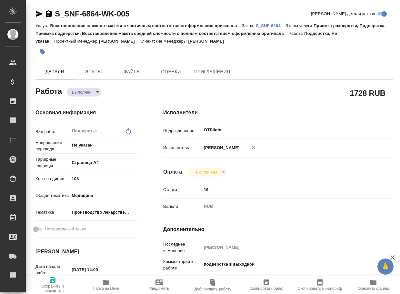
type textarea "x"
click at [79, 95] on body "🙏 .cls-1 fill:#fff; AWATERA Arsenyeva Vera Клиенты Спецификации Заказы 43 Чаты …" at bounding box center [200, 147] width 400 height 294
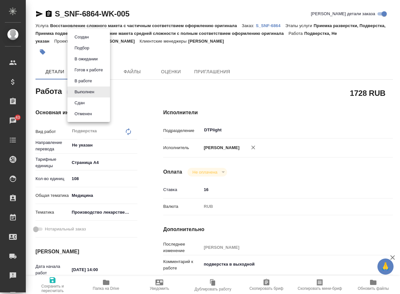
click at [81, 102] on button "Сдан" at bounding box center [80, 102] width 14 height 7
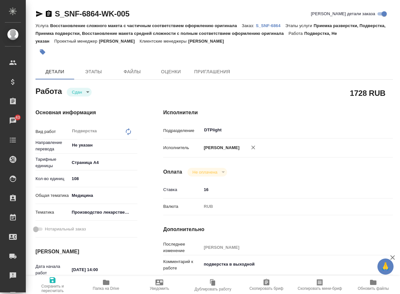
click at [273, 28] on p "S_SNF-6864" at bounding box center [271, 25] width 30 height 5
type textarea "x"
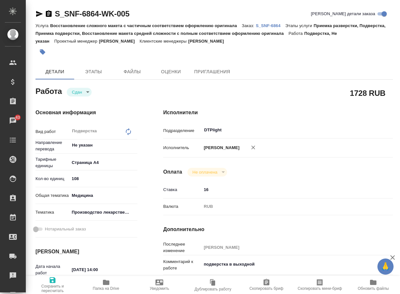
type textarea "x"
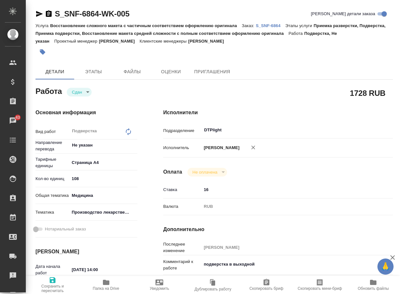
type textarea "x"
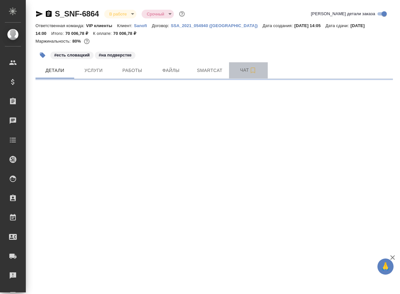
click at [241, 71] on span "Чат" at bounding box center [248, 70] width 31 height 8
select select "RU"
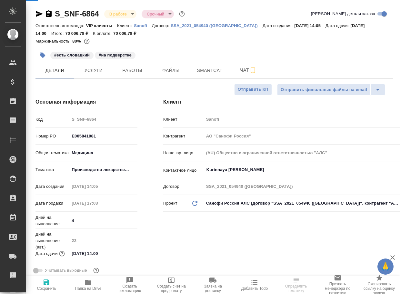
type textarea "x"
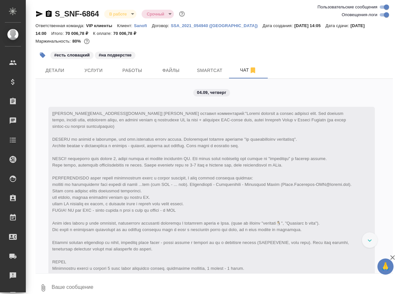
click at [112, 283] on textarea at bounding box center [222, 288] width 342 height 22
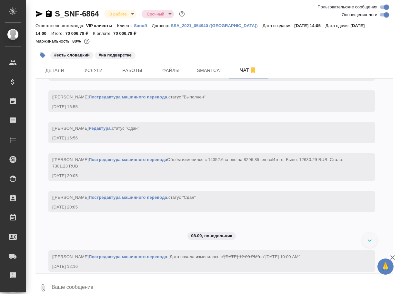
paste textarea "https://drive.awatera.com/apps/files/?dir=/Shares/Sanofi/Orders/S_SNF-6864/Final"
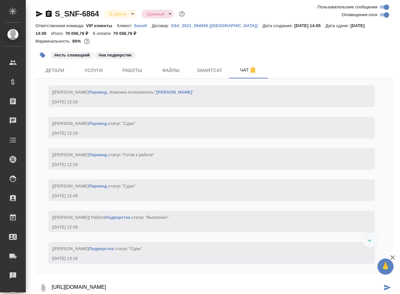
type textarea "https://drive.awatera.com/apps/files/?dir=/Shares/Sanofi/Orders/S_SNF-6864/Final"
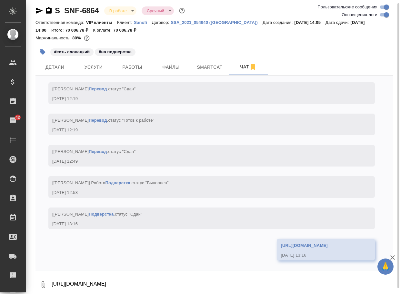
scroll to position [5240, 0]
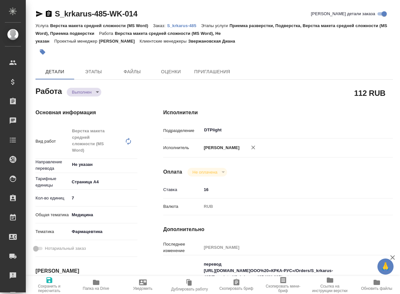
type textarea "x"
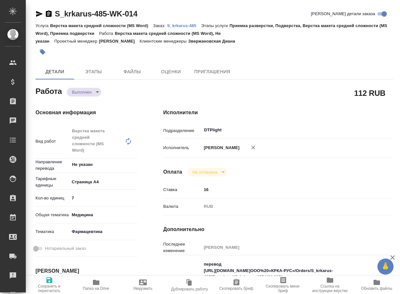
type textarea "x"
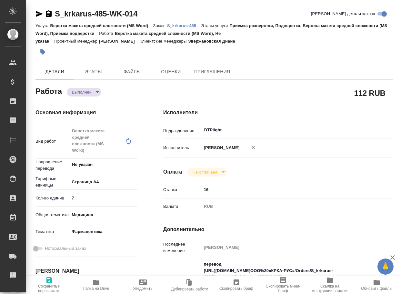
type textarea "x"
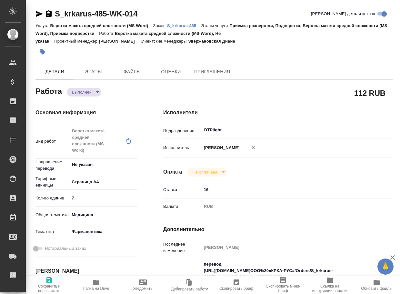
type textarea "x"
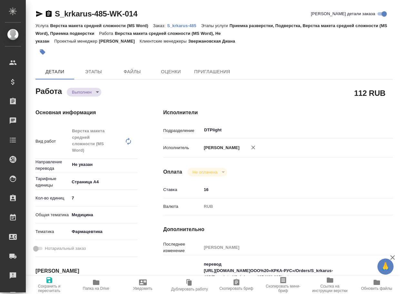
type textarea "x"
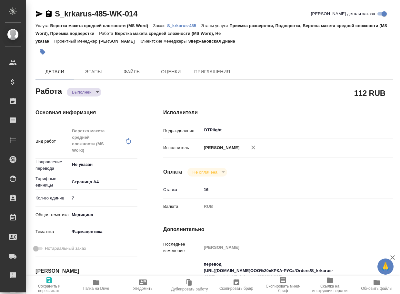
type textarea "x"
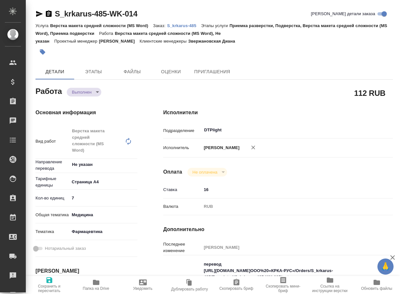
type textarea "x"
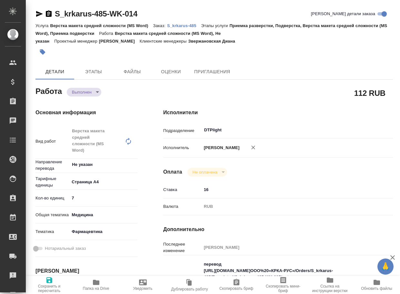
type textarea "x"
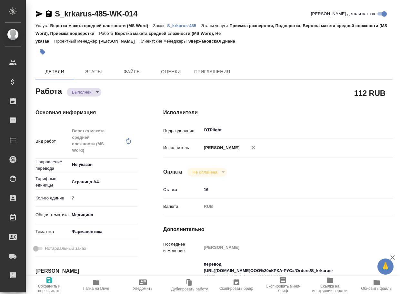
click at [90, 286] on span "Папка на Drive" at bounding box center [95, 284] width 39 height 12
type textarea "x"
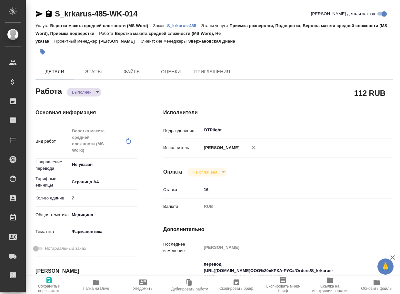
type textarea "x"
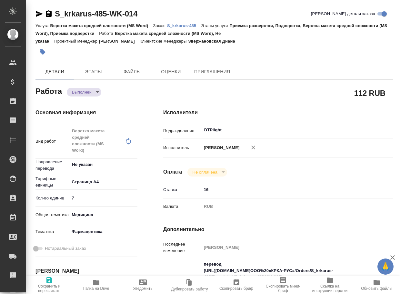
type textarea "x"
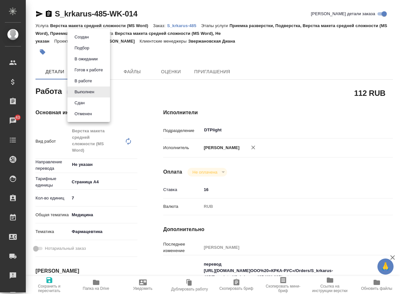
click at [83, 95] on body "🙏 .cls-1 fill:#fff; AWATERA Arsenyeva Vera Клиенты Спецификации Заказы 43 Чаты …" at bounding box center [200, 147] width 400 height 294
drag, startPoint x: 81, startPoint y: 104, endPoint x: 173, endPoint y: 79, distance: 95.1
click at [82, 104] on button "Сдан" at bounding box center [80, 102] width 14 height 7
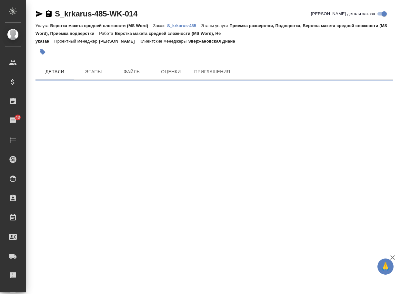
click at [191, 28] on link "S_krkarus-485" at bounding box center [184, 25] width 34 height 5
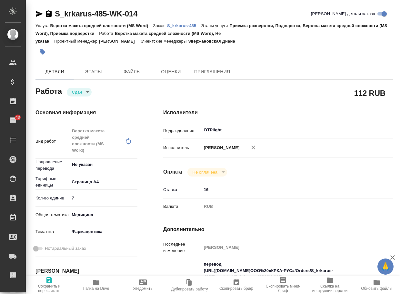
type textarea "x"
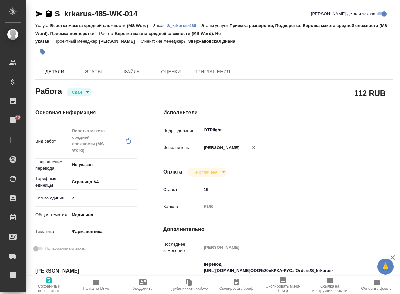
type textarea "x"
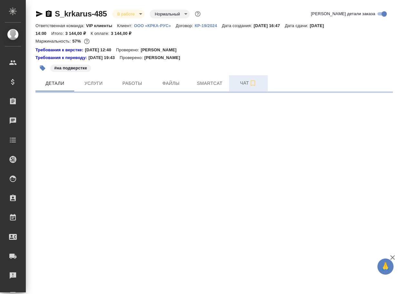
select select "RU"
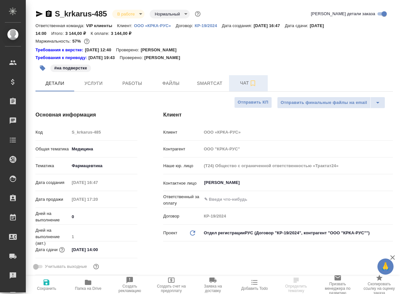
click at [243, 86] on span "Чат" at bounding box center [248, 83] width 31 height 8
type textarea "x"
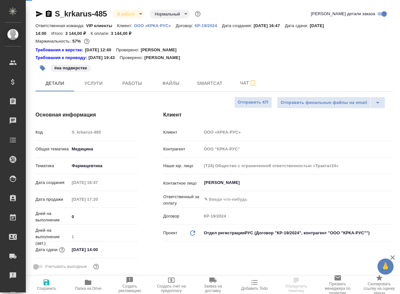
type textarea "x"
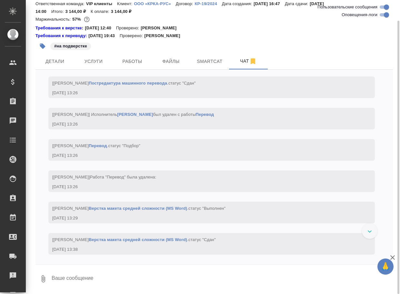
scroll to position [3337, 0]
click at [66, 281] on textarea at bounding box center [222, 279] width 342 height 22
paste textarea "[URL][DOMAIN_NAME]"
type textarea "[URL][DOMAIN_NAME]"
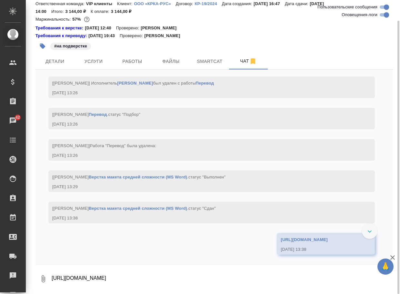
scroll to position [3411, 0]
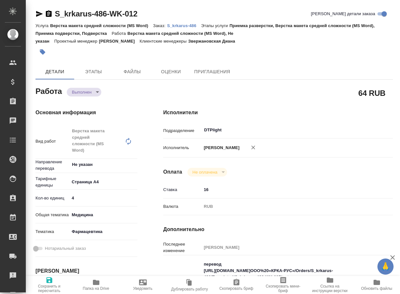
type textarea "x"
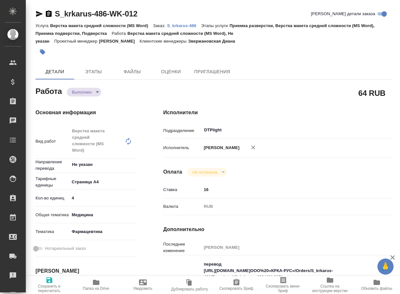
type textarea "x"
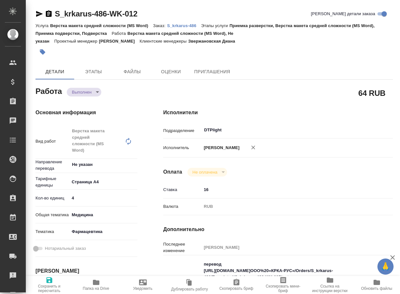
type textarea "x"
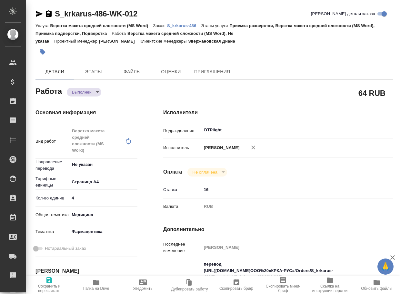
type textarea "x"
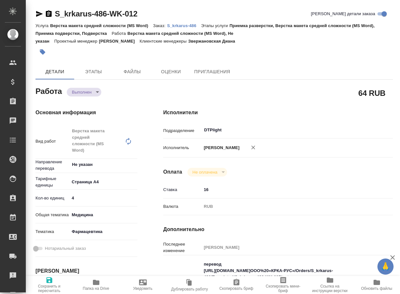
type textarea "x"
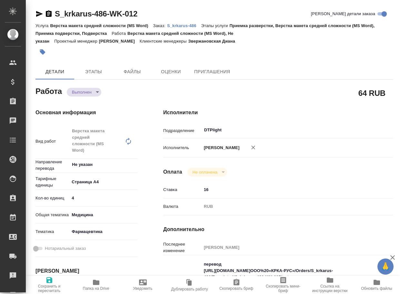
type textarea "x"
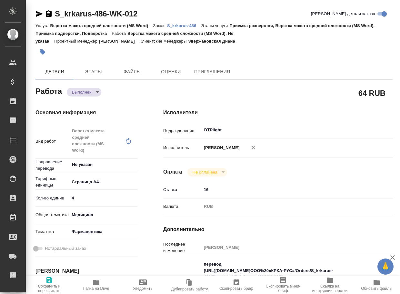
type textarea "x"
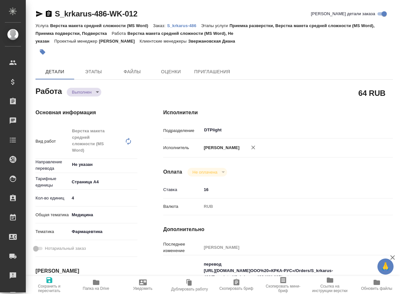
click at [99, 285] on icon "button" at bounding box center [96, 282] width 8 height 8
type textarea "x"
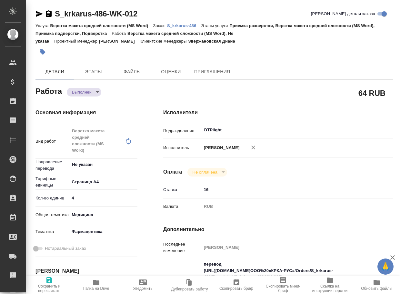
type textarea "x"
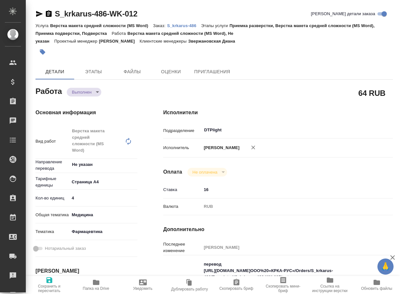
type textarea "x"
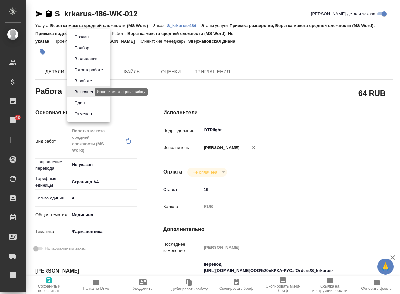
click at [87, 93] on body "🙏 .cls-1 fill:#fff; AWATERA Arsenyeva Vera Клиенты Спецификации Заказы 42 Чаты …" at bounding box center [200, 147] width 400 height 294
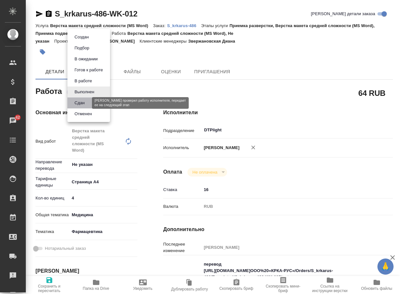
click at [84, 102] on button "Сдан" at bounding box center [80, 102] width 14 height 7
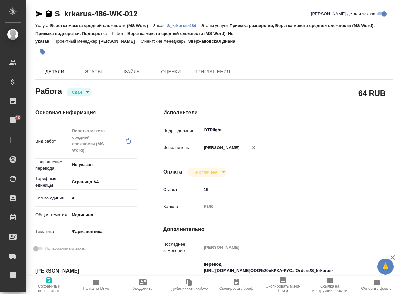
type textarea "x"
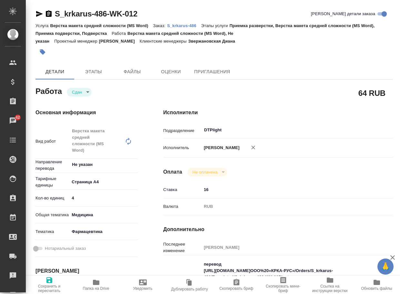
type textarea "x"
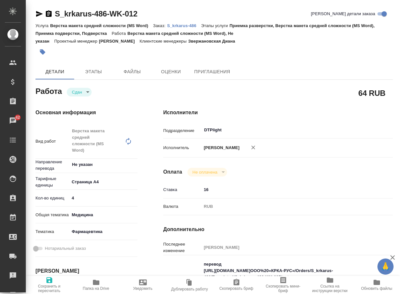
type textarea "x"
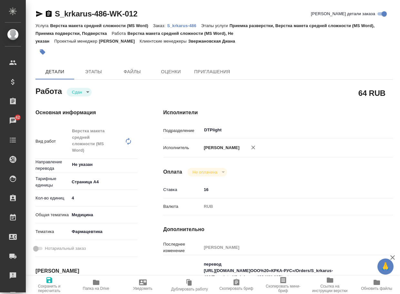
click at [184, 26] on p "S_krkarus-486" at bounding box center [184, 25] width 34 height 5
type textarea "x"
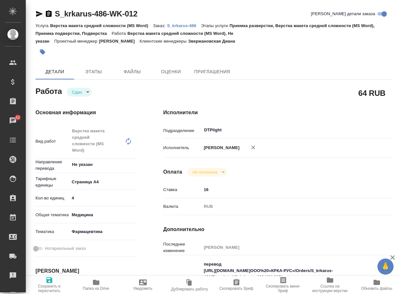
type textarea "x"
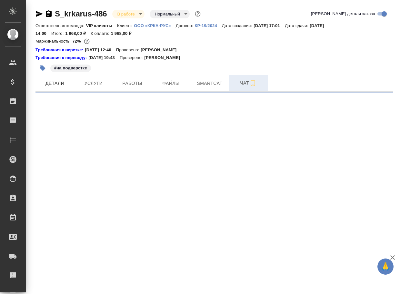
click at [245, 80] on span "Чат" at bounding box center [248, 83] width 31 height 8
select select "RU"
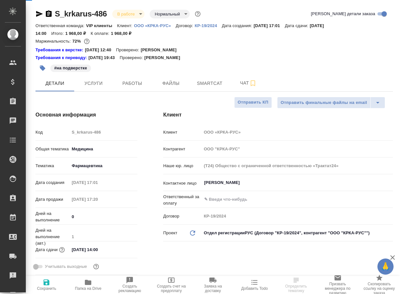
type textarea "x"
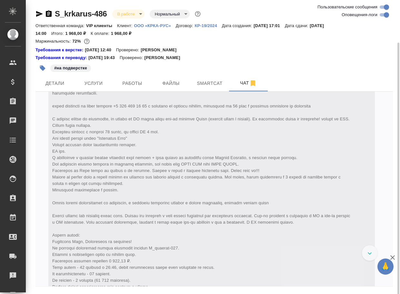
scroll to position [22, 0]
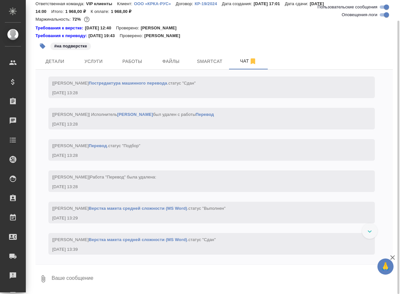
click at [64, 280] on textarea at bounding box center [222, 279] width 342 height 22
paste textarea "[URL][DOMAIN_NAME]"
type textarea "[URL][DOMAIN_NAME]"
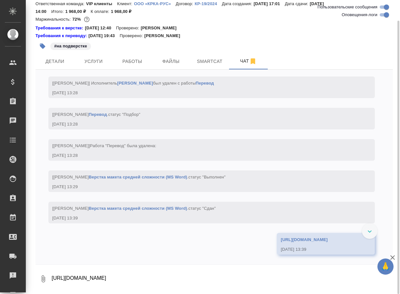
scroll to position [3191, 0]
